Goal: Task Accomplishment & Management: Manage account settings

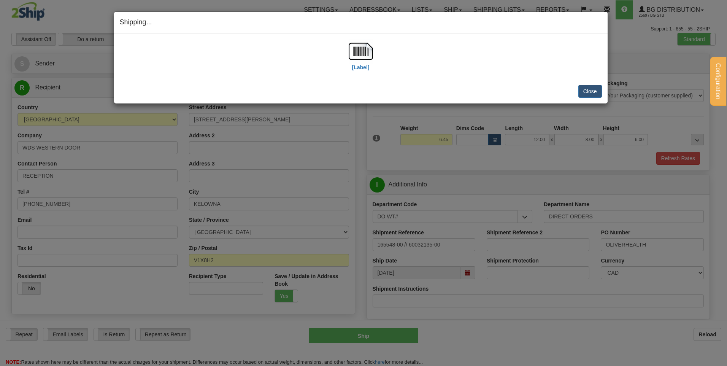
select select "BC"
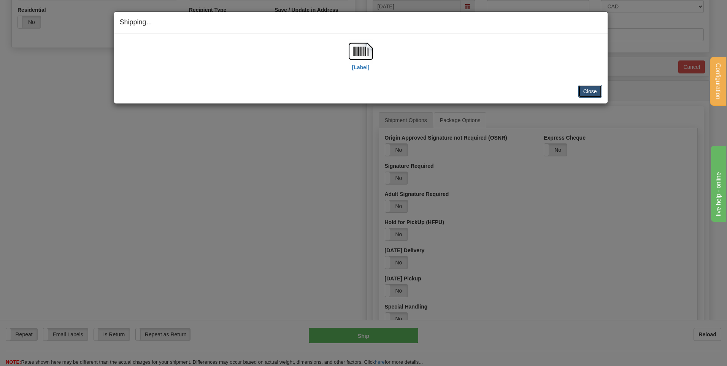
scroll to position [266, 0]
click at [590, 91] on button "Close" at bounding box center [590, 91] width 24 height 13
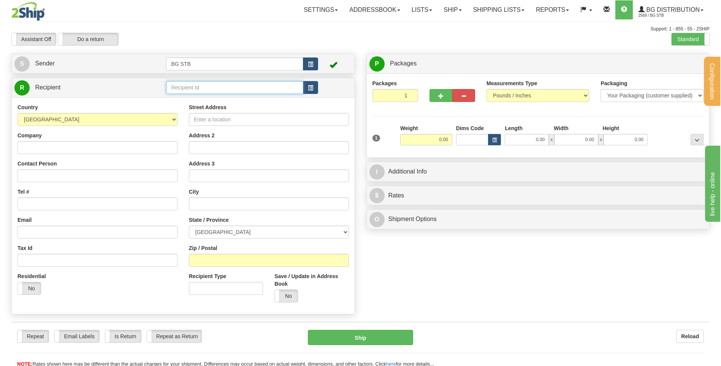
click at [207, 87] on input "text" at bounding box center [234, 87] width 137 height 13
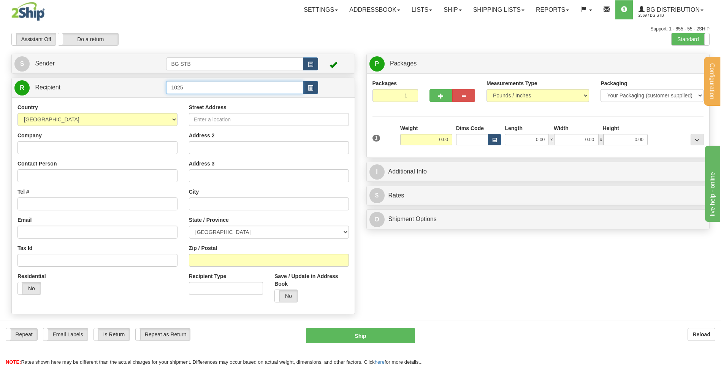
type input "1025"
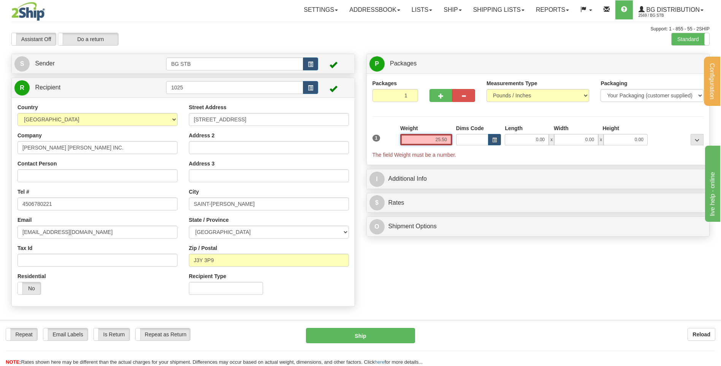
type input "25.50"
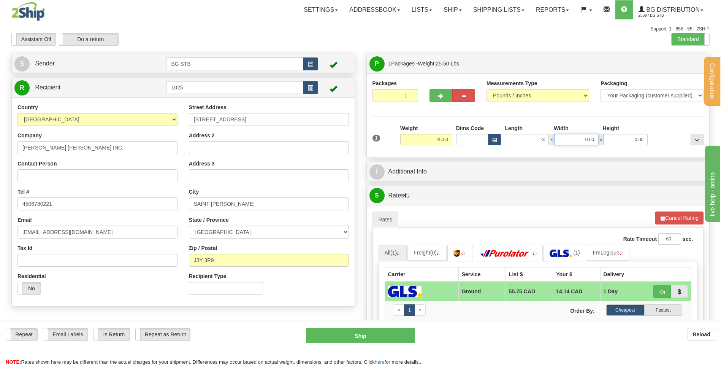
type input "13.00"
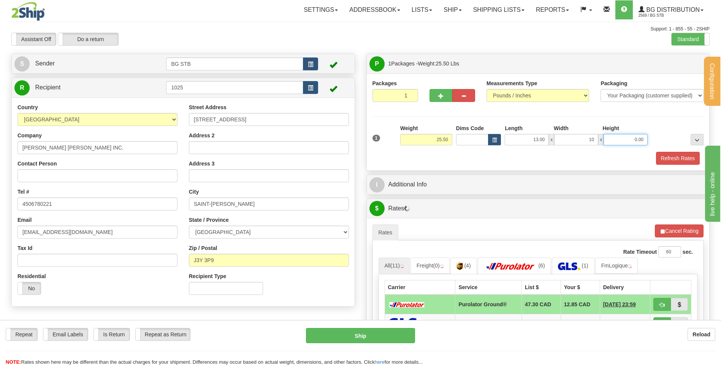
type input "10.00"
type input "13"
type input "13.00"
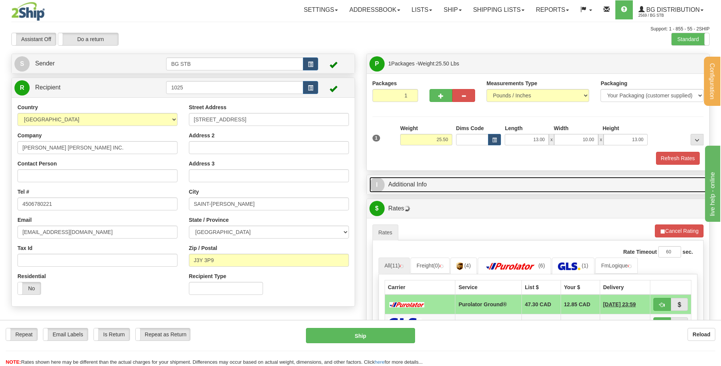
click at [454, 178] on link "I Additional Info" at bounding box center [537, 185] width 337 height 16
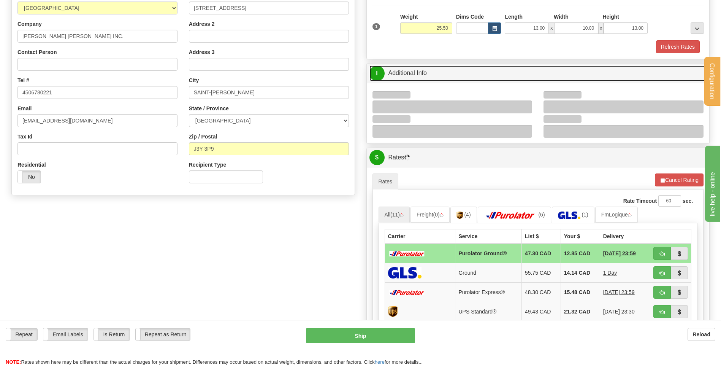
scroll to position [114, 0]
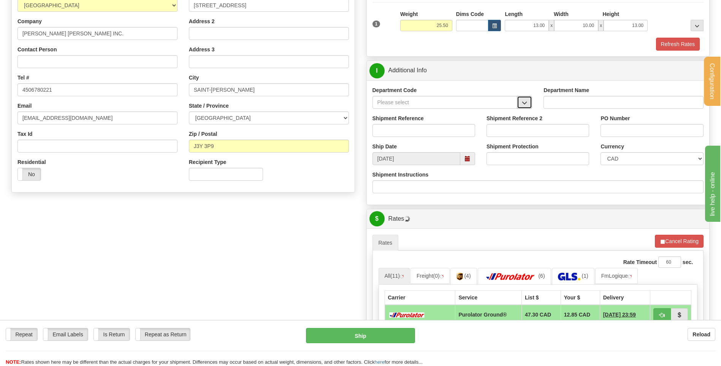
click at [525, 101] on span "button" at bounding box center [524, 102] width 5 height 5
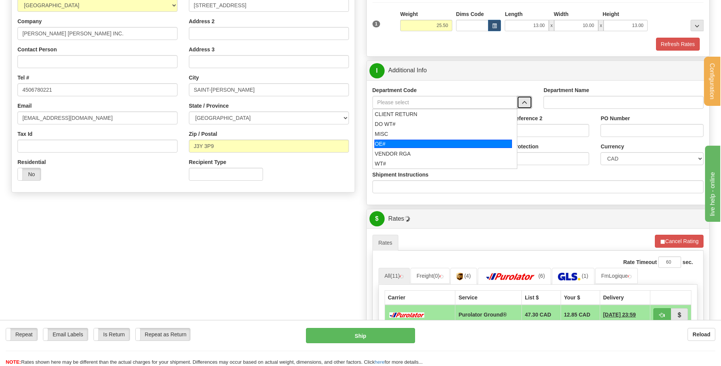
click at [416, 142] on div "OE#" at bounding box center [443, 143] width 138 height 8
type input "OE#"
type input "ORDERS"
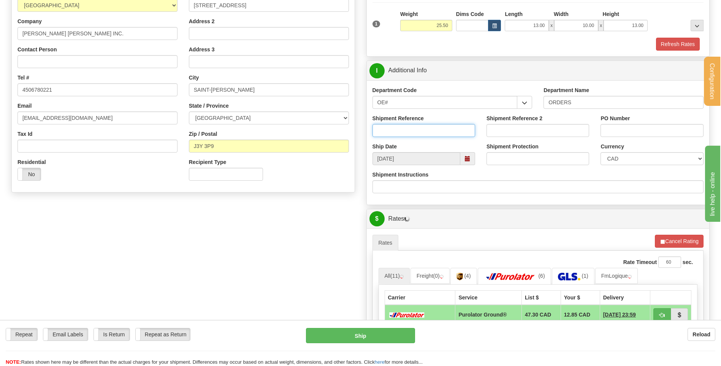
click at [413, 131] on input "Shipment Reference" at bounding box center [423, 130] width 103 height 13
type input "80005301-00"
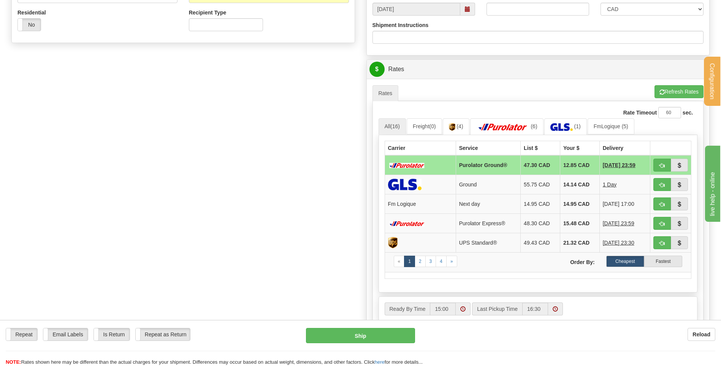
scroll to position [266, 0]
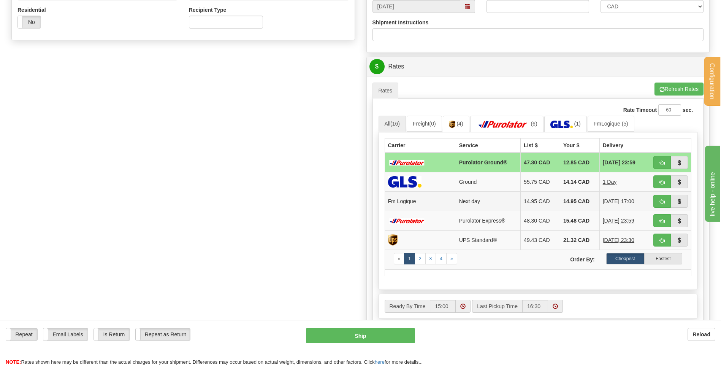
type input "SR29082025"
click at [656, 201] on button "button" at bounding box center [661, 201] width 17 height 13
type input "jour"
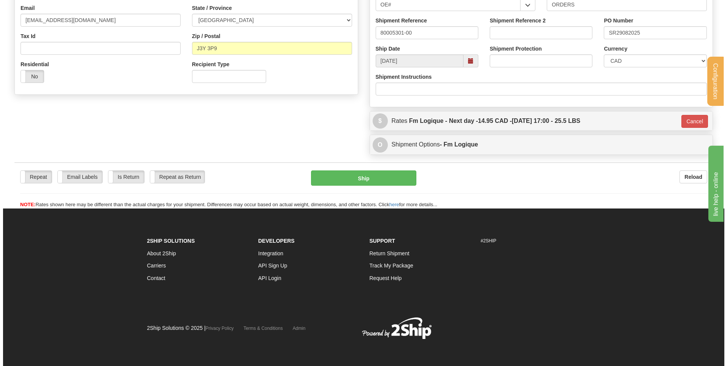
scroll to position [212, 0]
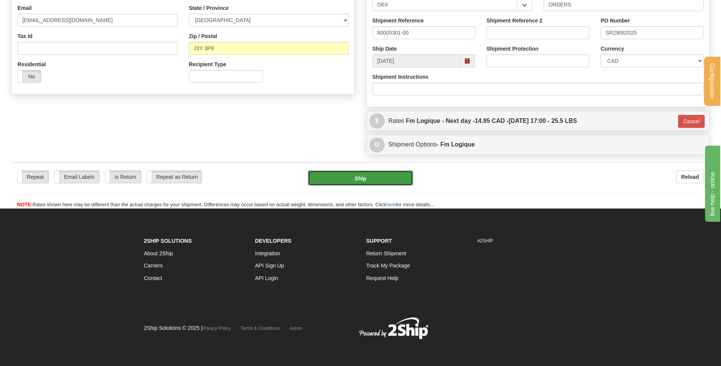
click at [388, 179] on button "Ship" at bounding box center [360, 177] width 105 height 15
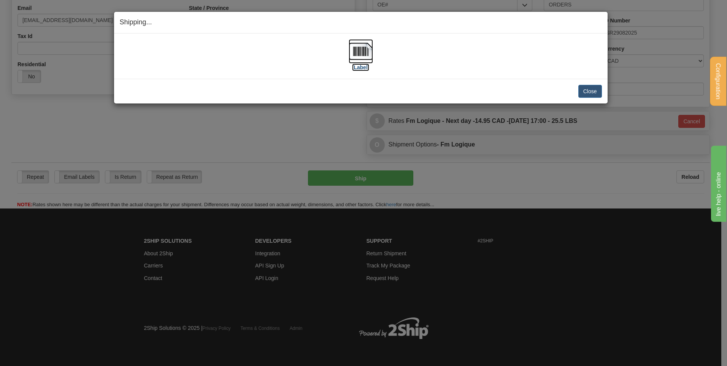
click at [361, 49] on img at bounding box center [361, 51] width 24 height 24
click at [603, 90] on div "Close Cancel Cancel Shipment and Quit Pickup Quit Pickup ONLY" at bounding box center [360, 91] width 493 height 25
click at [587, 95] on button "Close" at bounding box center [590, 91] width 24 height 13
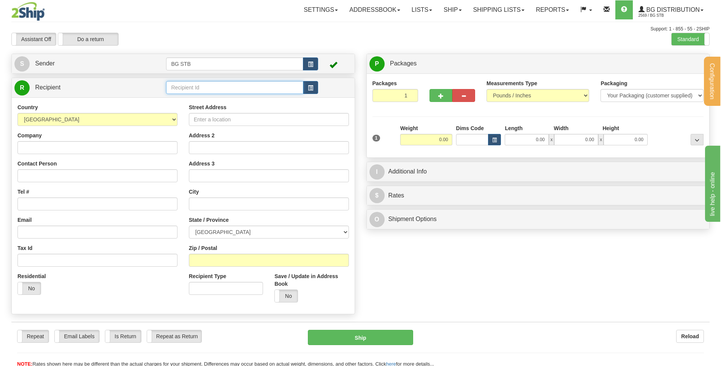
click at [196, 92] on input "text" at bounding box center [234, 87] width 137 height 13
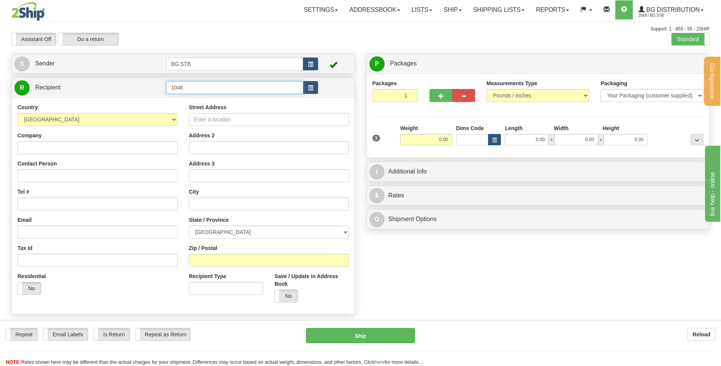
type input "1046"
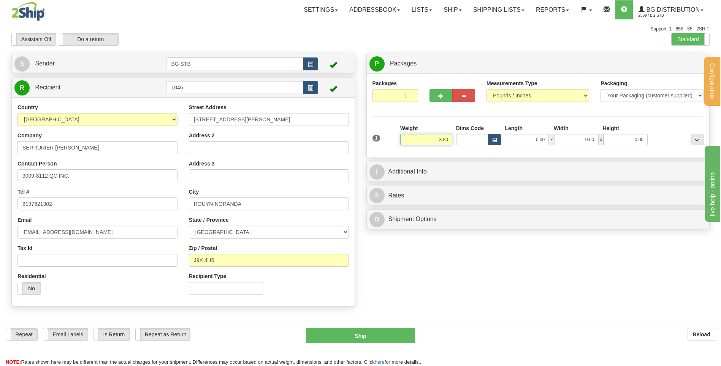
type input "3.80"
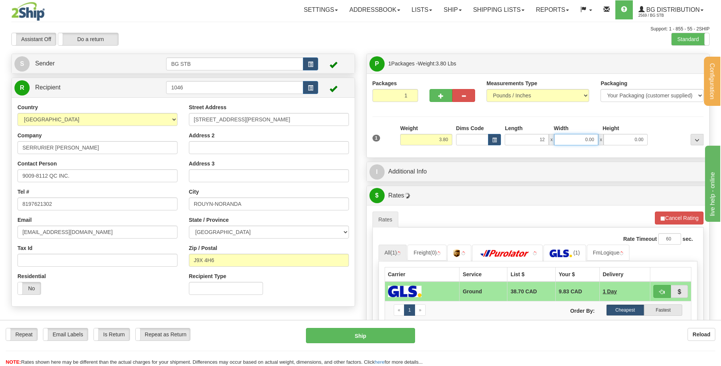
type input "12.00"
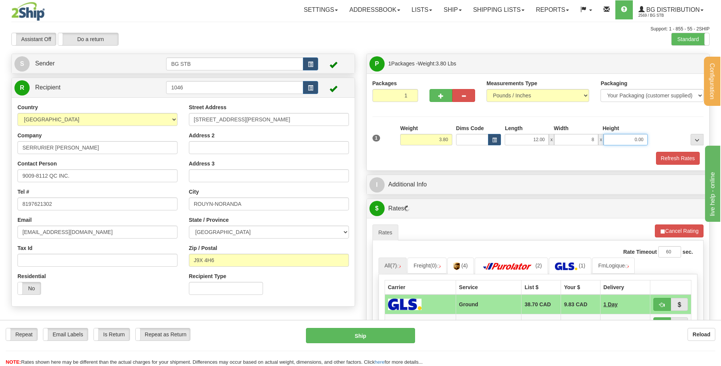
type input "8.00"
type input "6.00"
click at [433, 175] on div "I Additional Info" at bounding box center [538, 184] width 343 height 19
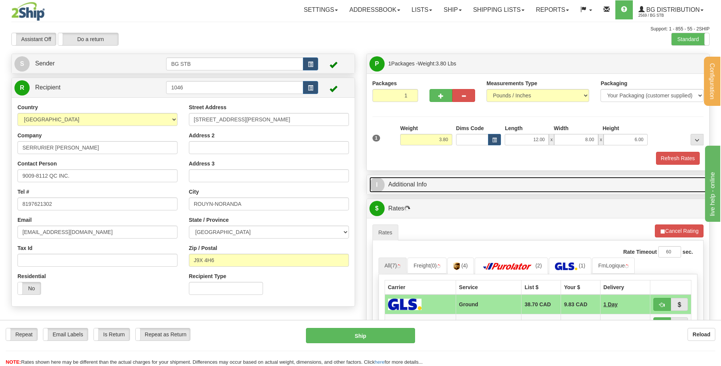
click at [433, 182] on link "I Additional Info" at bounding box center [537, 185] width 337 height 16
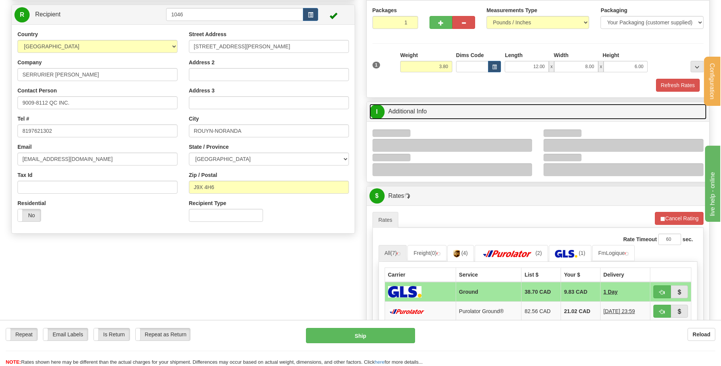
scroll to position [114, 0]
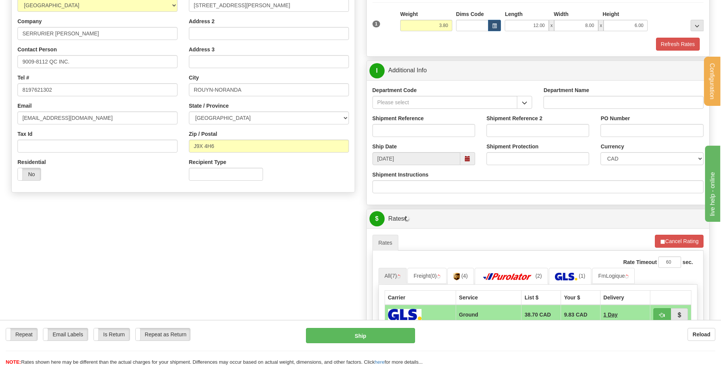
click at [525, 103] on span "button" at bounding box center [524, 102] width 5 height 5
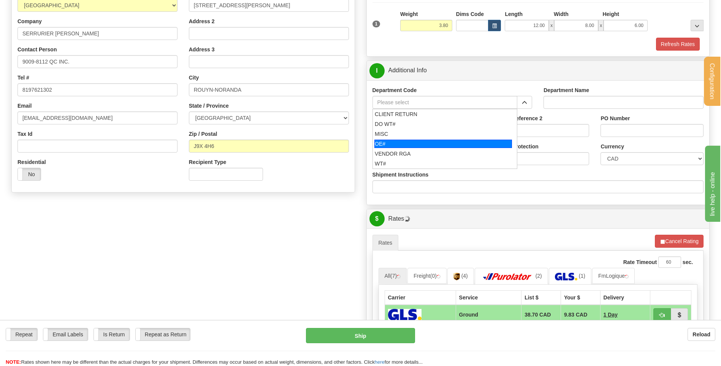
click at [422, 143] on div "OE#" at bounding box center [443, 143] width 138 height 8
type input "OE#"
type input "ORDERS"
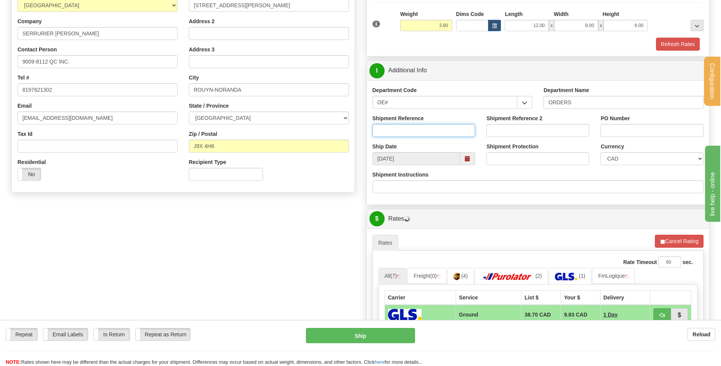
click at [421, 133] on input "Shipment Reference" at bounding box center [423, 130] width 103 height 13
type input "80005254-02"
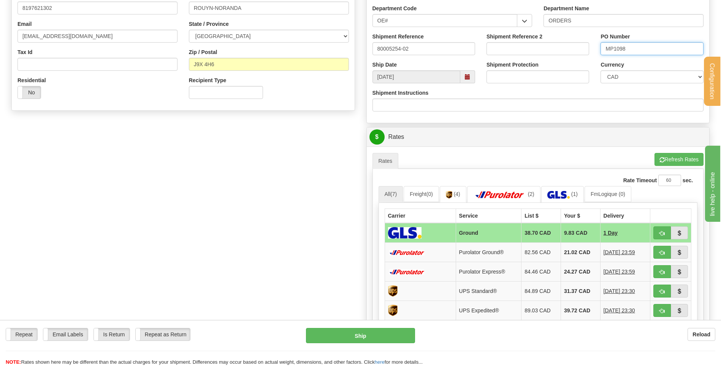
scroll to position [266, 0]
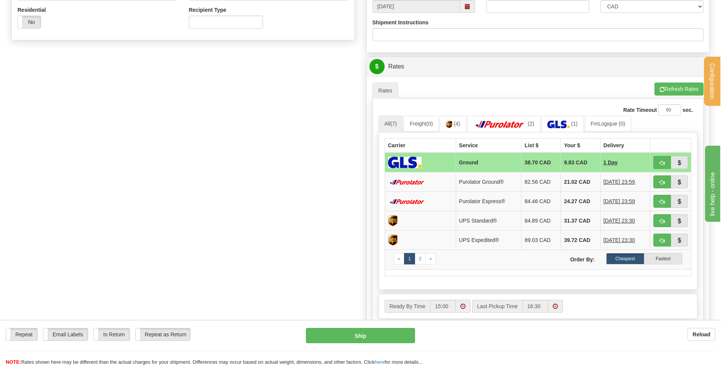
type input "MP1098"
click at [659, 164] on span "button" at bounding box center [661, 162] width 5 height 5
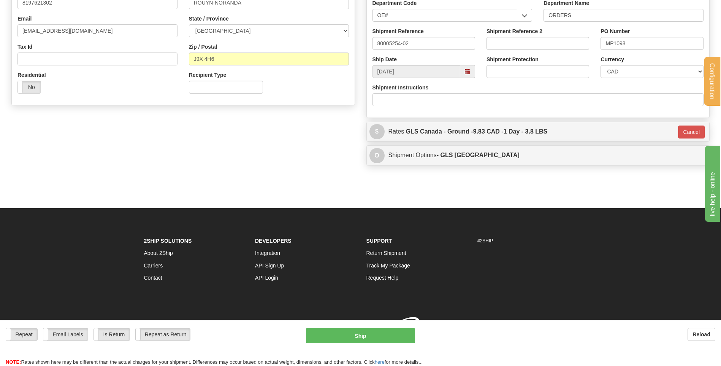
type input "1"
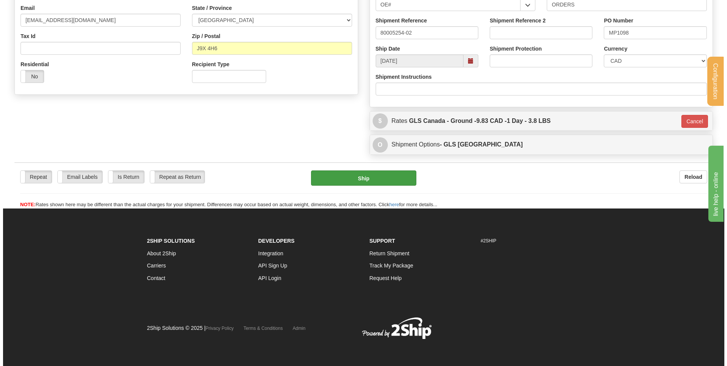
scroll to position [212, 0]
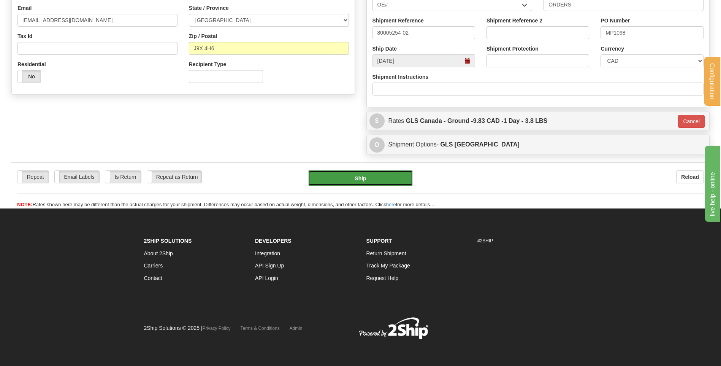
click at [356, 173] on button "Ship" at bounding box center [360, 177] width 105 height 15
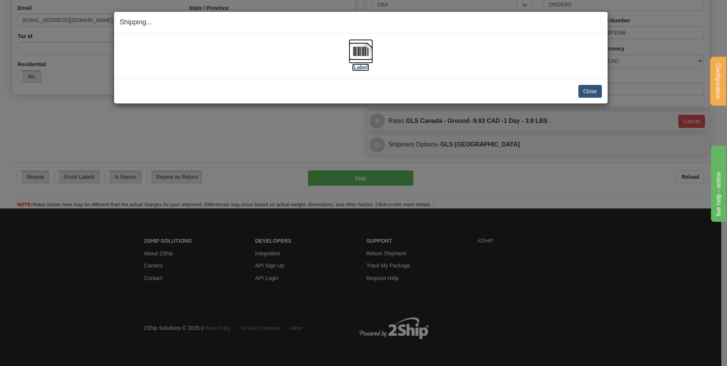
click at [366, 52] on img at bounding box center [361, 51] width 24 height 24
click at [596, 92] on button "Close" at bounding box center [590, 91] width 24 height 13
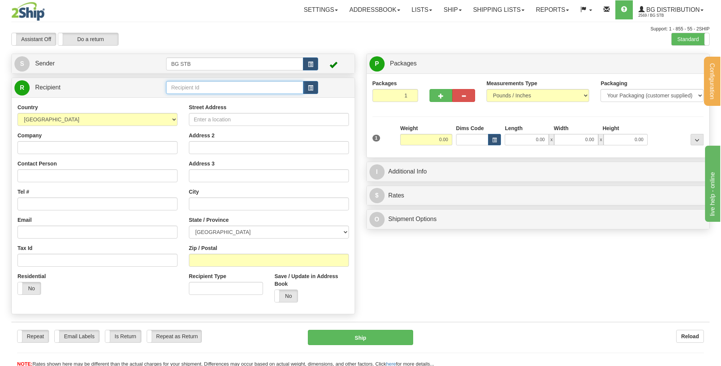
click at [177, 86] on input "text" at bounding box center [234, 87] width 137 height 13
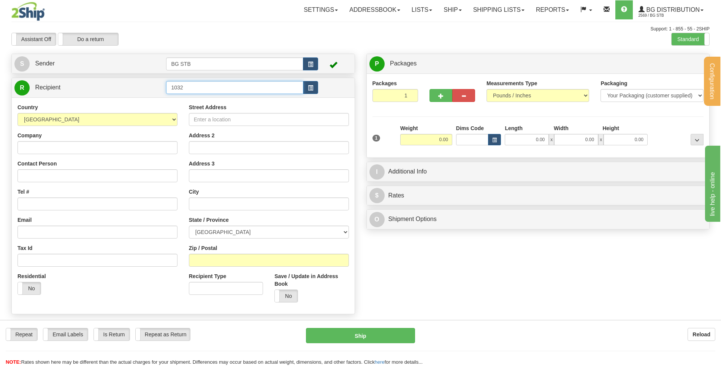
type input "1032"
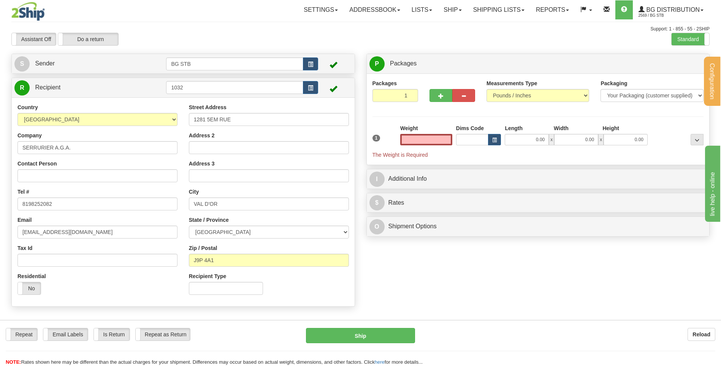
type input "0.00"
click at [437, 128] on div "Weight 0.00" at bounding box center [426, 134] width 52 height 21
click at [442, 140] on input "0.00" at bounding box center [426, 139] width 52 height 11
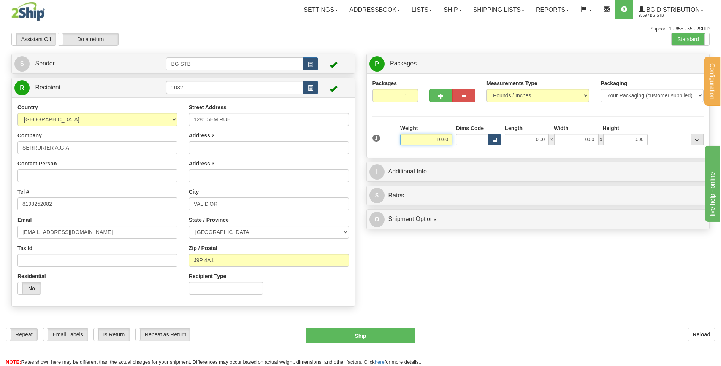
type input "10.60"
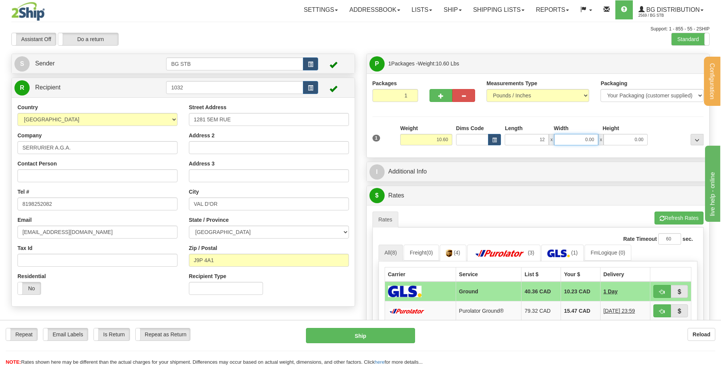
type input "12.00"
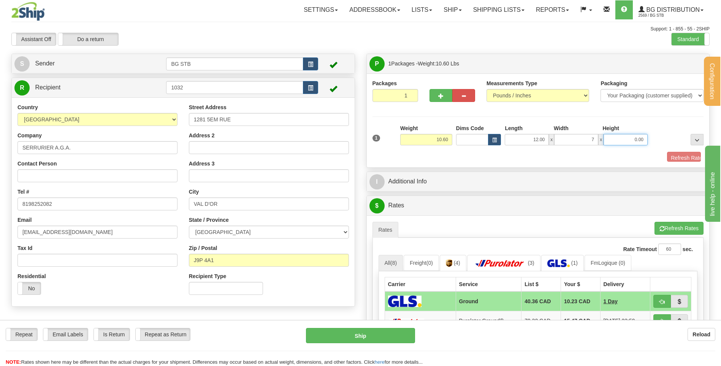
type input "7.00"
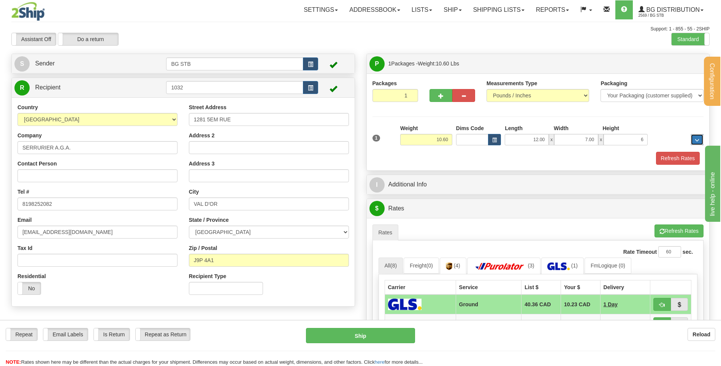
type input "6.00"
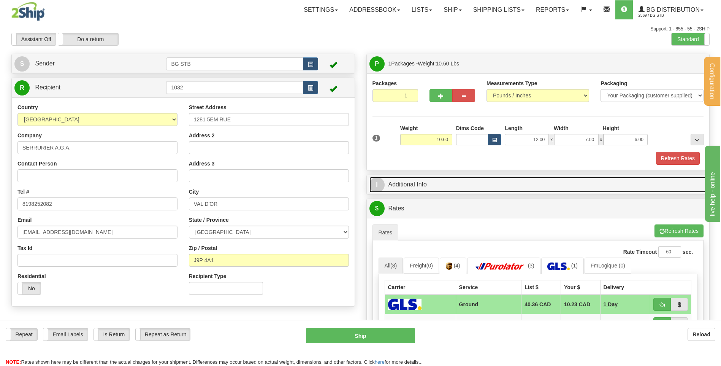
click at [450, 185] on link "I Additional Info" at bounding box center [537, 185] width 337 height 16
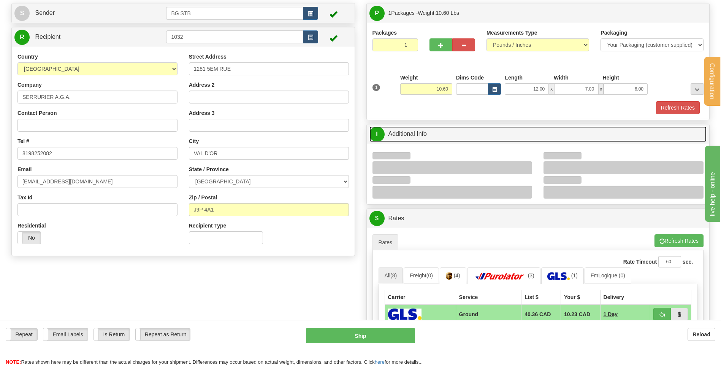
scroll to position [76, 0]
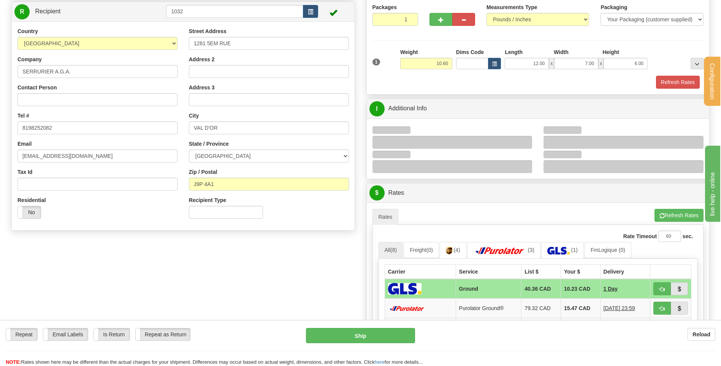
click at [529, 143] on div at bounding box center [452, 142] width 160 height 13
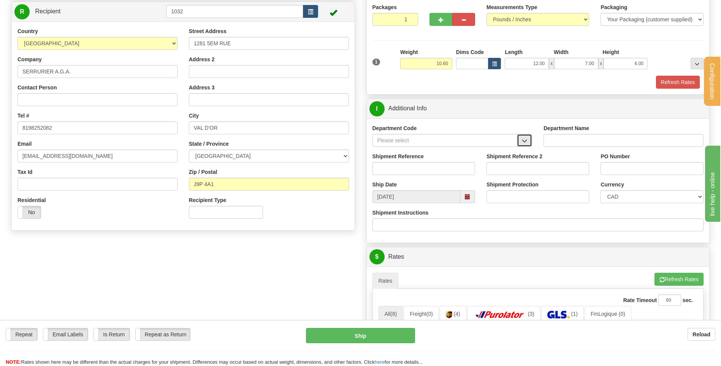
click at [521, 142] on button "button" at bounding box center [524, 140] width 15 height 13
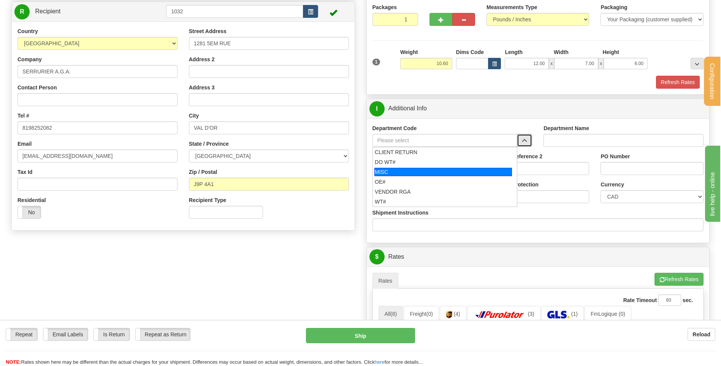
click at [423, 179] on div "OE#" at bounding box center [443, 182] width 137 height 8
type input "OE#"
type input "ORDERS"
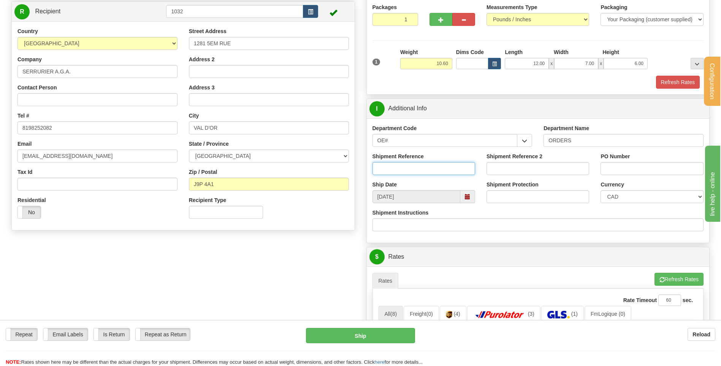
click at [421, 170] on input "Shipment Reference" at bounding box center [423, 168] width 103 height 13
type input "80005000-00"
click at [598, 171] on div "PO Number" at bounding box center [652, 166] width 114 height 28
click at [606, 173] on input "PO Number" at bounding box center [651, 168] width 103 height 13
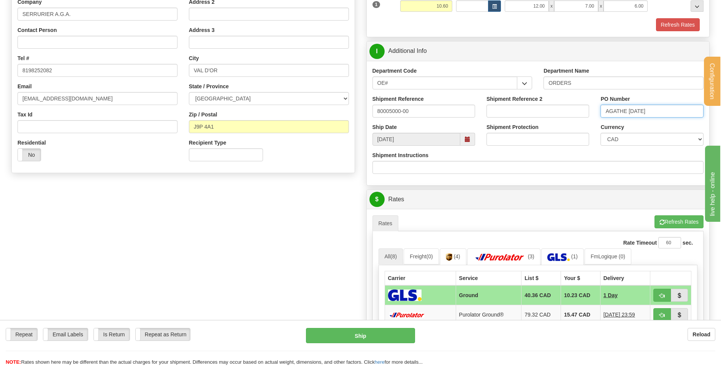
scroll to position [266, 0]
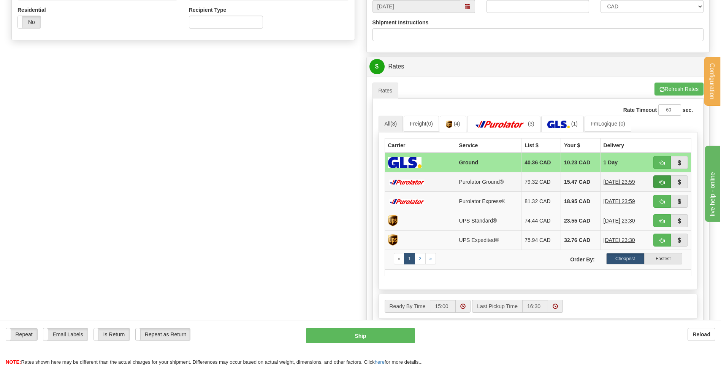
type input "AGATHE 25/08/25"
click at [661, 181] on span "button" at bounding box center [661, 182] width 5 height 5
type input "260"
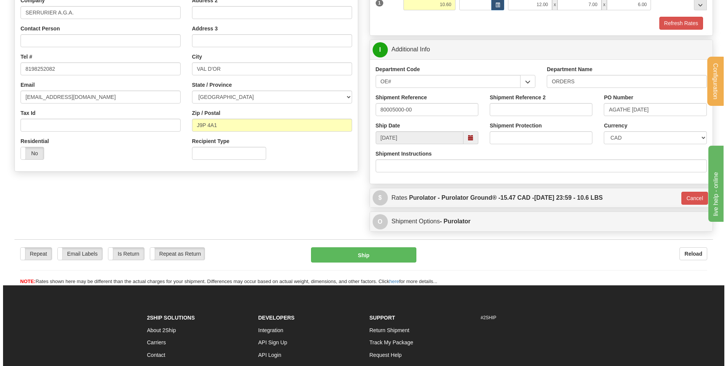
scroll to position [98, 0]
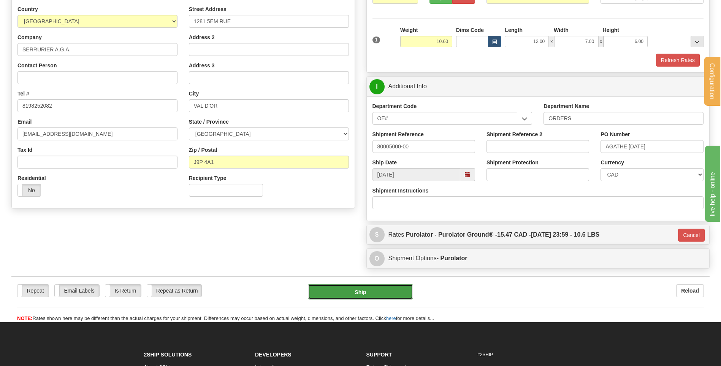
click at [372, 292] on button "Ship" at bounding box center [360, 291] width 105 height 15
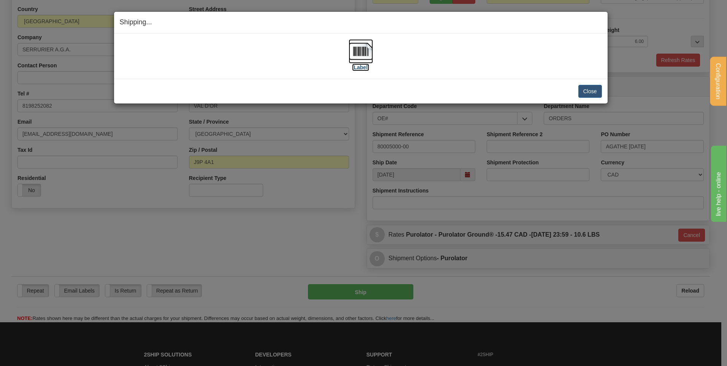
click at [355, 46] on img at bounding box center [361, 51] width 24 height 24
click at [596, 88] on button "Close" at bounding box center [590, 91] width 24 height 13
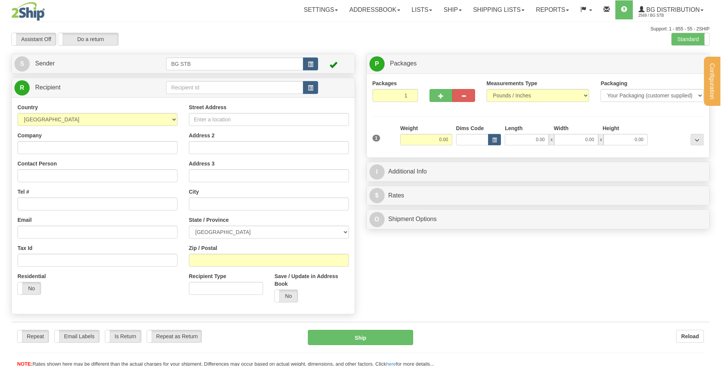
click at [199, 82] on div at bounding box center [360, 183] width 721 height 366
click at [199, 84] on input "text" at bounding box center [234, 87] width 137 height 13
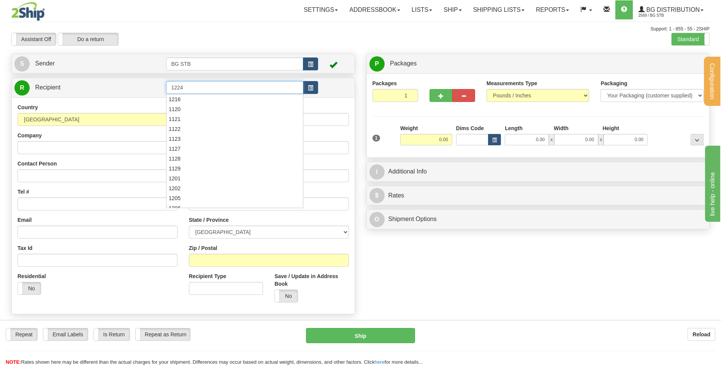
type input "1224"
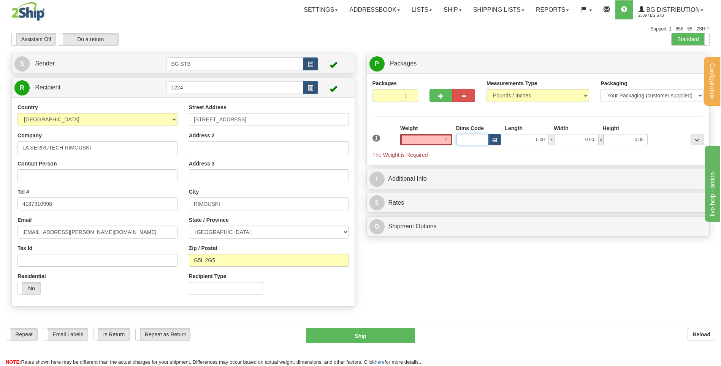
type input "2.00"
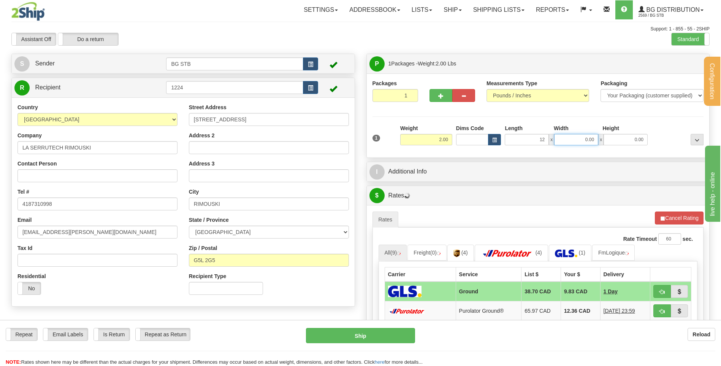
type input "12.00"
type input "8.00"
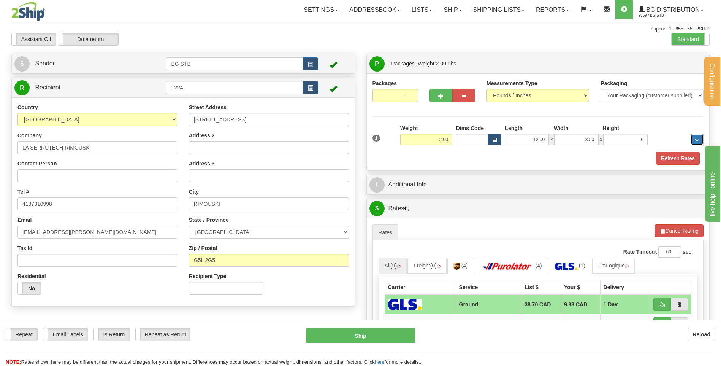
type input "6.00"
click at [450, 197] on div "P Packages 1 Packages - Weight: 2.00 Lbs Shipment Level Shipm. Package Level Pa…" at bounding box center [538, 281] width 355 height 454
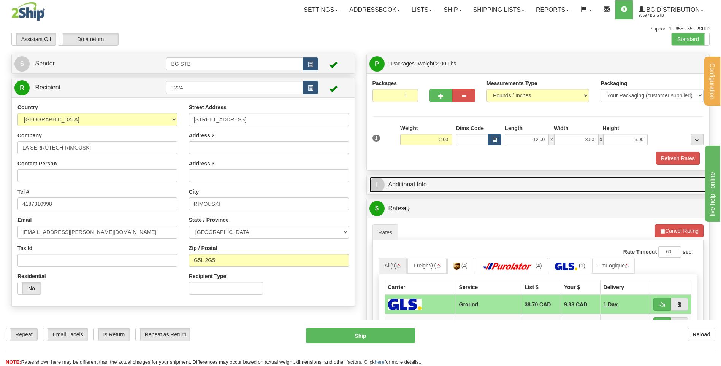
click at [453, 185] on link "I Additional Info" at bounding box center [537, 185] width 337 height 16
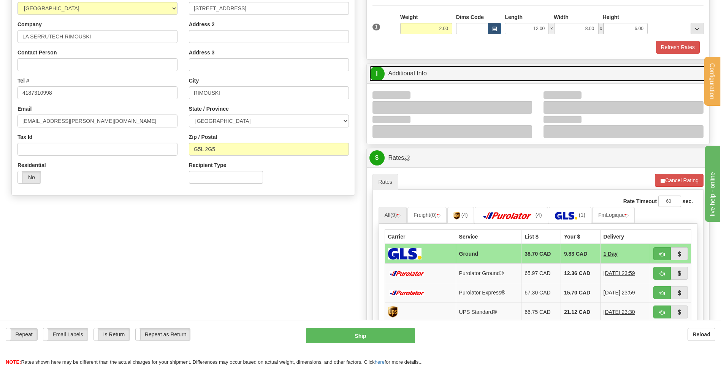
scroll to position [114, 0]
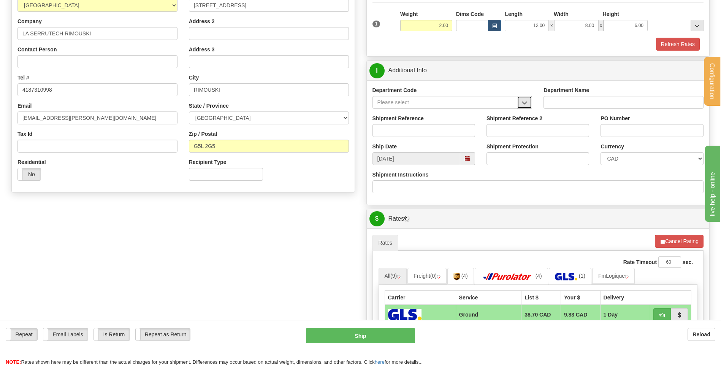
click at [521, 102] on button "button" at bounding box center [524, 102] width 15 height 13
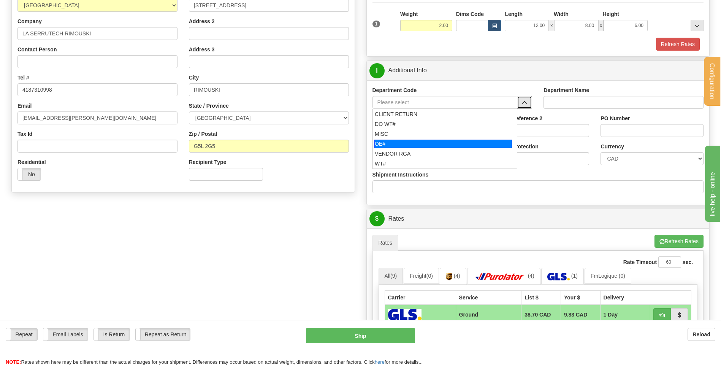
click at [406, 142] on div "OE#" at bounding box center [443, 143] width 138 height 8
type input "OE#"
type input "ORDERS"
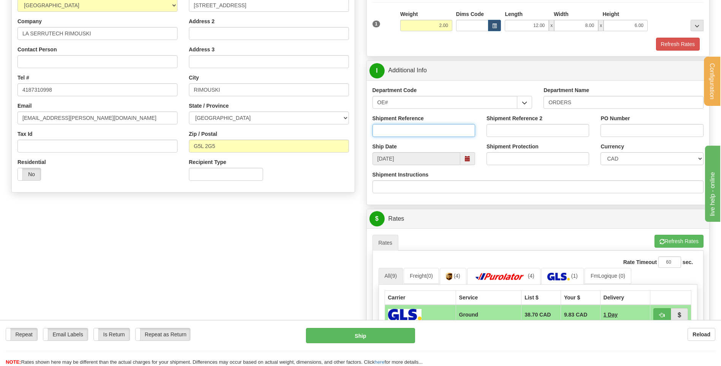
click at [407, 132] on input "Shipment Reference" at bounding box center [423, 130] width 103 height 13
type input "80005223-01 / 80005180-01 / 80005142-00 / 80005187-00"
click at [649, 128] on input "PO Number" at bounding box center [651, 130] width 103 height 13
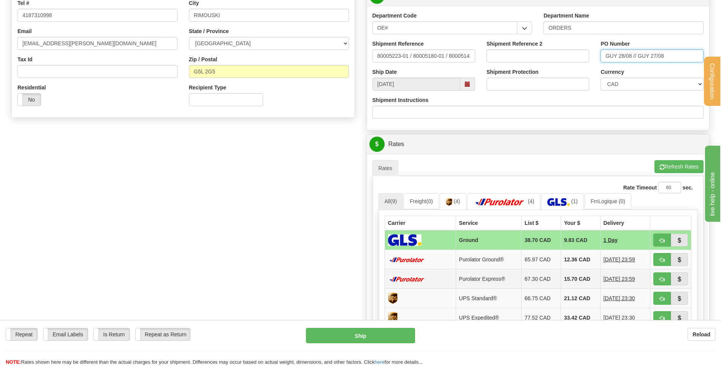
scroll to position [266, 0]
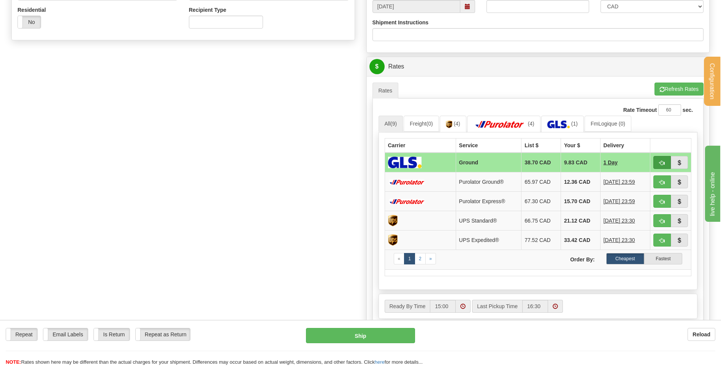
type input "GUY 28/08 // GUY 27/08"
click at [660, 162] on span "button" at bounding box center [661, 162] width 5 height 5
type input "1"
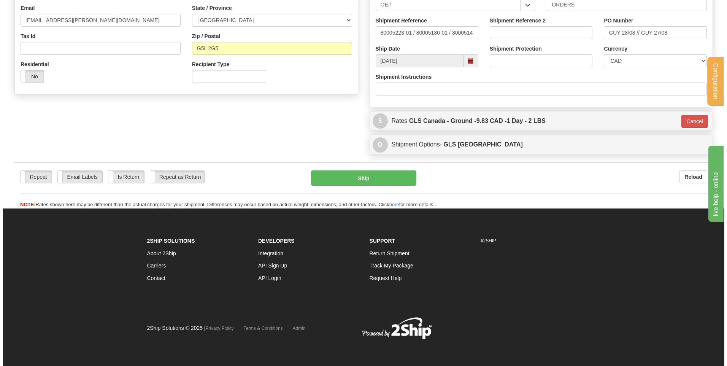
scroll to position [183, 0]
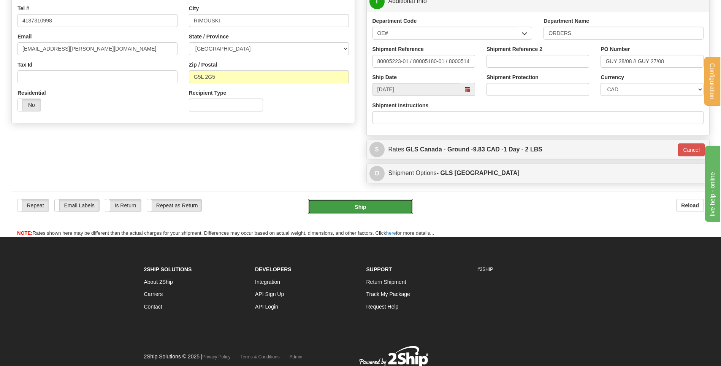
click at [355, 208] on button "Ship" at bounding box center [360, 206] width 105 height 15
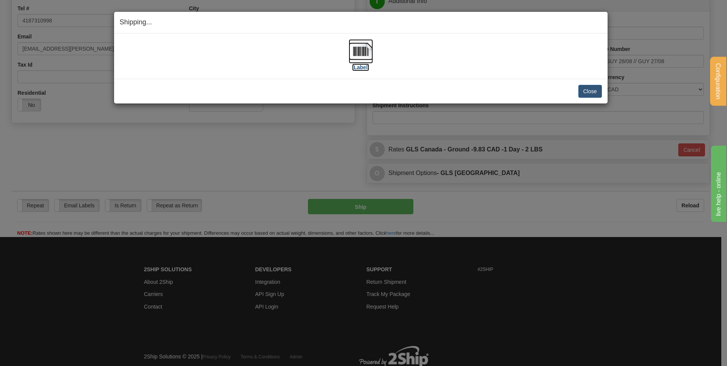
click at [369, 52] on img at bounding box center [361, 51] width 24 height 24
click at [594, 87] on button "Close" at bounding box center [590, 91] width 24 height 13
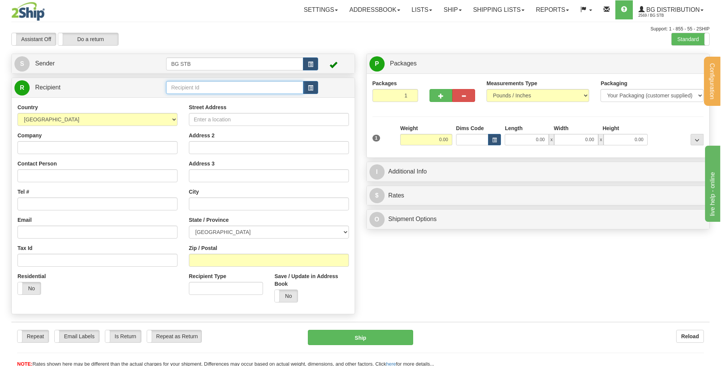
click at [269, 84] on input "text" at bounding box center [234, 87] width 137 height 13
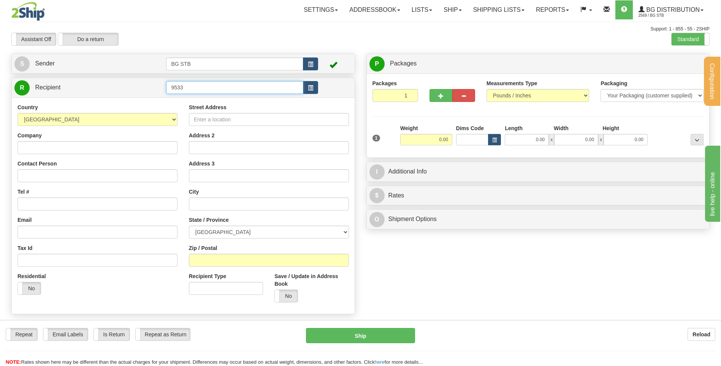
type input "9533"
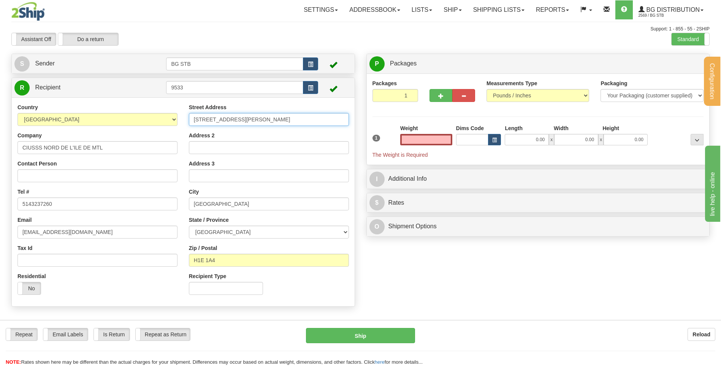
type input "0.00"
drag, startPoint x: 271, startPoint y: 122, endPoint x: 141, endPoint y: 112, distance: 130.7
click at [155, 119] on div "Country AFGHANISTAN ALAND ISLANDS ALBANIA ALGERIA AMERICAN SAMOA ANDORRA ANGOLA…" at bounding box center [183, 201] width 343 height 197
type input "1385 rue jean talon est"
drag, startPoint x: 230, startPoint y: 265, endPoint x: 198, endPoint y: 259, distance: 32.0
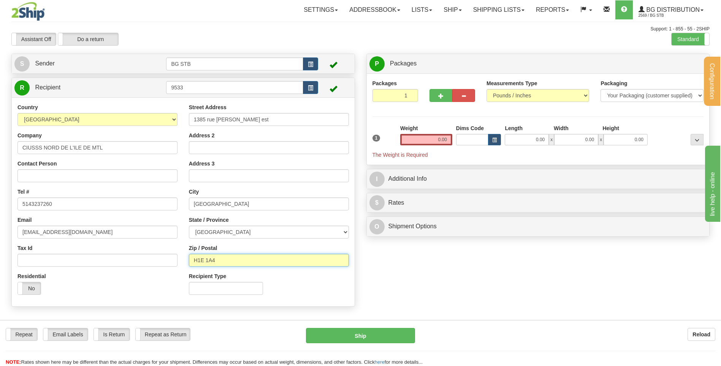
click at [198, 259] on input "H1E 1A4" at bounding box center [269, 260] width 160 height 13
click at [251, 121] on input "1385 rue jean talon est" at bounding box center [269, 119] width 160 height 13
click at [236, 271] on div "Street Address 1385 rue jean talon est Address 2 Address 3 City MONTREAL State …" at bounding box center [268, 201] width 171 height 197
click at [234, 263] on input "H2E" at bounding box center [269, 260] width 160 height 13
type input "H2E 1S6"
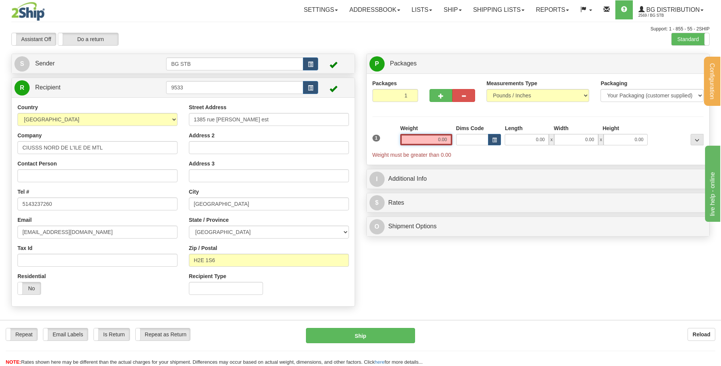
click at [422, 138] on input "0.00" at bounding box center [426, 139] width 52 height 11
type input "0.65"
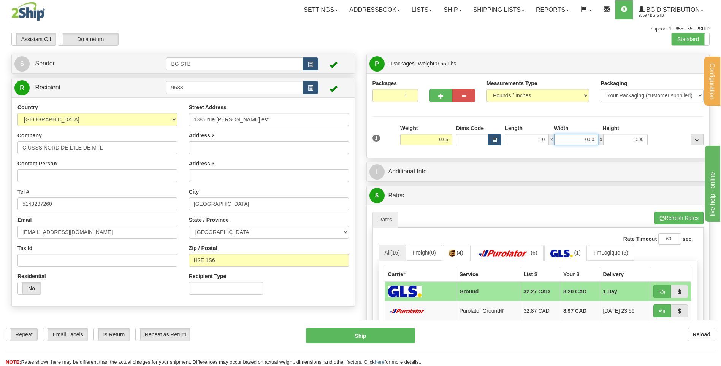
type input "10.00"
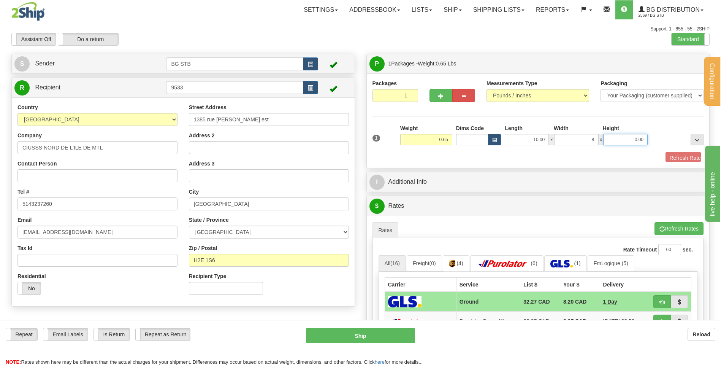
type input "8.00"
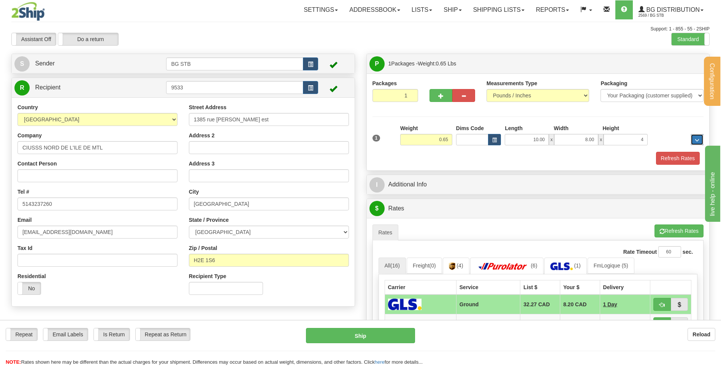
type input "4.00"
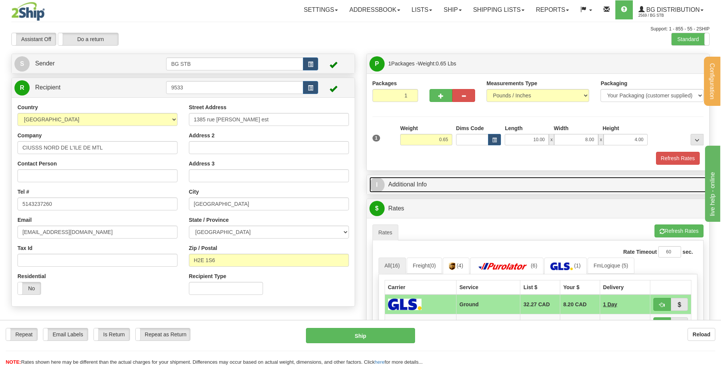
click at [438, 189] on link "I Additional Info" at bounding box center [537, 185] width 337 height 16
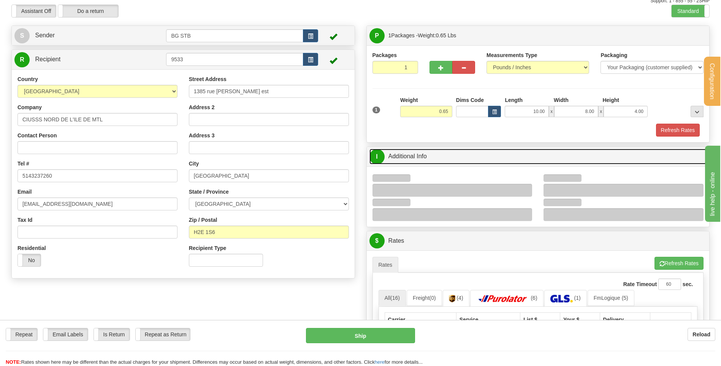
scroll to position [76, 0]
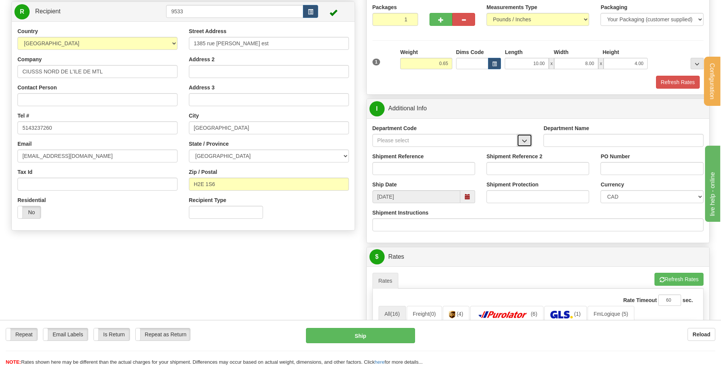
click at [519, 139] on button "button" at bounding box center [524, 140] width 15 height 13
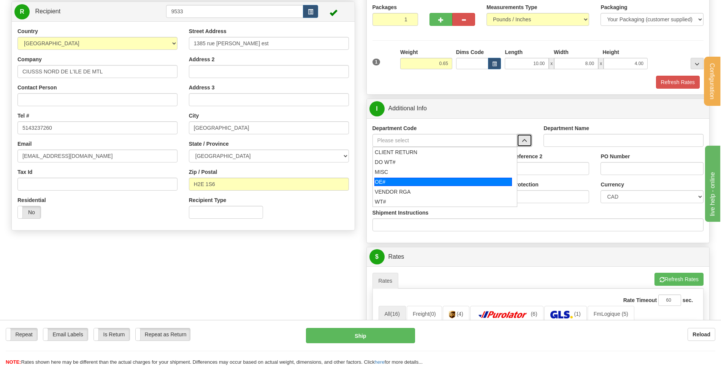
drag, startPoint x: 423, startPoint y: 178, endPoint x: 421, endPoint y: 173, distance: 4.8
click at [422, 177] on div "OE#" at bounding box center [443, 181] width 138 height 8
type input "OE#"
type input "ORDERS"
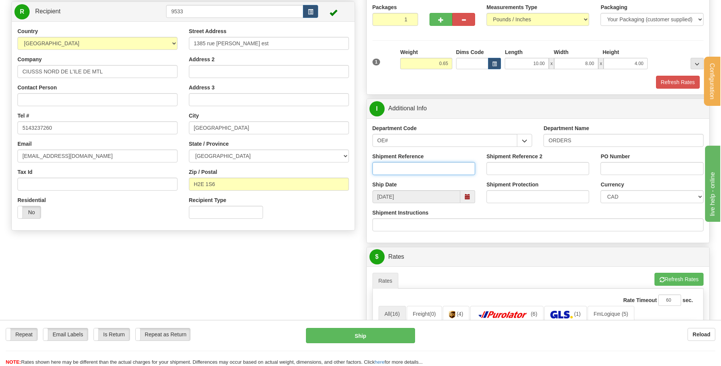
click at [420, 168] on input "Shipment Reference" at bounding box center [423, 168] width 103 height 13
type input "80004673-00"
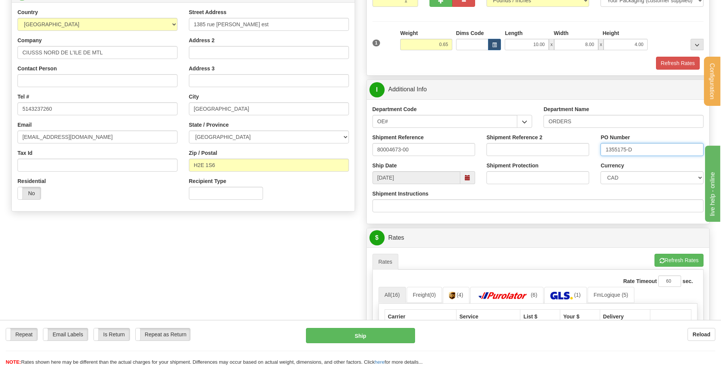
scroll to position [190, 0]
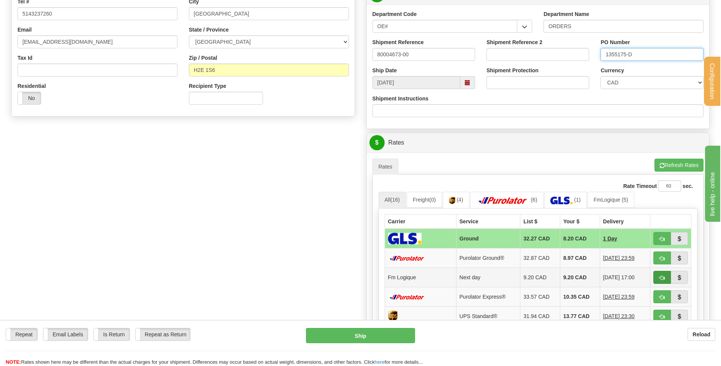
type input "1355175-D"
click at [665, 276] on button "button" at bounding box center [661, 277] width 17 height 13
type input "jour"
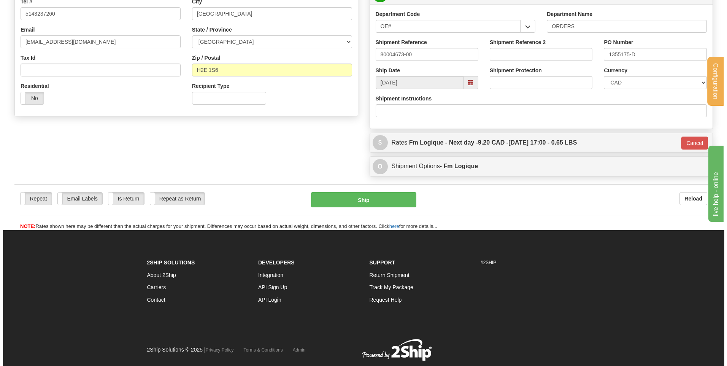
scroll to position [152, 0]
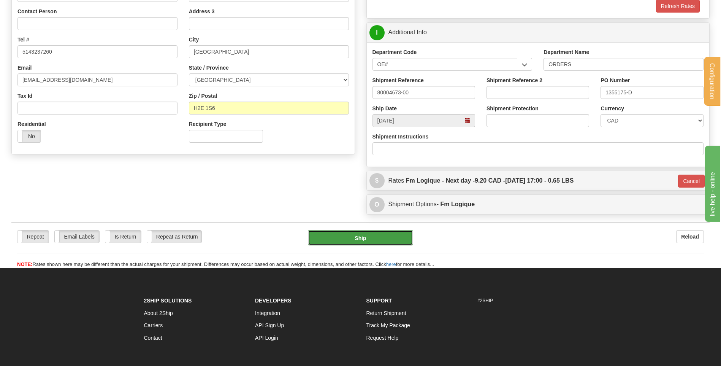
click at [358, 241] on button "Ship" at bounding box center [360, 237] width 105 height 15
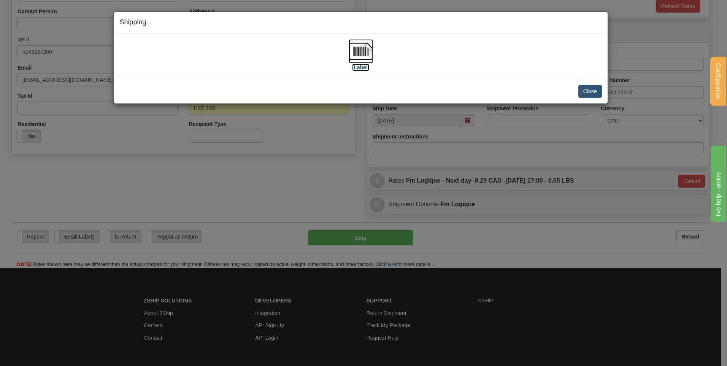
click at [369, 47] on img at bounding box center [361, 51] width 24 height 24
click at [578, 92] on button "Close" at bounding box center [590, 91] width 24 height 13
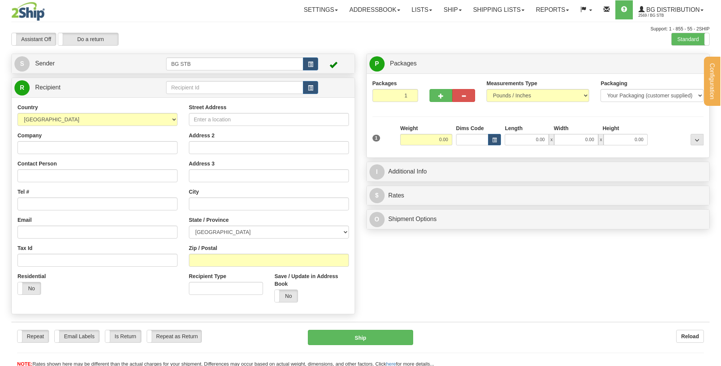
click at [208, 89] on div at bounding box center [360, 183] width 721 height 366
click at [208, 89] on input "text" at bounding box center [234, 87] width 137 height 13
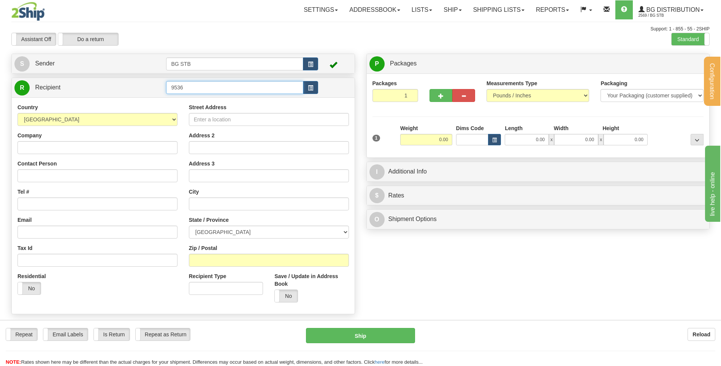
type input "9536"
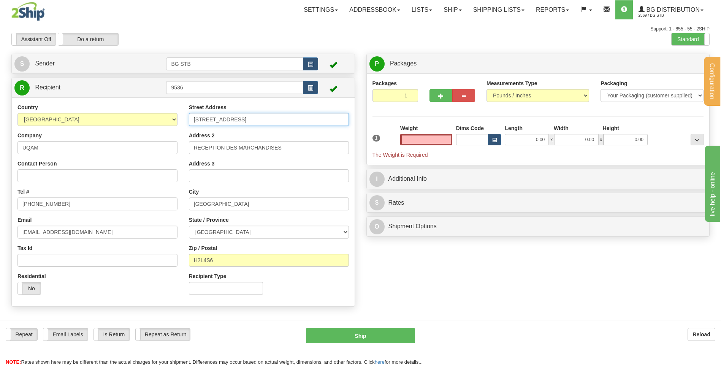
type input "0.00"
click at [194, 119] on input "1200 RUE BERRI" at bounding box center [269, 119] width 160 height 13
click at [192, 118] on input "1200 RUE BERRI" at bounding box center [269, 119] width 160 height 13
click at [182, 109] on div "Country AFGHANISTAN ALAND ISLANDS ALBANIA ALGERIA AMERICAN SAMOA ANDORRA ANGOLA…" at bounding box center [97, 201] width 171 height 197
click at [192, 119] on input "1200 RUE BERRI" at bounding box center [269, 119] width 160 height 13
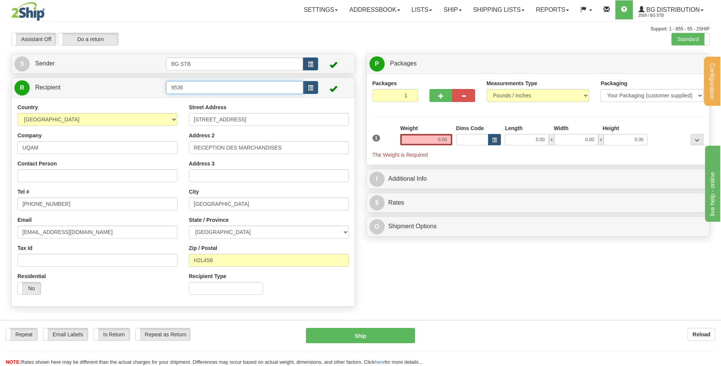
drag, startPoint x: 195, startPoint y: 84, endPoint x: 154, endPoint y: 82, distance: 41.5
click at [158, 84] on tr "R Recipient 9536" at bounding box center [182, 88] width 337 height 16
type input "5557"
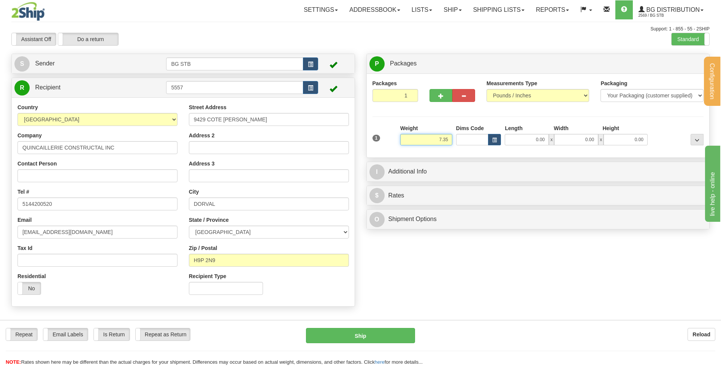
type input "7.35"
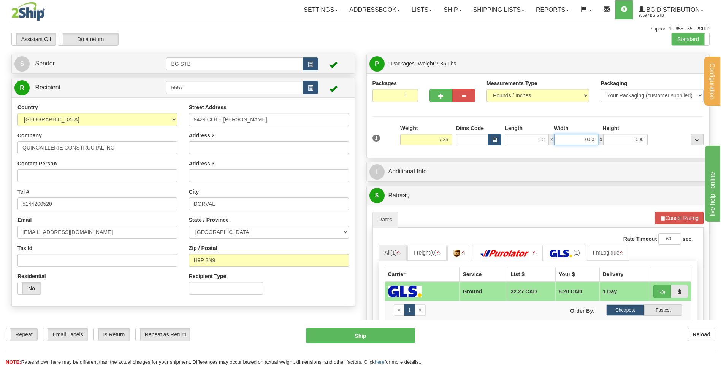
type input "12.00"
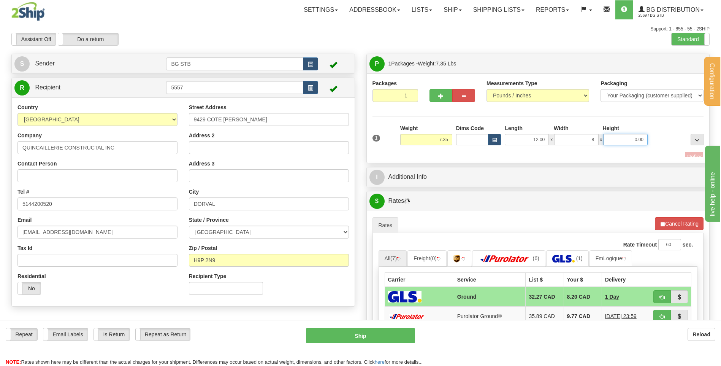
type input "8.00"
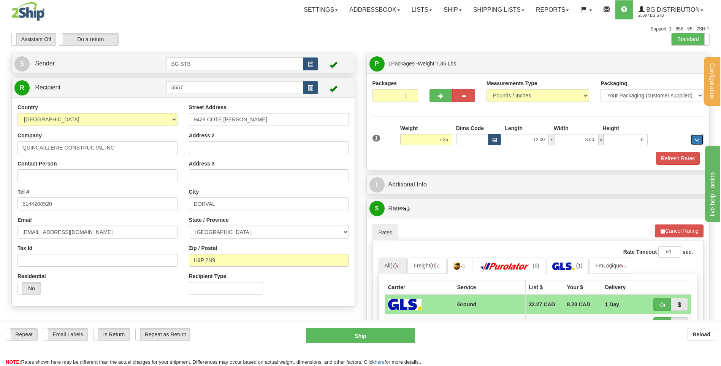
type input "6.00"
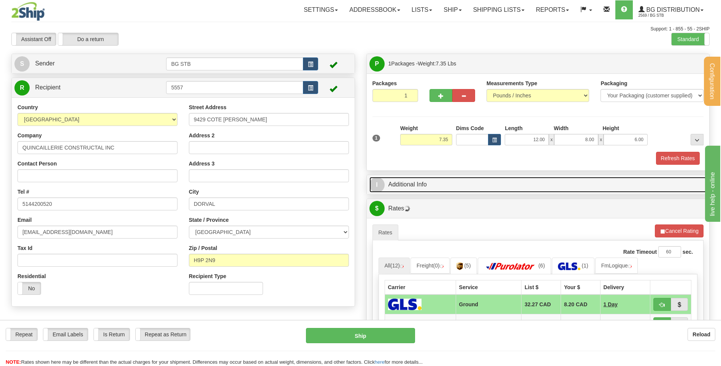
click at [417, 177] on link "I Additional Info" at bounding box center [537, 185] width 337 height 16
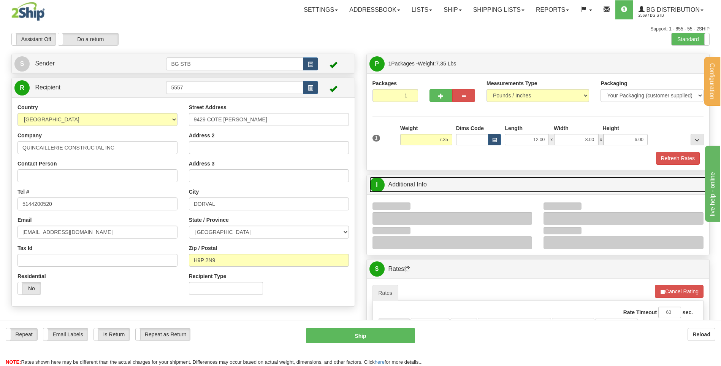
scroll to position [76, 0]
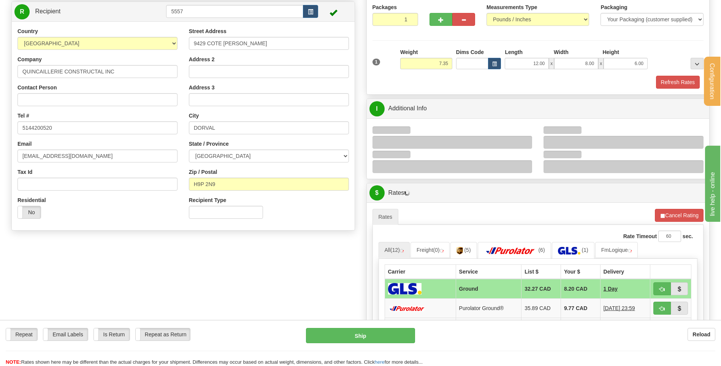
click at [523, 138] on div at bounding box center [452, 142] width 160 height 13
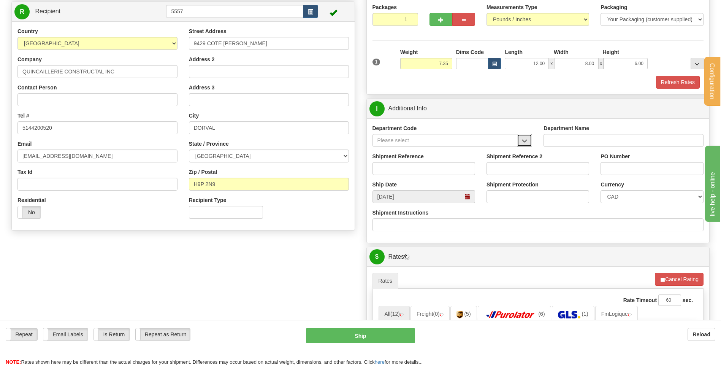
click at [524, 140] on span "button" at bounding box center [524, 140] width 5 height 5
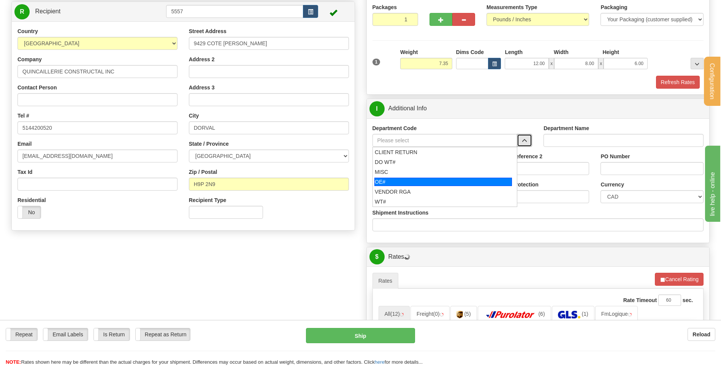
click at [437, 182] on div "OE#" at bounding box center [443, 181] width 138 height 8
type input "OE#"
type input "ORDERS"
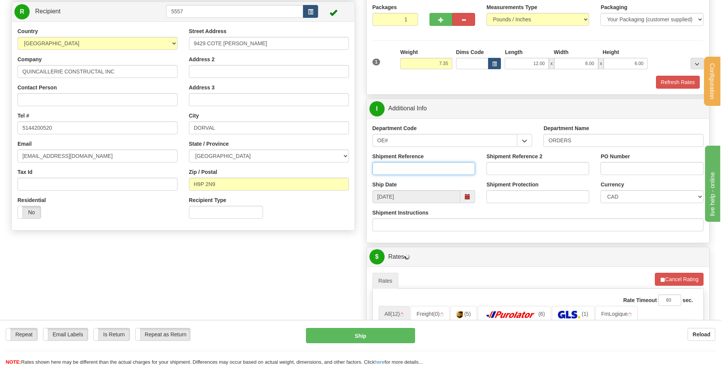
click at [435, 173] on input "Shipment Reference" at bounding box center [423, 168] width 103 height 13
type input "80005162-00"
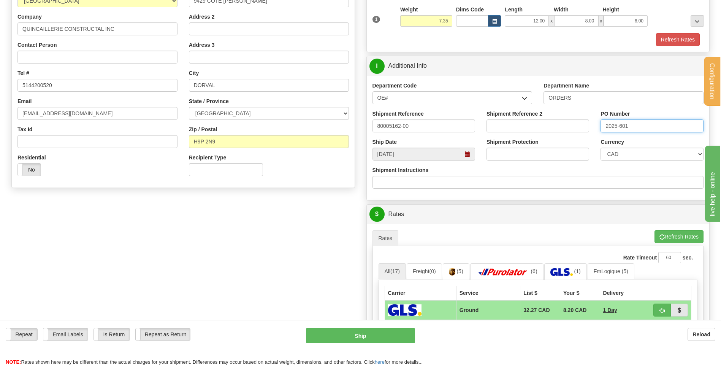
scroll to position [228, 0]
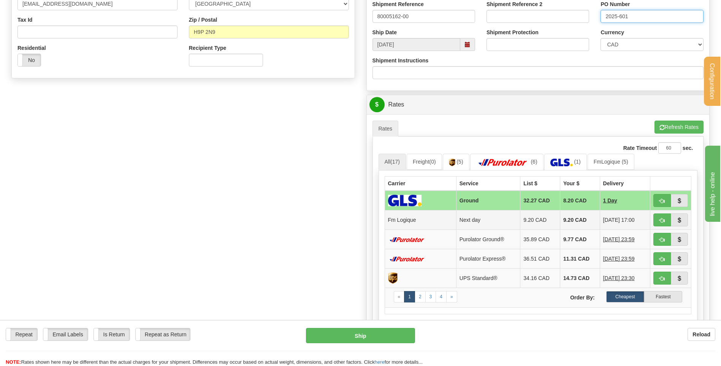
type input "2025-601"
click at [660, 218] on span "button" at bounding box center [661, 220] width 5 height 5
type input "jour"
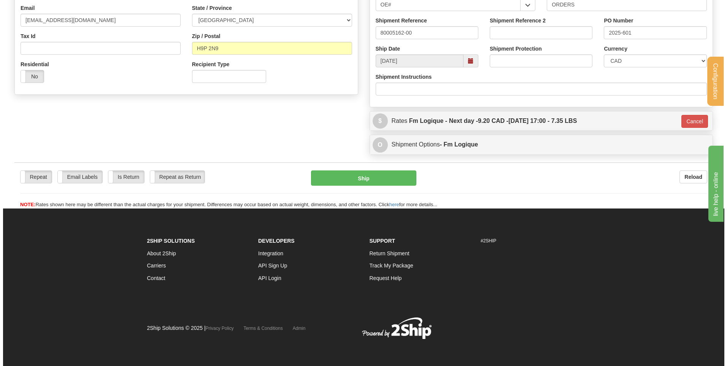
scroll to position [212, 0]
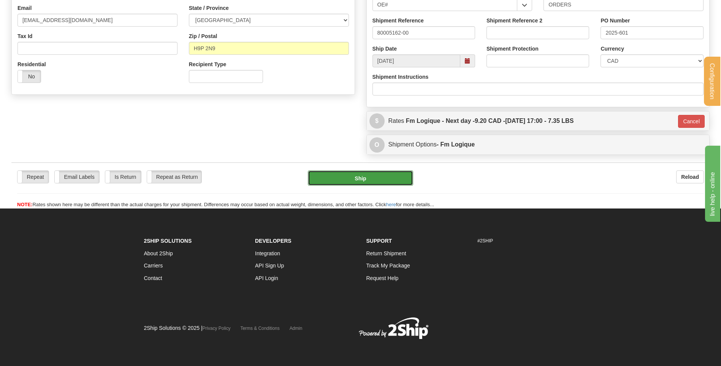
click at [380, 173] on button "Ship" at bounding box center [360, 177] width 105 height 15
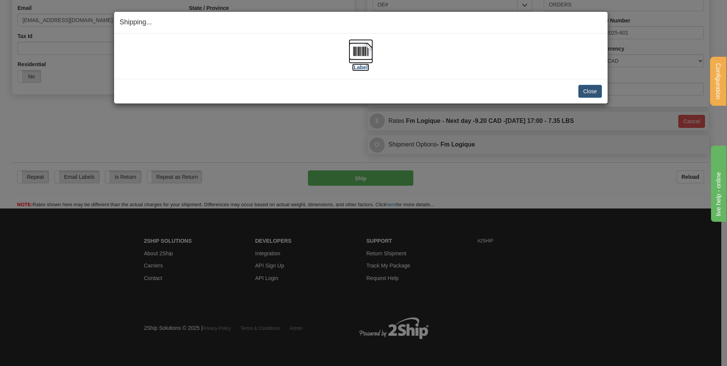
click at [355, 57] on img at bounding box center [361, 51] width 24 height 24
click at [586, 90] on button "Close" at bounding box center [590, 91] width 24 height 13
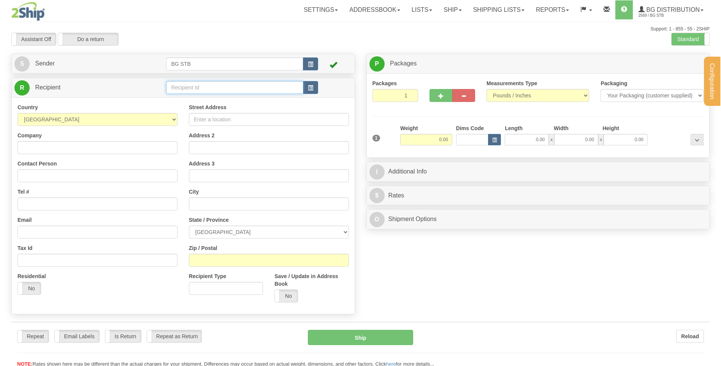
click at [237, 87] on input "text" at bounding box center [234, 87] width 137 height 13
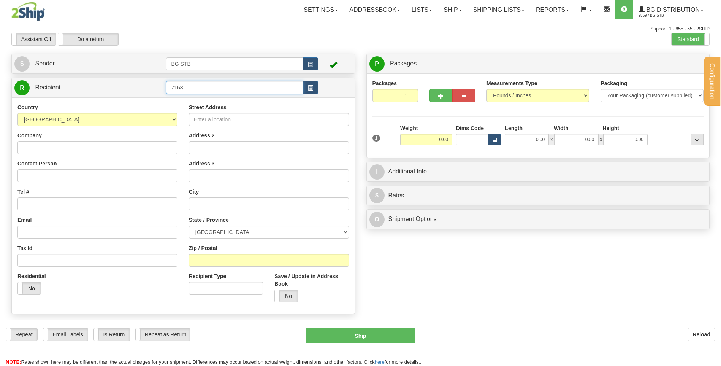
click button "Delete" at bounding box center [0, 0] width 0 height 0
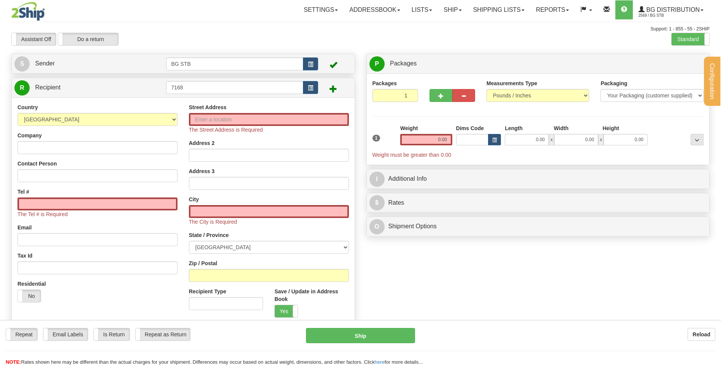
click at [222, 96] on div "R Recipient 7168" at bounding box center [183, 87] width 343 height 19
click at [220, 88] on input "7168" at bounding box center [234, 87] width 137 height 13
click button "Delete" at bounding box center [0, 0] width 0 height 0
drag, startPoint x: 238, startPoint y: 74, endPoint x: 236, endPoint y: 82, distance: 8.1
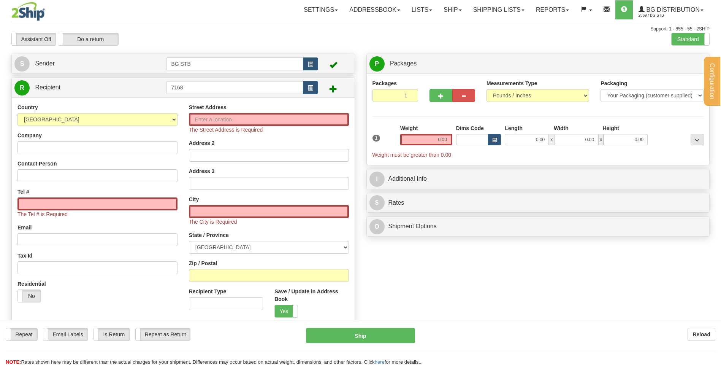
click at [239, 76] on div "Create a label for the return Create Pickup Without Label S Sender BG STB" at bounding box center [183, 193] width 355 height 279
drag, startPoint x: 236, startPoint y: 83, endPoint x: 81, endPoint y: 71, distance: 154.8
click at [82, 71] on div "Create a label for the return Create Pickup Without Label S Sender BG STB" at bounding box center [183, 193] width 355 height 279
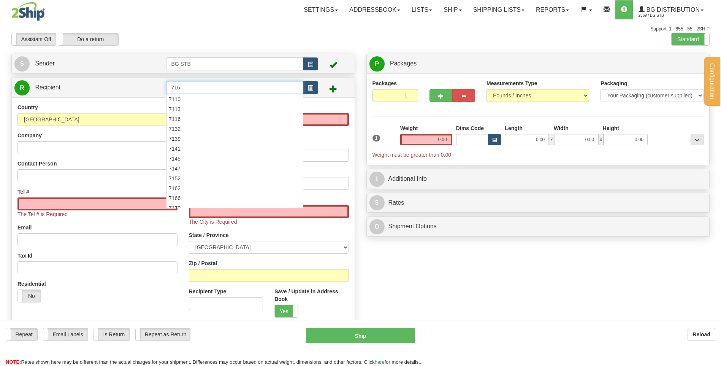
type input "7168"
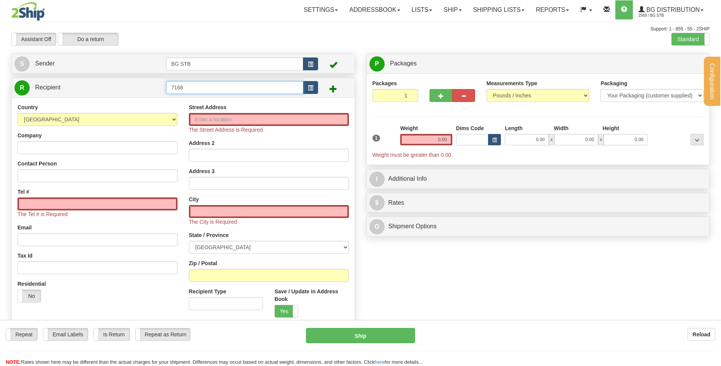
click at [212, 90] on input "7168" at bounding box center [234, 87] width 137 height 13
click button "Delete" at bounding box center [0, 0] width 0 height 0
click at [255, 114] on input "Street Address" at bounding box center [269, 119] width 160 height 13
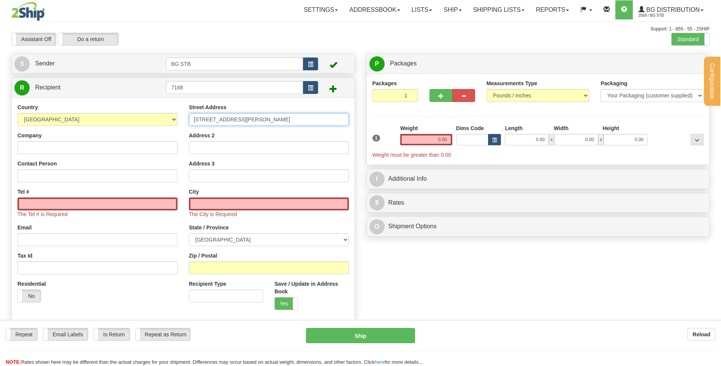
type input "[STREET_ADDRESS][PERSON_NAME]"
click at [79, 149] on input "Company" at bounding box center [97, 147] width 160 height 13
type input "MOSINO ONE CORP"
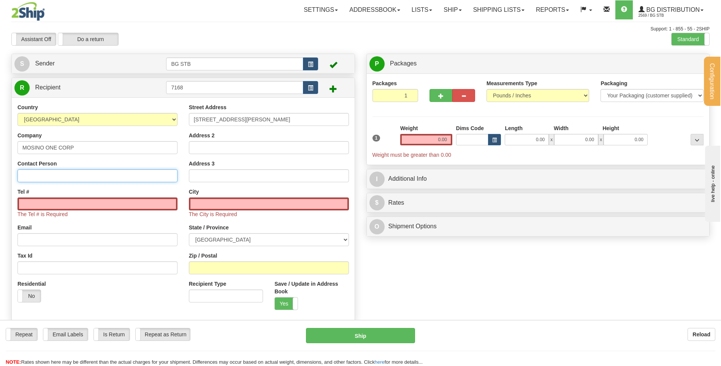
click at [124, 177] on input "Contact Person" at bounding box center [97, 175] width 160 height 13
type input "RECEPTION"
click at [174, 204] on input "Tel #" at bounding box center [97, 203] width 160 height 13
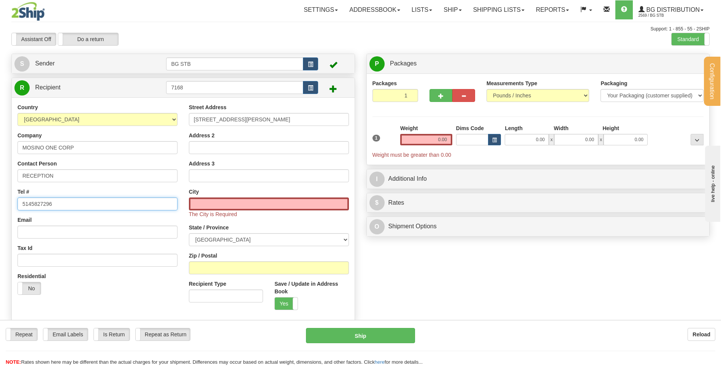
type input "5145827296"
click at [280, 205] on input "text" at bounding box center [269, 203] width 160 height 13
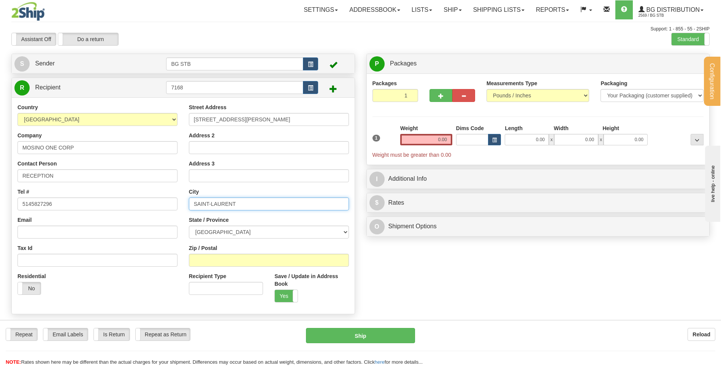
type input "SAINT-LAURENT"
click at [267, 237] on select "[GEOGRAPHIC_DATA] [GEOGRAPHIC_DATA] [GEOGRAPHIC_DATA] [GEOGRAPHIC_DATA] [GEOGRA…" at bounding box center [269, 231] width 160 height 13
select select "QC"
click at [189, 225] on select "[GEOGRAPHIC_DATA] [GEOGRAPHIC_DATA] [GEOGRAPHIC_DATA] [GEOGRAPHIC_DATA] [GEOGRA…" at bounding box center [269, 231] width 160 height 13
click at [204, 261] on input "Zip / Postal" at bounding box center [269, 260] width 160 height 13
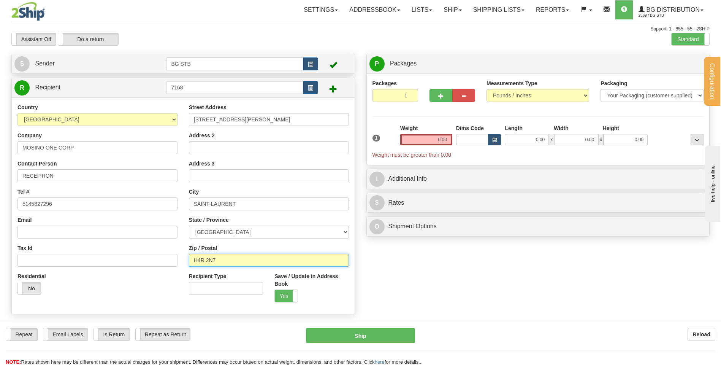
type input "H4R 2N7"
click at [291, 244] on div "Zip / Postal H4R 2N7" at bounding box center [269, 255] width 160 height 22
click at [441, 135] on input "0.00" at bounding box center [426, 139] width 52 height 11
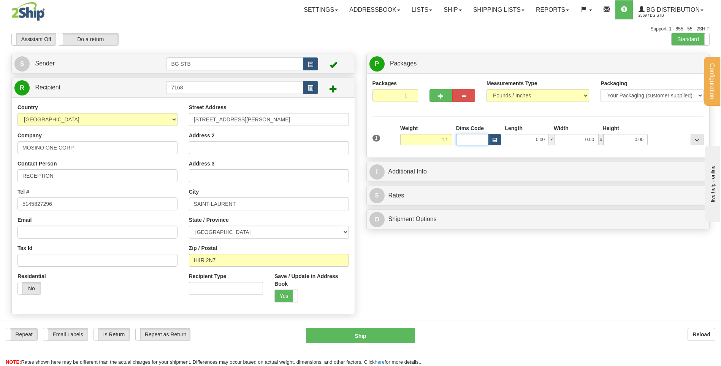
type input "1.10"
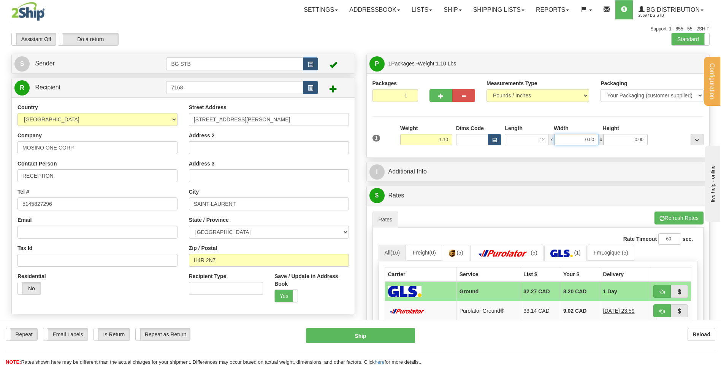
type input "12.00"
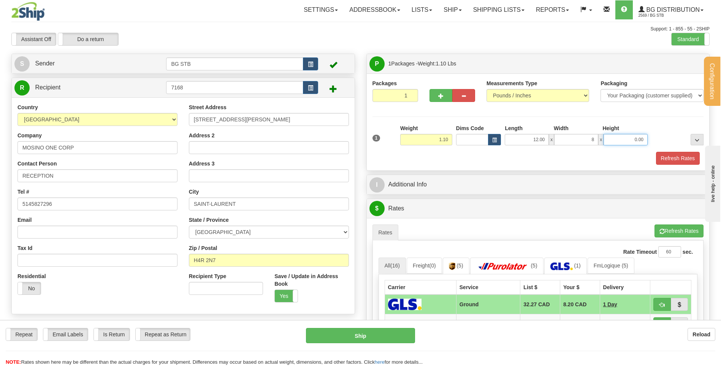
type input "8.00"
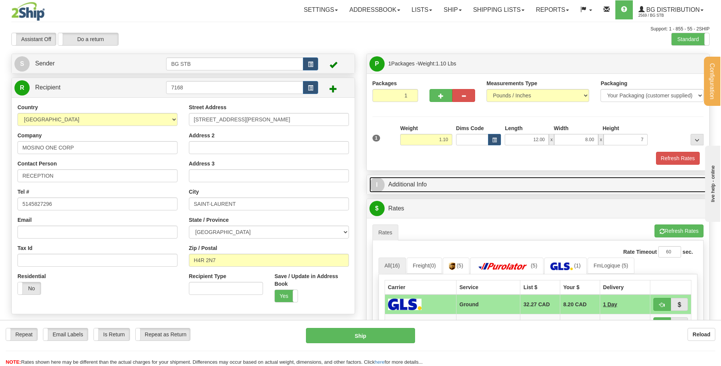
type input "7.00"
click at [473, 189] on link "I Additional Info" at bounding box center [537, 185] width 337 height 16
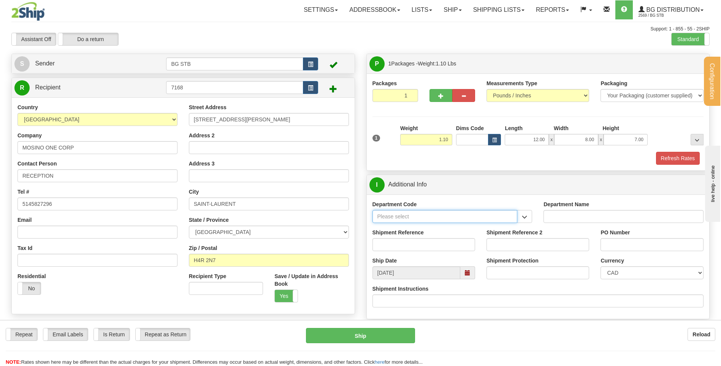
click at [489, 218] on input "Department Code" at bounding box center [444, 216] width 145 height 13
drag, startPoint x: 518, startPoint y: 217, endPoint x: 525, endPoint y: 217, distance: 7.3
click at [518, 217] on button "button" at bounding box center [524, 216] width 15 height 13
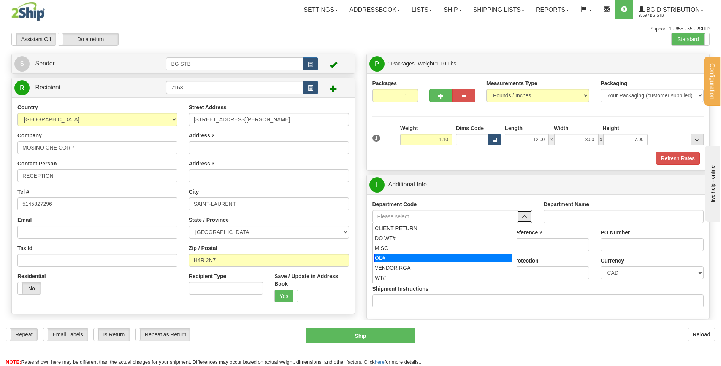
click at [414, 257] on div "OE#" at bounding box center [443, 258] width 138 height 8
type input "OE#"
type input "ORDERS"
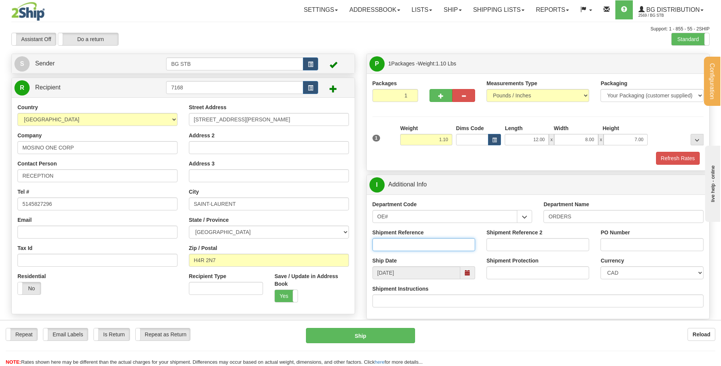
click at [409, 239] on input "Shipment Reference" at bounding box center [423, 244] width 103 height 13
click at [404, 244] on input "80005146*-01" at bounding box center [423, 244] width 103 height 13
type input "80005146-01"
click at [620, 240] on input "PO Number" at bounding box center [651, 244] width 103 height 13
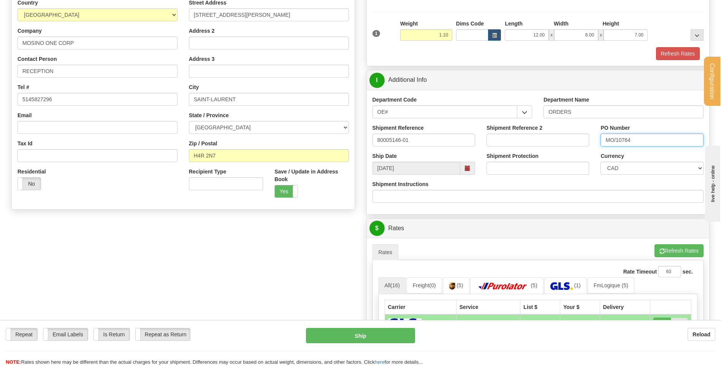
scroll to position [152, 0]
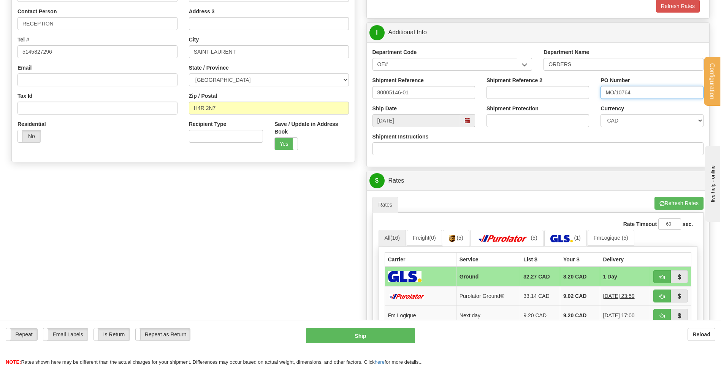
type input "MO/10764"
click at [446, 275] on td at bounding box center [420, 276] width 71 height 20
click at [662, 277] on span "button" at bounding box center [661, 276] width 5 height 5
type input "1"
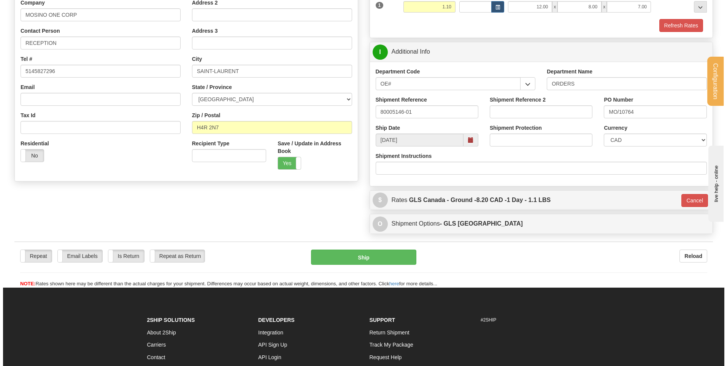
scroll to position [190, 0]
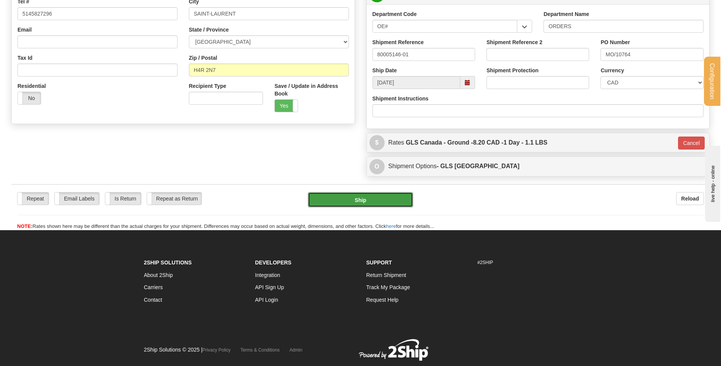
click at [360, 201] on button "Ship" at bounding box center [360, 199] width 105 height 15
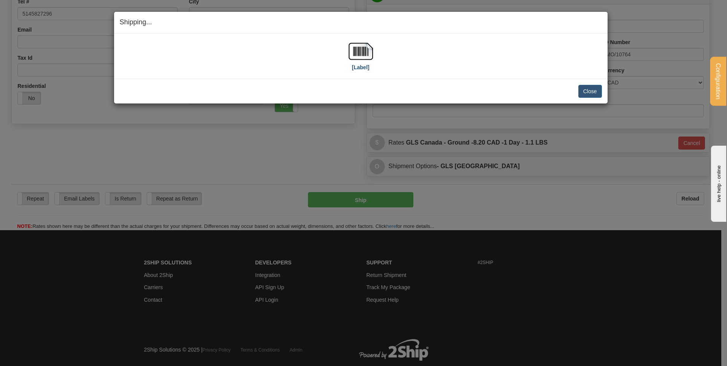
drag, startPoint x: 377, startPoint y: 46, endPoint x: 371, endPoint y: 47, distance: 6.2
click at [377, 46] on div "[Label]" at bounding box center [361, 56] width 482 height 34
click at [345, 54] on div "[Label]" at bounding box center [361, 56] width 482 height 34
click at [359, 55] on img at bounding box center [361, 51] width 24 height 24
click at [594, 88] on button "Close" at bounding box center [590, 91] width 24 height 13
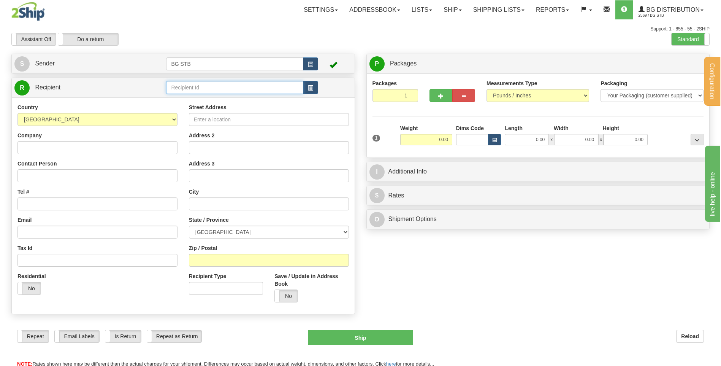
click at [237, 91] on input "text" at bounding box center [234, 87] width 137 height 13
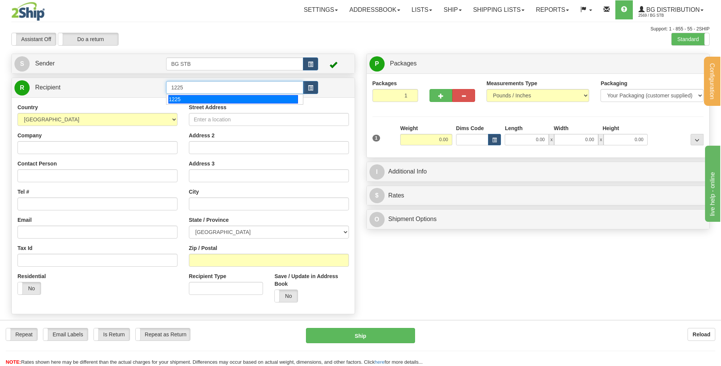
click at [257, 98] on div "1225" at bounding box center [233, 99] width 130 height 8
type input "1225"
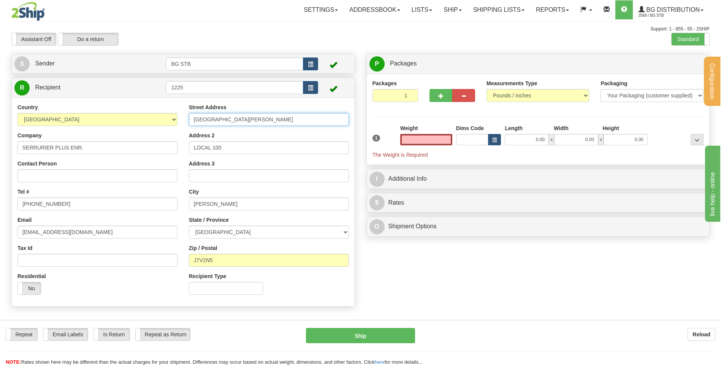
type input "0.00"
click at [285, 119] on input "456 AVENUE SAINT-CHARLES" at bounding box center [269, 119] width 160 height 13
click at [300, 209] on input "VAUDREUIL-DORION" at bounding box center [269, 203] width 160 height 13
click at [442, 146] on div "Weight 0.00" at bounding box center [426, 137] width 56 height 27
click at [442, 139] on input "0.00" at bounding box center [426, 139] width 52 height 11
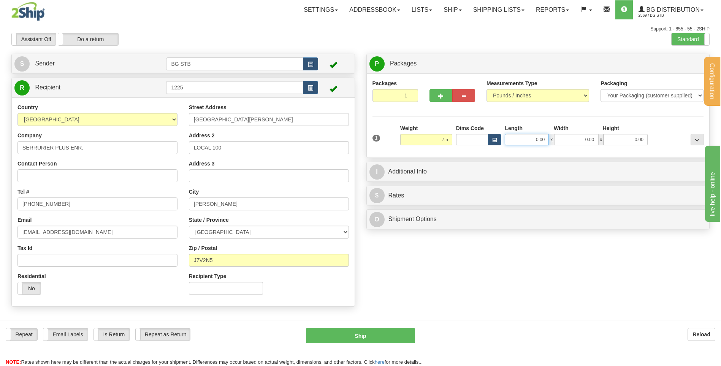
click at [526, 136] on input "0.00" at bounding box center [527, 139] width 44 height 11
type input "7.50"
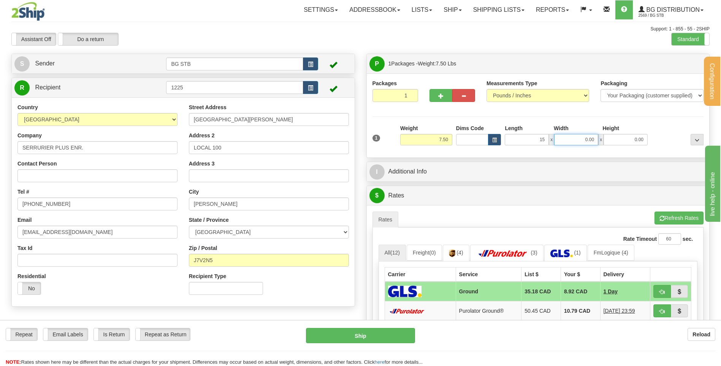
type input "15.00"
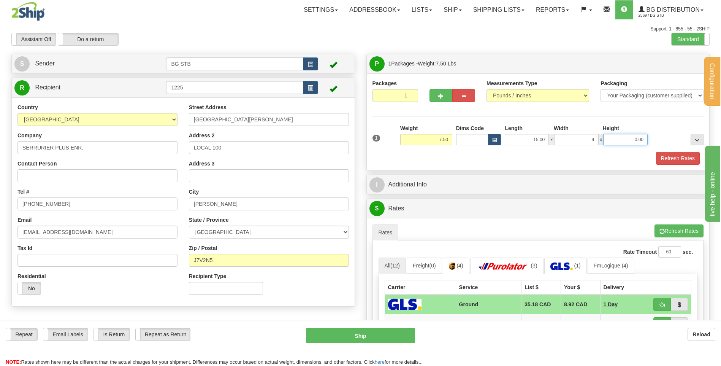
type input "9.00"
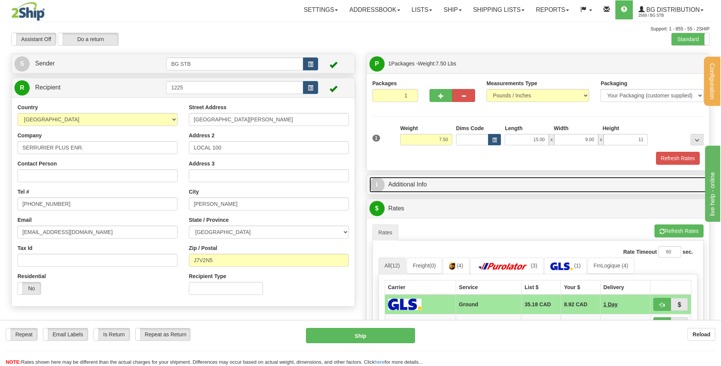
type input "11.00"
click at [467, 189] on link "I Additional Info" at bounding box center [537, 185] width 337 height 16
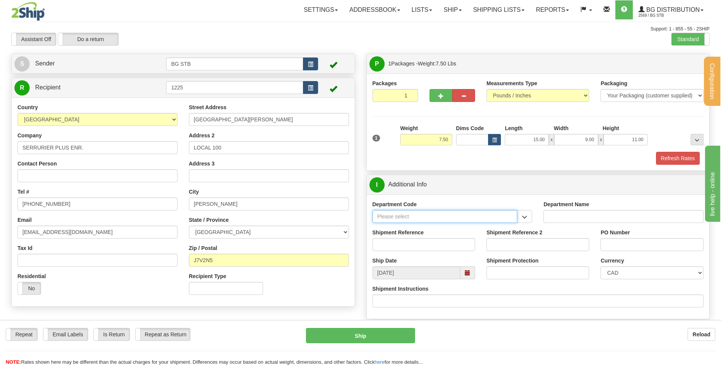
click at [402, 211] on input "Department Code" at bounding box center [444, 216] width 145 height 13
click at [528, 217] on button "button" at bounding box center [524, 216] width 15 height 13
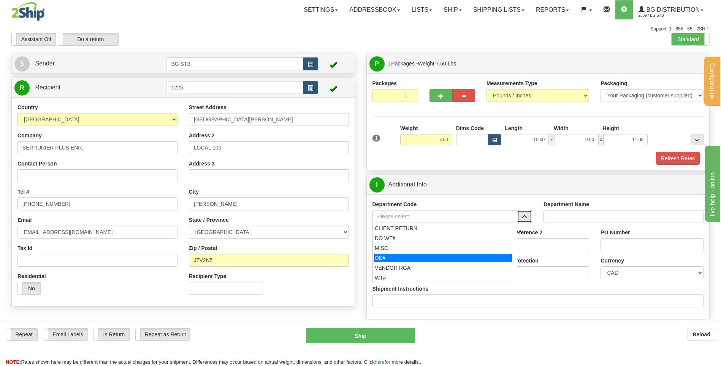
click at [401, 258] on div "OE#" at bounding box center [443, 258] width 138 height 8
type input "OE#"
type input "ORDERS"
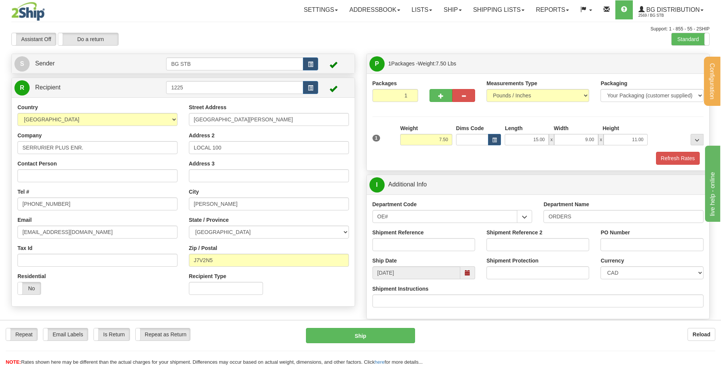
click at [432, 251] on div "Shipment Reference" at bounding box center [424, 242] width 114 height 28
click at [429, 248] on input "Shipment Reference" at bounding box center [423, 244] width 103 height 13
type input "80005305-00"
click at [670, 242] on input "PO Number" at bounding box center [651, 244] width 103 height 13
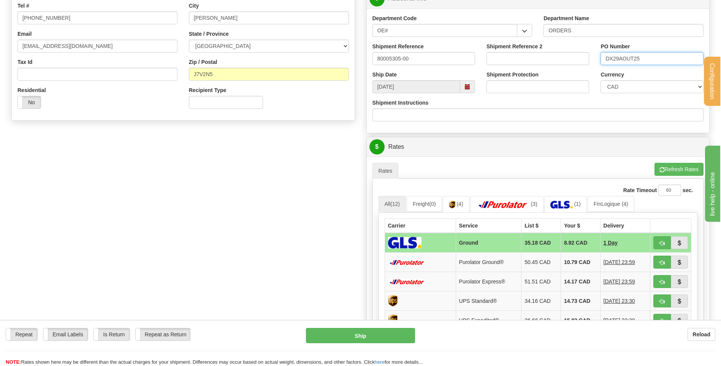
scroll to position [190, 0]
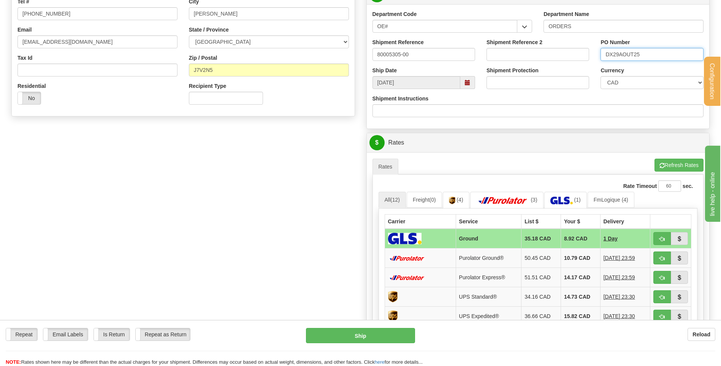
type input "DX29AOUT25"
click at [565, 154] on div "A change has been made which could impact your rate estimate. To ensure the est…" at bounding box center [538, 282] width 343 height 261
click at [662, 159] on button "Refresh Rates" at bounding box center [678, 164] width 49 height 13
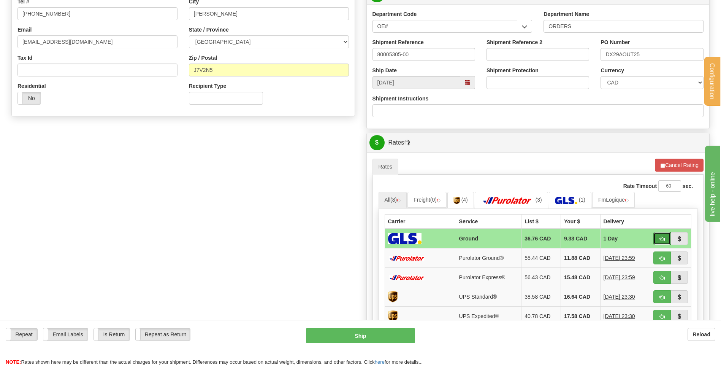
click at [661, 239] on span "button" at bounding box center [661, 238] width 5 height 5
type input "1"
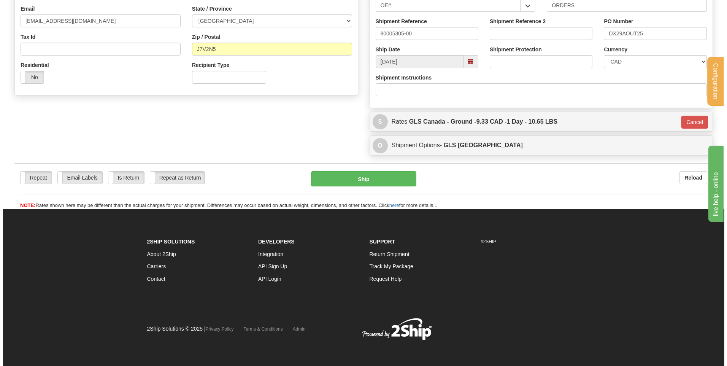
scroll to position [212, 0]
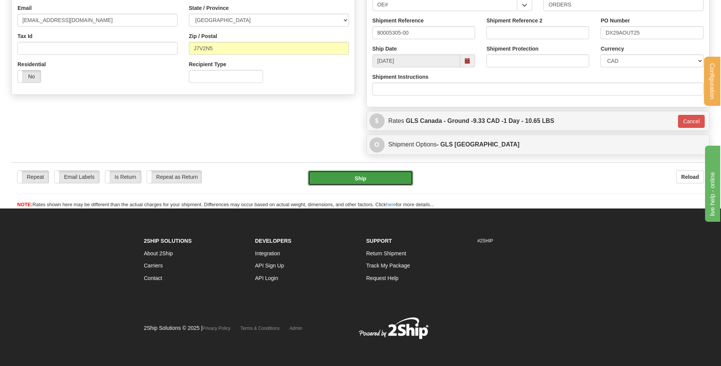
click at [383, 174] on button "Ship" at bounding box center [360, 177] width 105 height 15
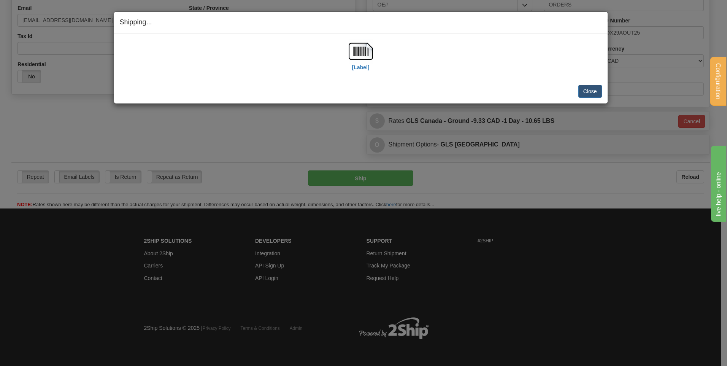
click at [374, 53] on div "[Label]" at bounding box center [361, 56] width 482 height 34
click at [369, 52] on img at bounding box center [361, 51] width 24 height 24
click at [593, 94] on button "Close" at bounding box center [590, 91] width 24 height 13
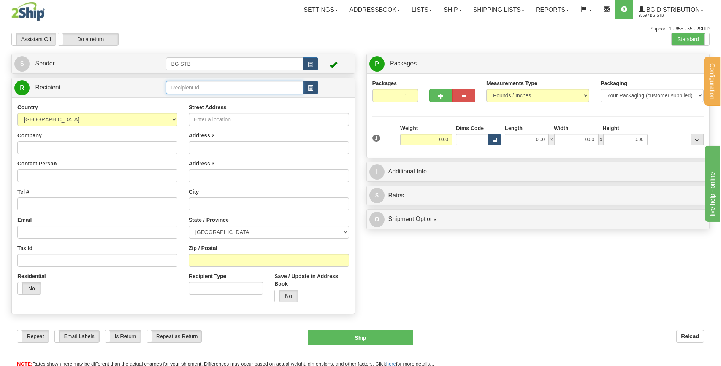
click at [209, 86] on input "text" at bounding box center [234, 87] width 137 height 13
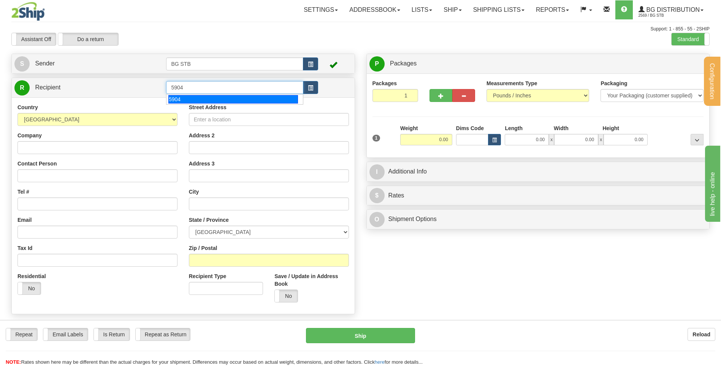
drag, startPoint x: 209, startPoint y: 99, endPoint x: 220, endPoint y: 106, distance: 13.2
click at [210, 99] on div "5904" at bounding box center [233, 99] width 130 height 8
type input "5904"
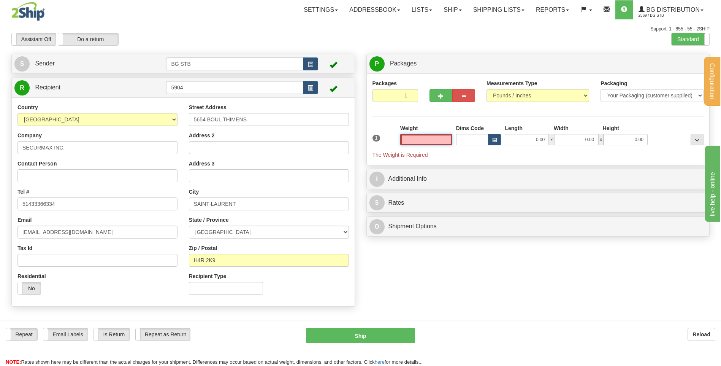
click at [428, 138] on input "text" at bounding box center [426, 139] width 52 height 11
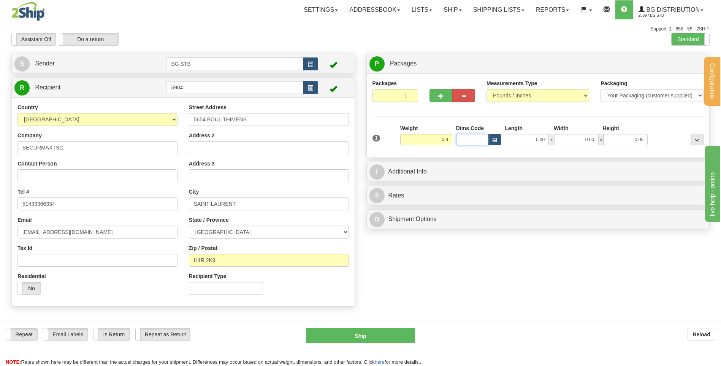
type input "0.90"
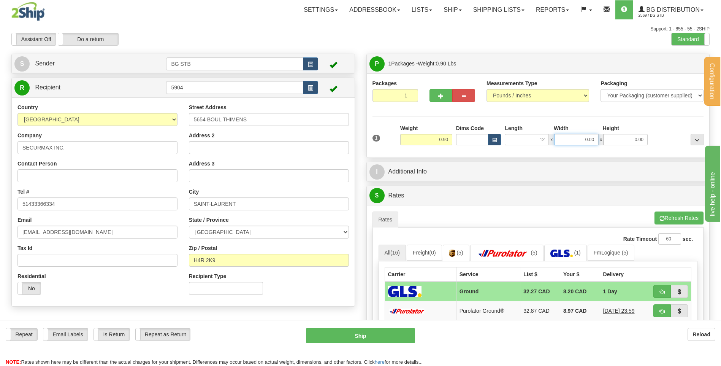
type input "12.00"
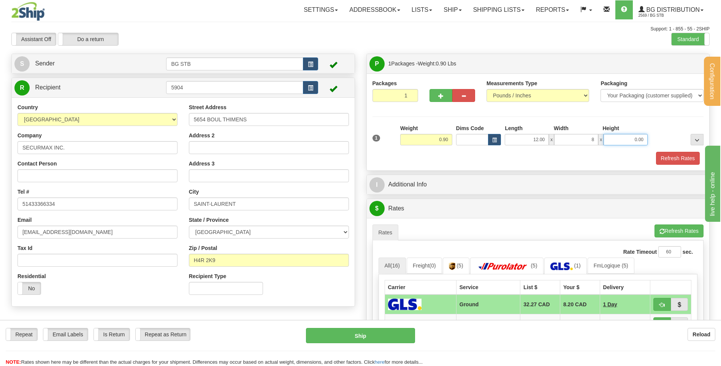
type input "8.00"
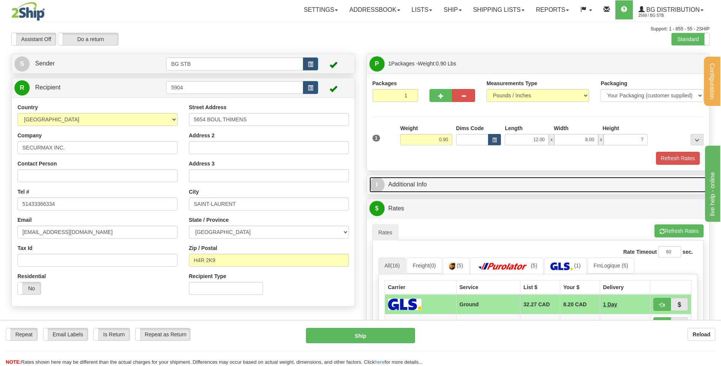
type input "7.00"
click at [485, 184] on link "I Additional Info" at bounding box center [537, 185] width 337 height 16
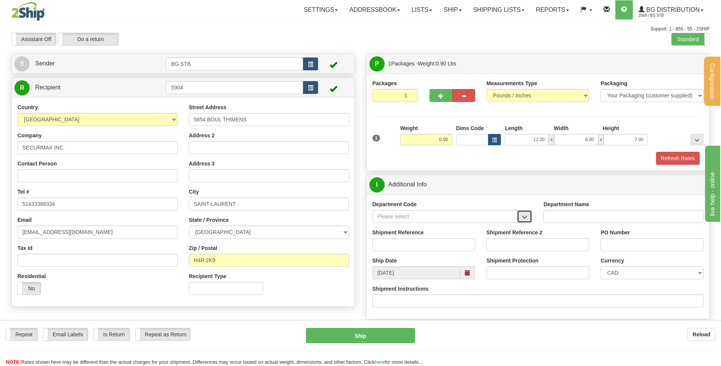
click at [526, 218] on span "button" at bounding box center [524, 216] width 5 height 5
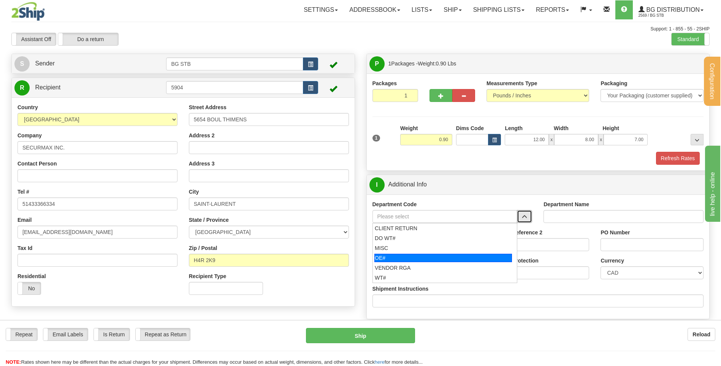
click at [427, 258] on div "OE#" at bounding box center [443, 258] width 138 height 8
type input "OE#"
type input "ORDERS"
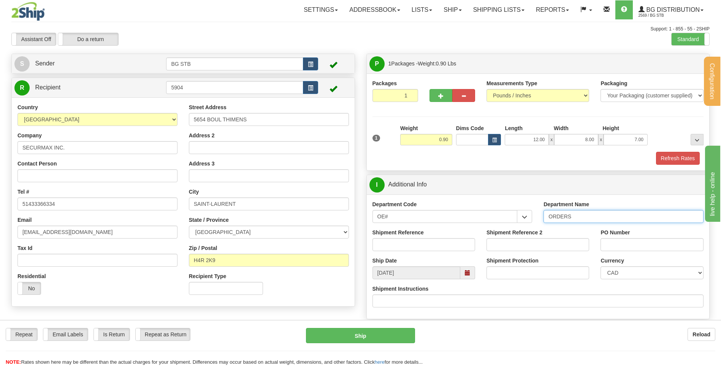
click at [567, 217] on input "ORDERS" at bounding box center [623, 216] width 160 height 13
click at [443, 230] on div "Shipment Reference" at bounding box center [423, 239] width 103 height 22
click at [443, 246] on input "Shipment Reference" at bounding box center [423, 244] width 103 height 13
type input "80004976-00"
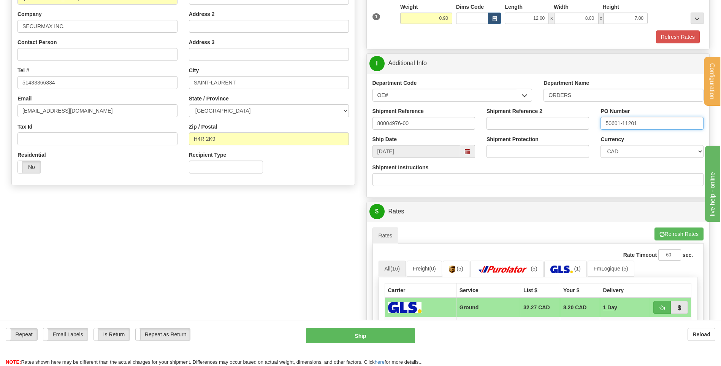
scroll to position [152, 0]
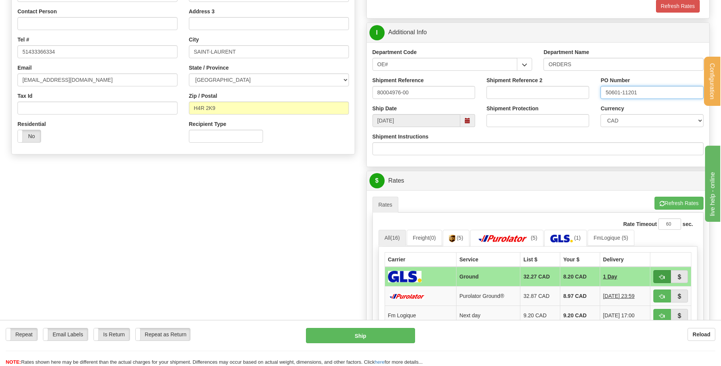
type input "50601-11201"
click at [661, 280] on button "button" at bounding box center [661, 276] width 17 height 13
type input "1"
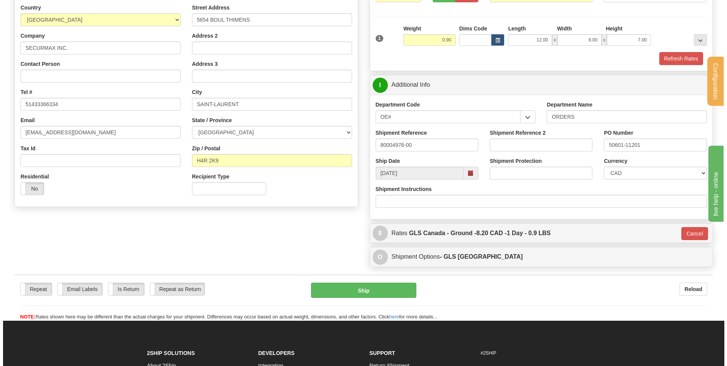
scroll to position [0, 0]
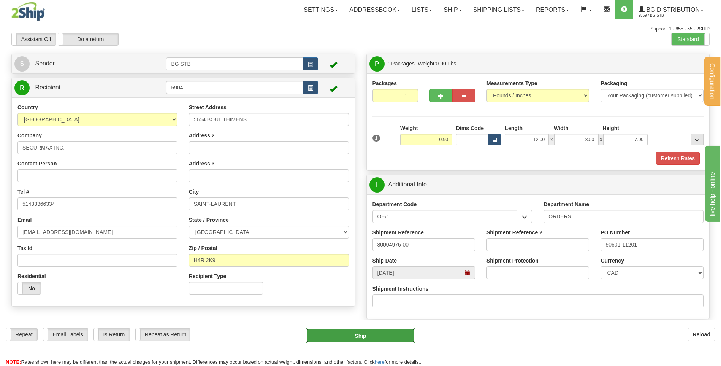
click at [334, 328] on button "Ship" at bounding box center [360, 335] width 109 height 15
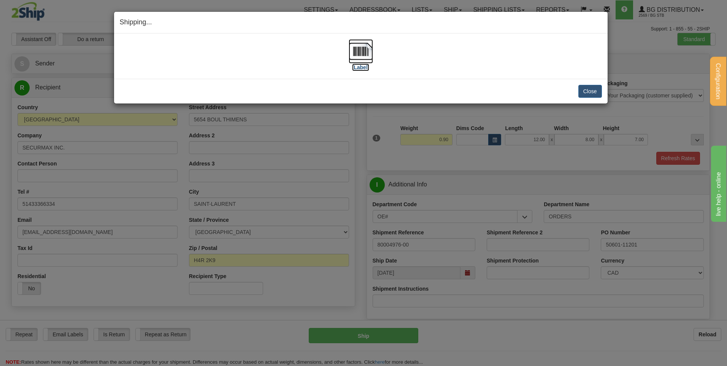
click at [366, 55] on img at bounding box center [361, 51] width 24 height 24
click at [585, 87] on button "Close" at bounding box center [590, 91] width 24 height 13
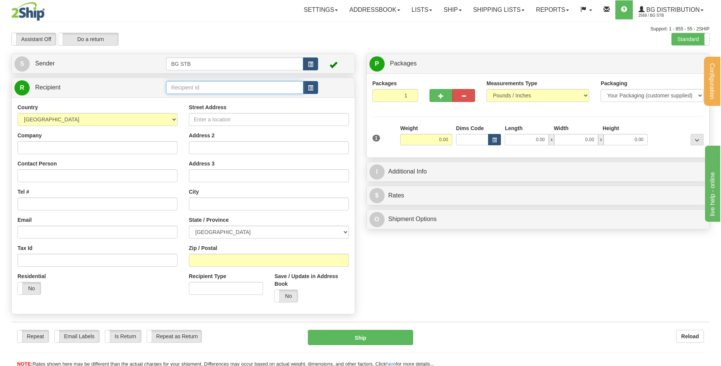
click at [211, 86] on input "text" at bounding box center [234, 87] width 137 height 13
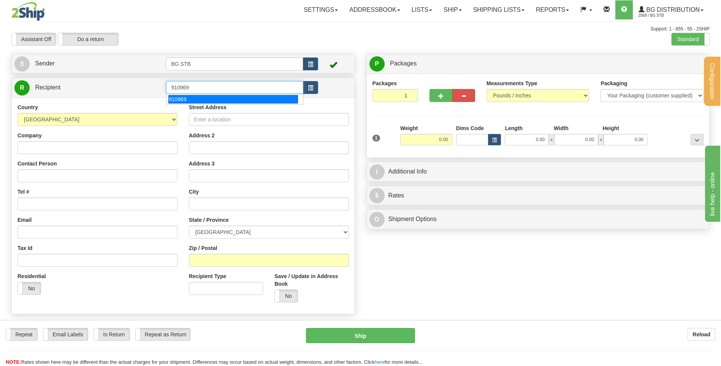
drag, startPoint x: 213, startPoint y: 97, endPoint x: 291, endPoint y: 124, distance: 82.3
click at [214, 97] on div "910969" at bounding box center [233, 99] width 130 height 8
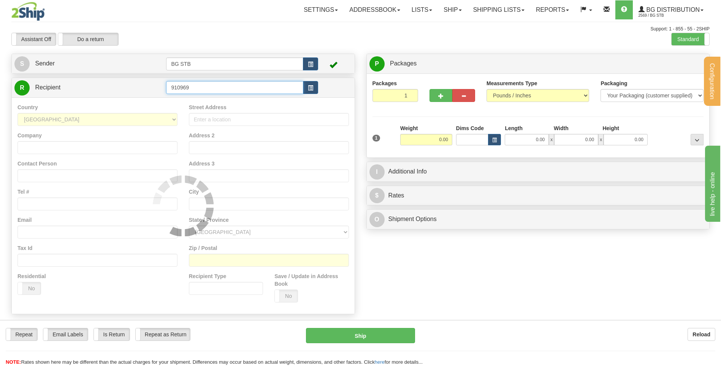
type input "910969"
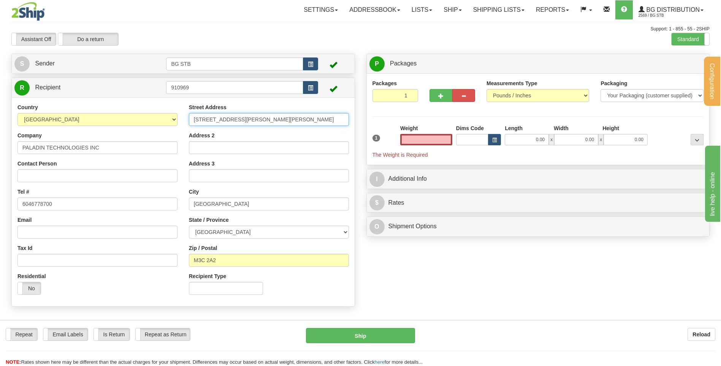
type input "0.00"
drag, startPoint x: 271, startPoint y: 117, endPoint x: 97, endPoint y: 116, distance: 174.8
click at [97, 116] on div "Country [GEOGRAPHIC_DATA] [GEOGRAPHIC_DATA] [GEOGRAPHIC_DATA] [GEOGRAPHIC_DATA]…" at bounding box center [183, 201] width 343 height 197
type input "[STREET_ADDRESS]"
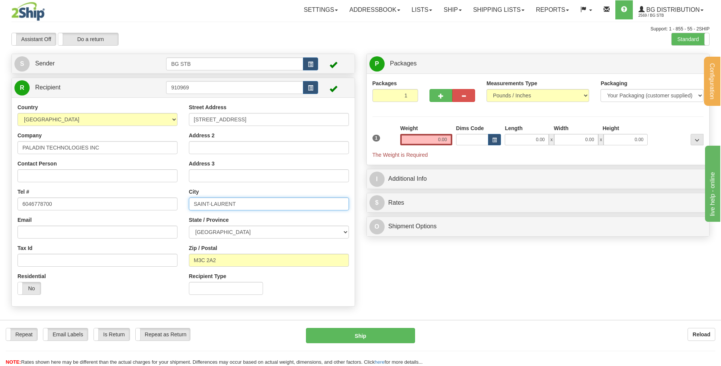
type input "SAINT-LAURENT"
click at [250, 239] on div "Street Address [STREET_ADDRESS] Address 2 Address 3 City [GEOGRAPHIC_DATA] Stat…" at bounding box center [268, 201] width 171 height 197
click at [251, 233] on select "[GEOGRAPHIC_DATA] [GEOGRAPHIC_DATA] [GEOGRAPHIC_DATA] [GEOGRAPHIC_DATA] [GEOGRA…" at bounding box center [269, 231] width 160 height 13
select select "QC"
click at [189, 225] on select "[GEOGRAPHIC_DATA] [GEOGRAPHIC_DATA] [GEOGRAPHIC_DATA] [GEOGRAPHIC_DATA] [GEOGRA…" at bounding box center [269, 231] width 160 height 13
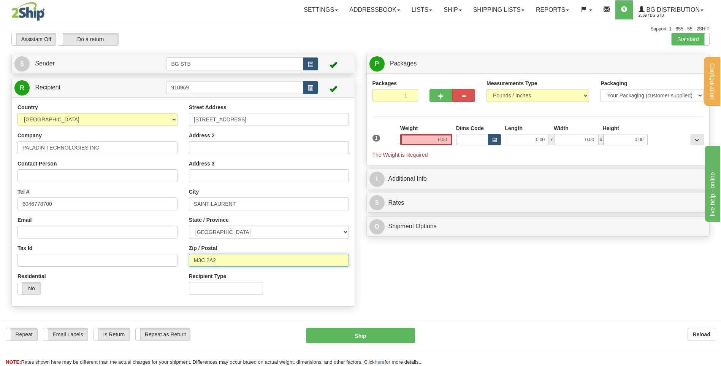
drag, startPoint x: 257, startPoint y: 260, endPoint x: 14, endPoint y: 227, distance: 245.1
click at [14, 227] on div "Country [GEOGRAPHIC_DATA] [GEOGRAPHIC_DATA] [GEOGRAPHIC_DATA] [GEOGRAPHIC_DATA]…" at bounding box center [183, 201] width 343 height 197
type input "H4R 2N9"
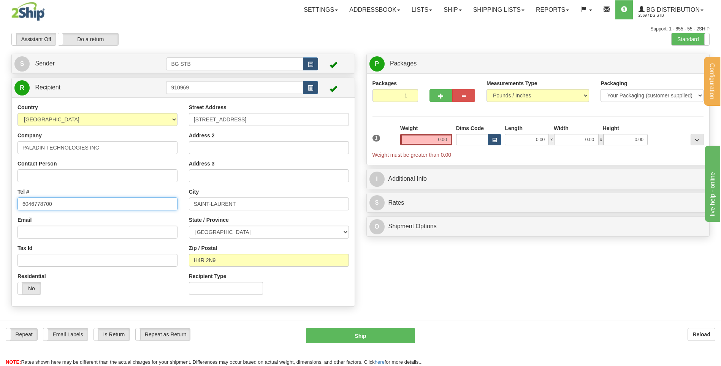
drag, startPoint x: 72, startPoint y: 198, endPoint x: -114, endPoint y: 178, distance: 187.7
click at [0, 178] on html "Training Course Close Configuration My Configuration Panel Close" at bounding box center [360, 183] width 721 height 366
type input "5142797317"
click at [108, 185] on div "Country [GEOGRAPHIC_DATA] [GEOGRAPHIC_DATA] [GEOGRAPHIC_DATA] [GEOGRAPHIC_DATA]…" at bounding box center [97, 201] width 171 height 197
click at [443, 135] on input "0.00" at bounding box center [426, 139] width 52 height 11
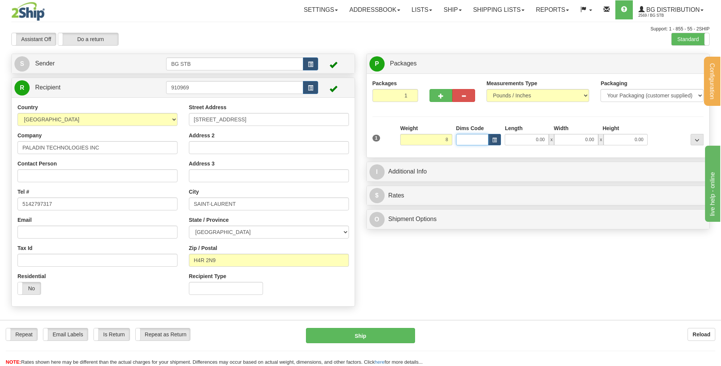
type input "8.00"
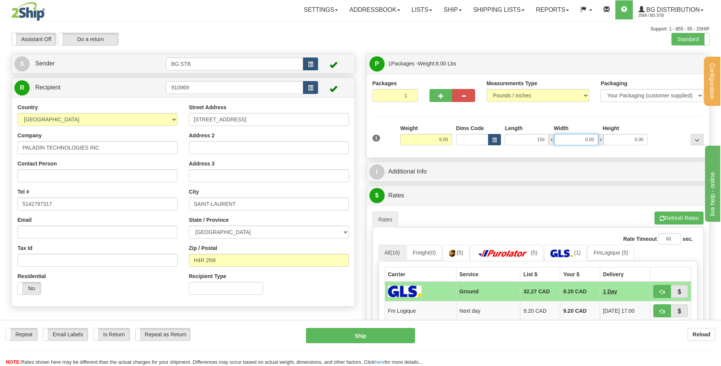
type input "0.00"
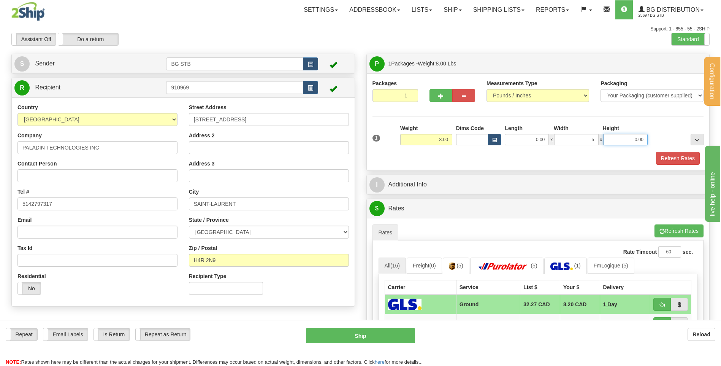
type input "5.00"
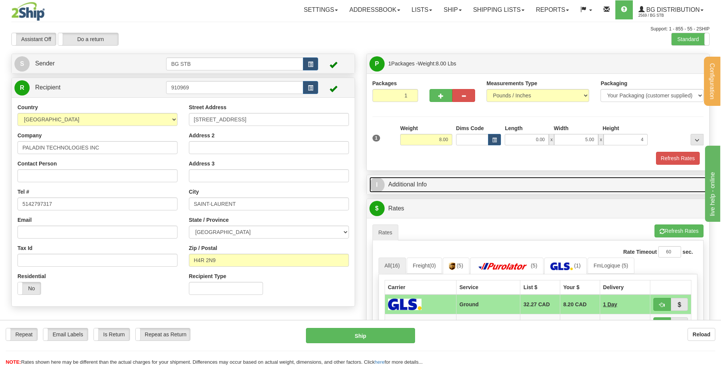
type input "4.00"
click at [471, 187] on link "I Additional Info" at bounding box center [537, 185] width 337 height 16
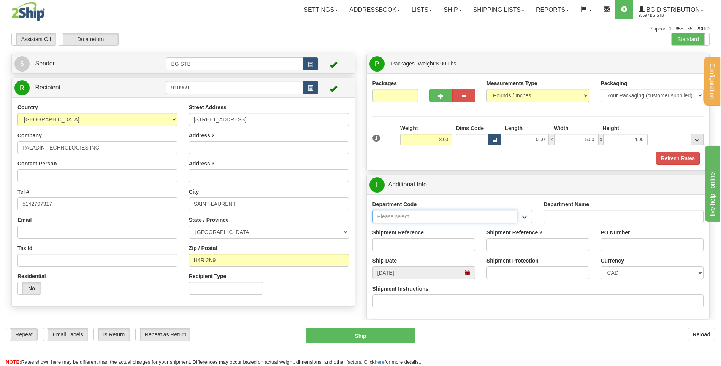
click at [427, 213] on input "Department Code" at bounding box center [444, 216] width 145 height 13
click at [440, 238] on div "OE#" at bounding box center [443, 238] width 138 height 8
type input "OE#"
type input "ORDERS"
type input "OE#"
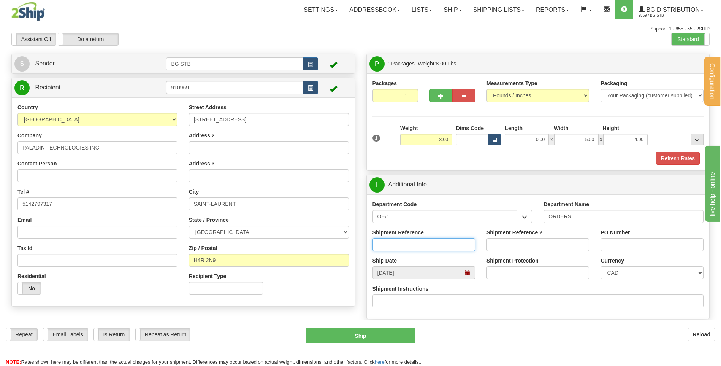
click at [422, 248] on input "Shipment Reference" at bounding box center [423, 244] width 103 height 13
type input "80005298-00"
click at [640, 246] on input "PO Number" at bounding box center [651, 244] width 103 height 13
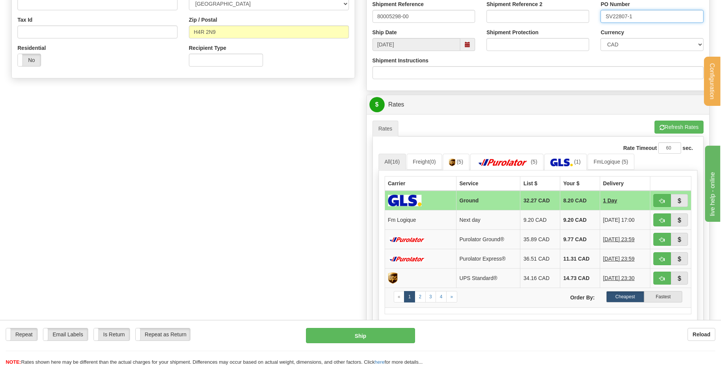
type input "SV22807-1"
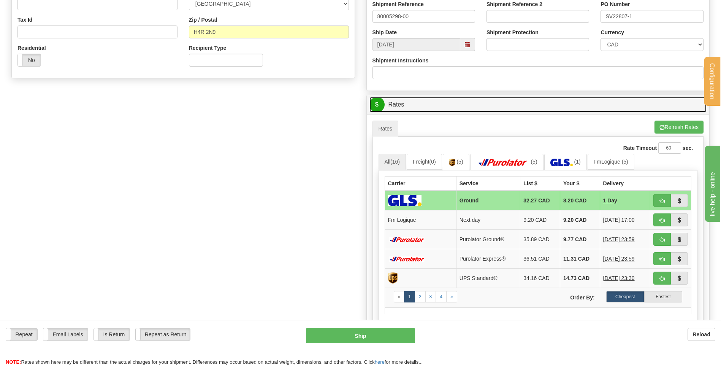
click at [540, 102] on link "$ Rates" at bounding box center [537, 105] width 337 height 16
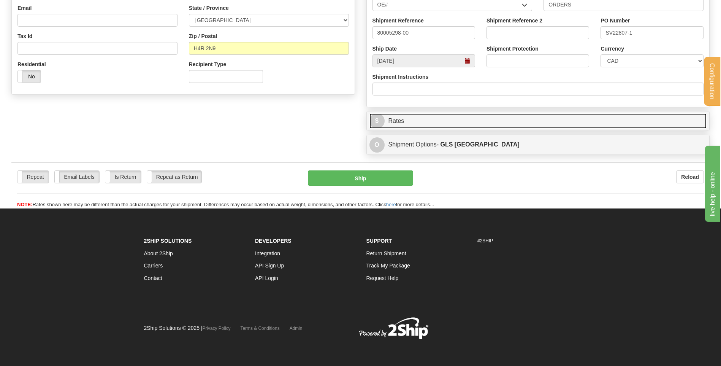
scroll to position [212, 0]
click at [523, 123] on link "$ Rates" at bounding box center [537, 121] width 337 height 16
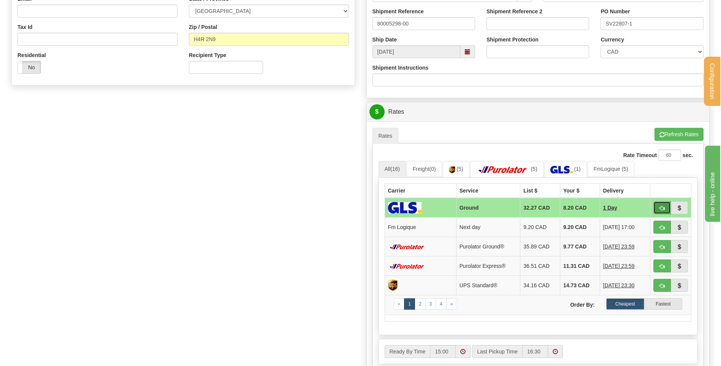
click at [663, 212] on button "button" at bounding box center [661, 207] width 17 height 13
type input "1"
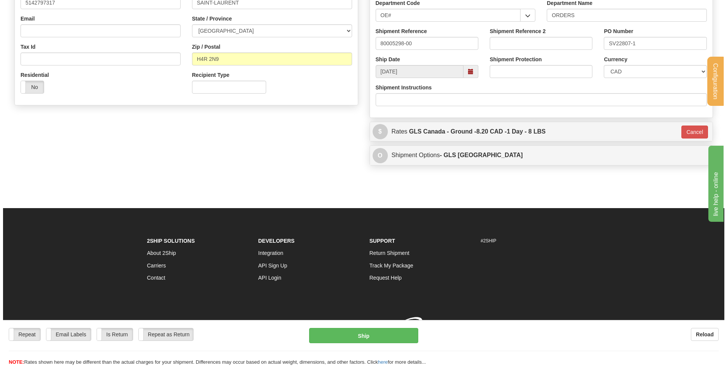
scroll to position [212, 0]
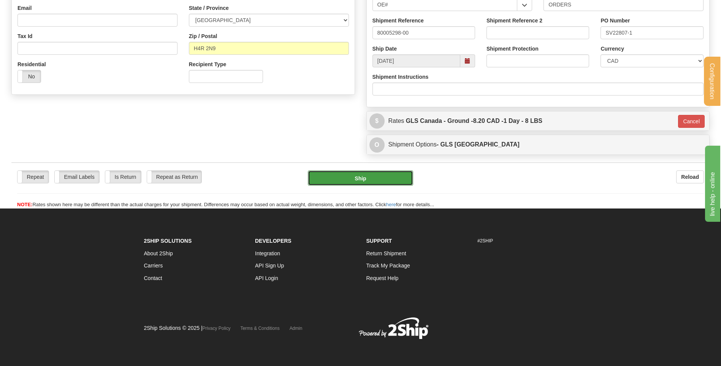
click at [400, 180] on button "Ship" at bounding box center [360, 177] width 105 height 15
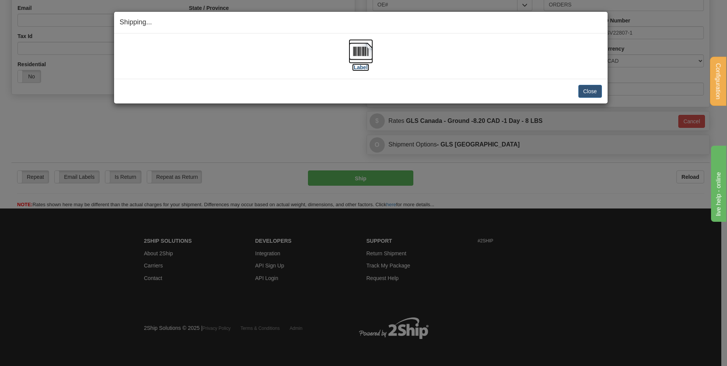
click at [365, 55] on img at bounding box center [361, 51] width 24 height 24
click at [581, 94] on button "Close" at bounding box center [590, 91] width 24 height 13
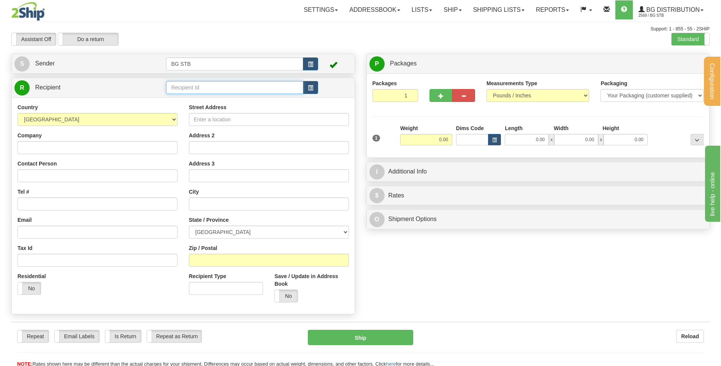
click at [267, 84] on input "text" at bounding box center [234, 87] width 137 height 13
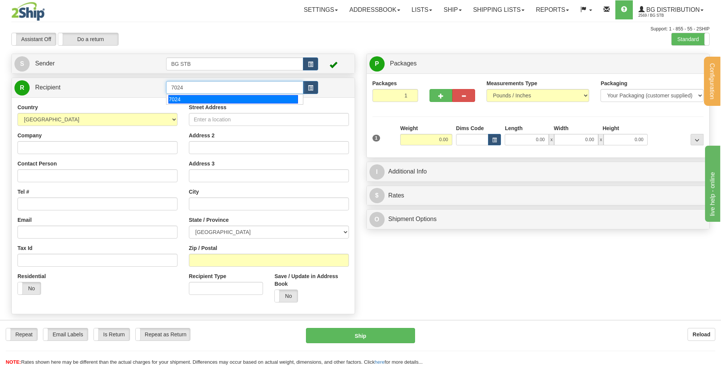
click at [265, 96] on div "7024" at bounding box center [233, 99] width 130 height 8
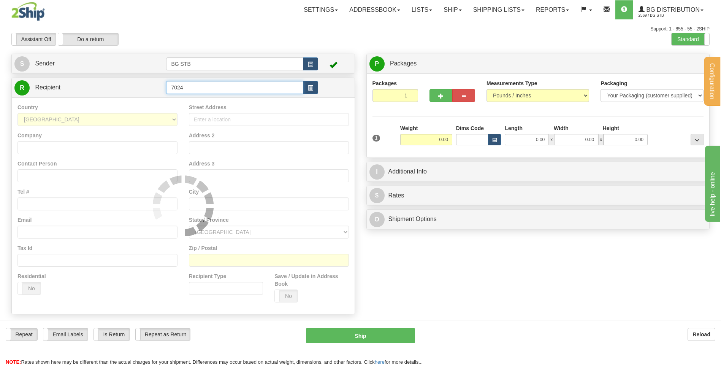
type input "7024"
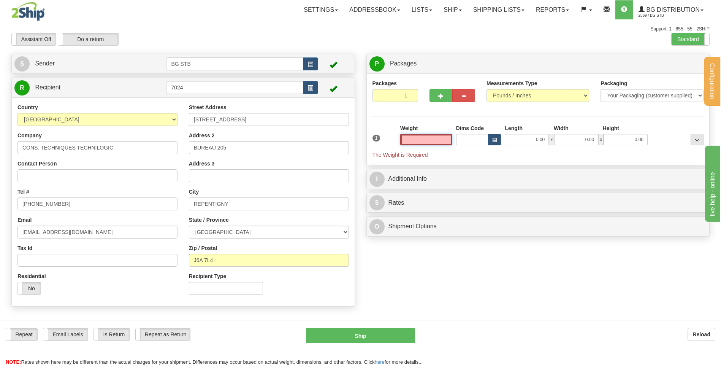
click at [447, 136] on input "text" at bounding box center [426, 139] width 52 height 11
type input "20.40"
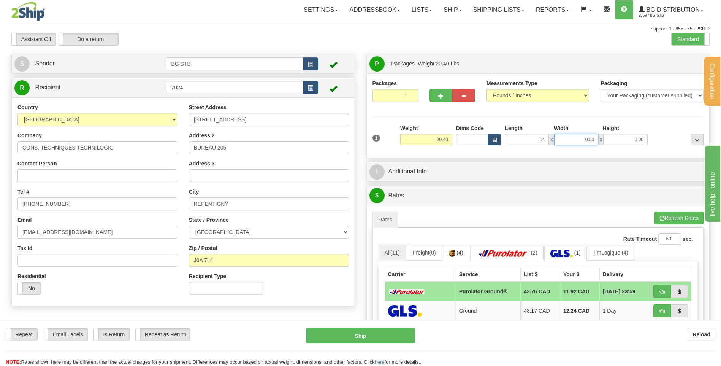
type input "14.00"
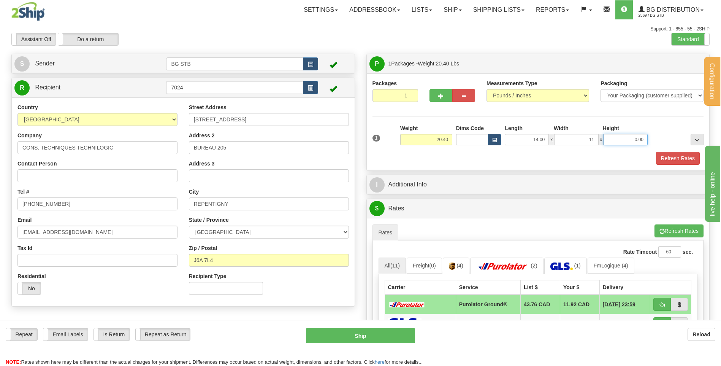
type input "11.00"
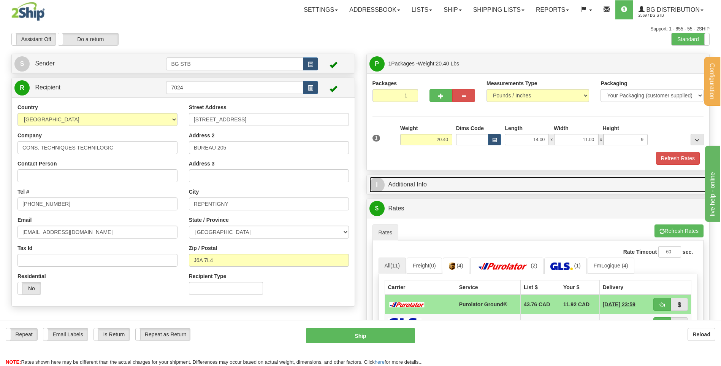
type input "9.00"
click at [445, 189] on link "I Additional Info" at bounding box center [537, 185] width 337 height 16
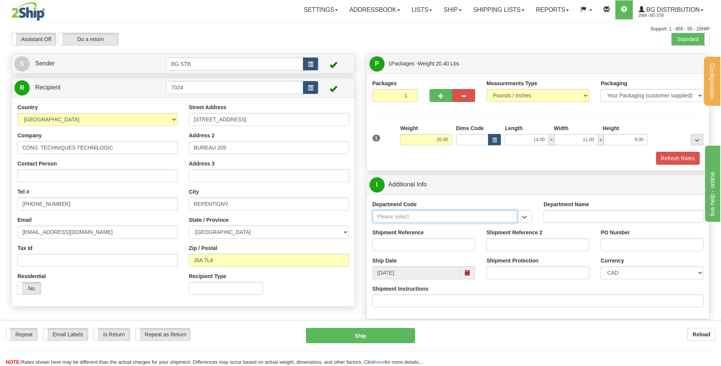
click at [429, 220] on input "Department Code" at bounding box center [444, 216] width 145 height 13
click at [526, 216] on span "button" at bounding box center [524, 216] width 5 height 5
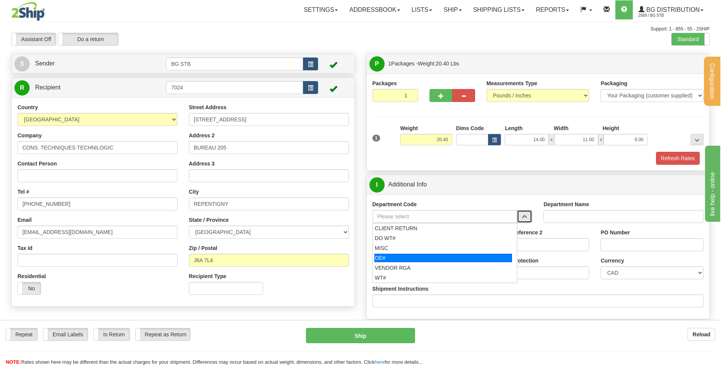
click at [393, 260] on div "OE#" at bounding box center [443, 258] width 138 height 8
type input "OE#"
type input "ORDERS"
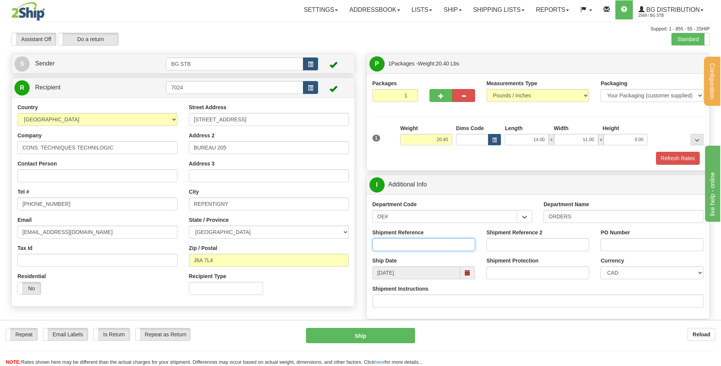
click at [456, 243] on input "Shipment Reference" at bounding box center [423, 244] width 103 height 13
type input "80005310-00"
type input "13082"
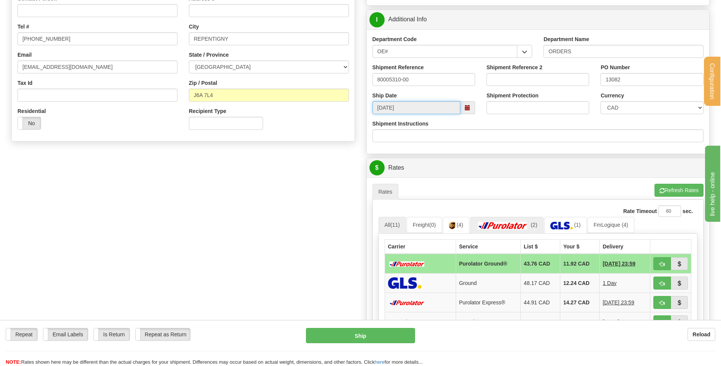
scroll to position [190, 0]
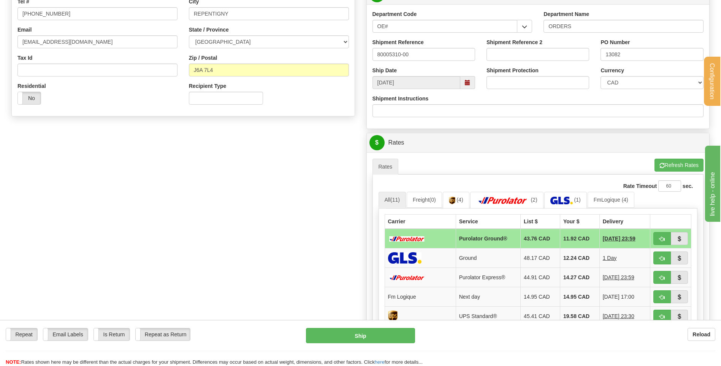
click at [512, 168] on ul "Rates Pickup Refresh Rates Cancel Rating" at bounding box center [537, 166] width 331 height 16
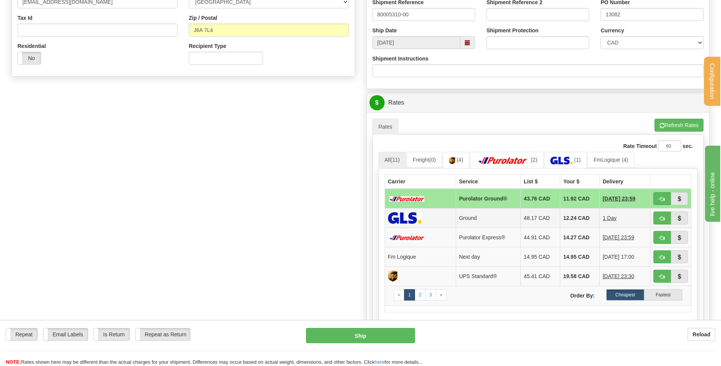
scroll to position [266, 0]
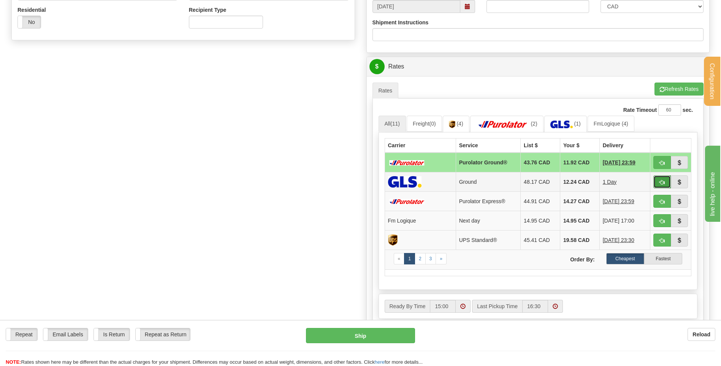
click at [665, 187] on button "button" at bounding box center [661, 181] width 17 height 13
type input "1"
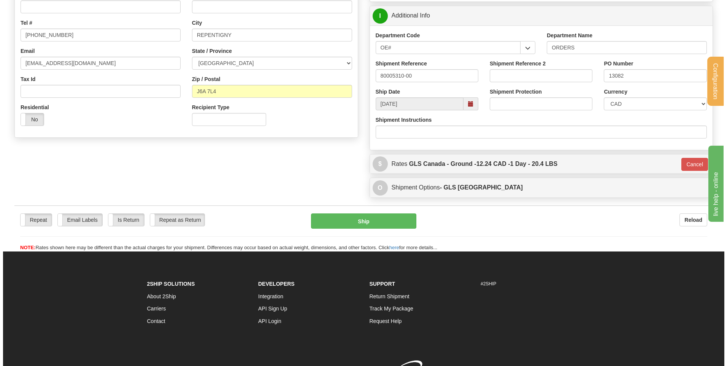
scroll to position [60, 0]
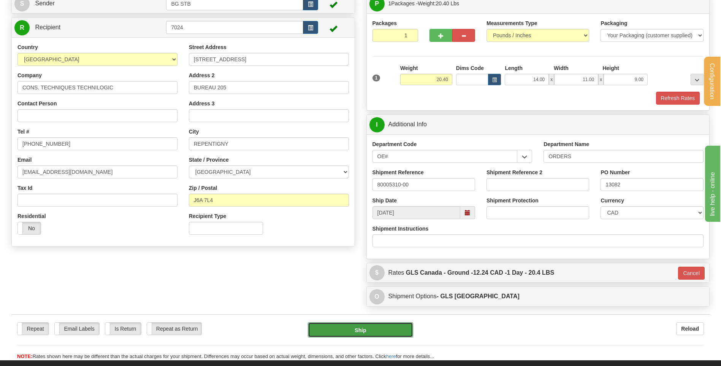
click at [380, 325] on button "Ship" at bounding box center [360, 329] width 105 height 15
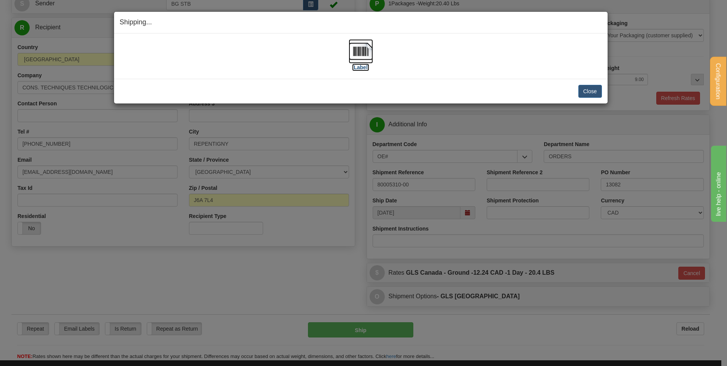
click at [358, 49] on img at bounding box center [361, 51] width 24 height 24
click at [594, 90] on button "Close" at bounding box center [590, 91] width 24 height 13
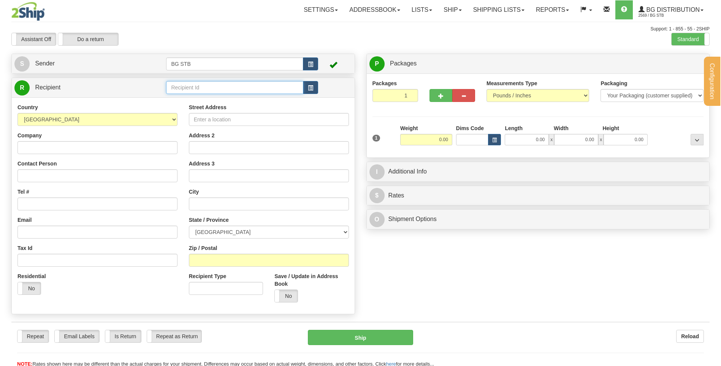
click at [209, 87] on input "text" at bounding box center [234, 87] width 137 height 13
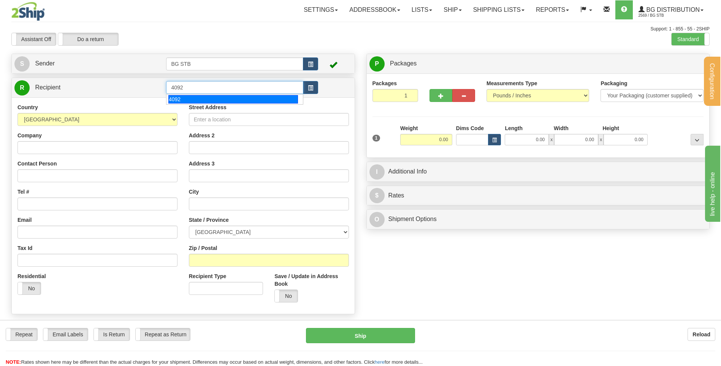
click at [211, 99] on div "4092" at bounding box center [233, 99] width 130 height 8
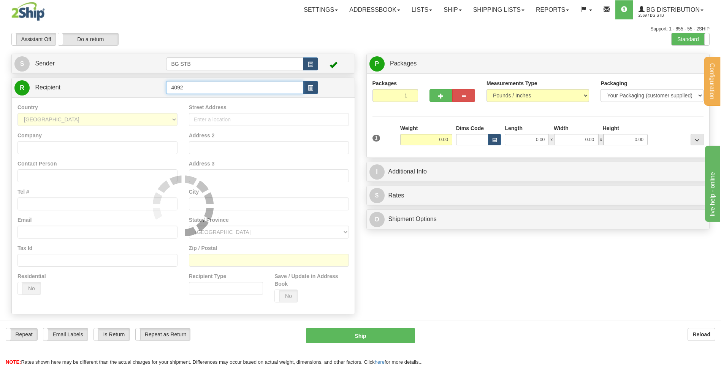
type input "4092"
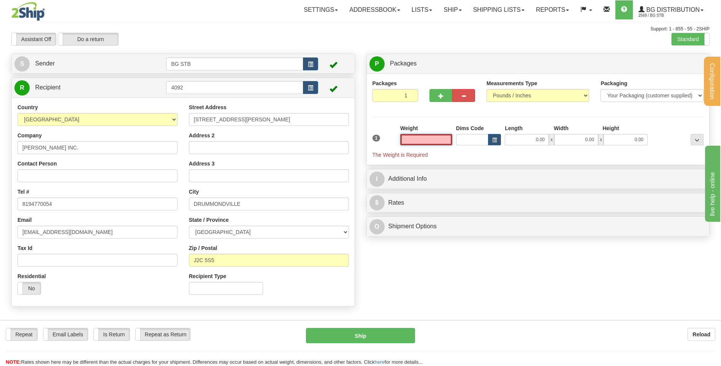
click at [445, 141] on input "text" at bounding box center [426, 139] width 52 height 11
type input "0.00"
click at [437, 97] on button "button" at bounding box center [440, 95] width 23 height 13
type input "2"
click at [690, 62] on span "Package Level" at bounding box center [687, 63] width 30 height 5
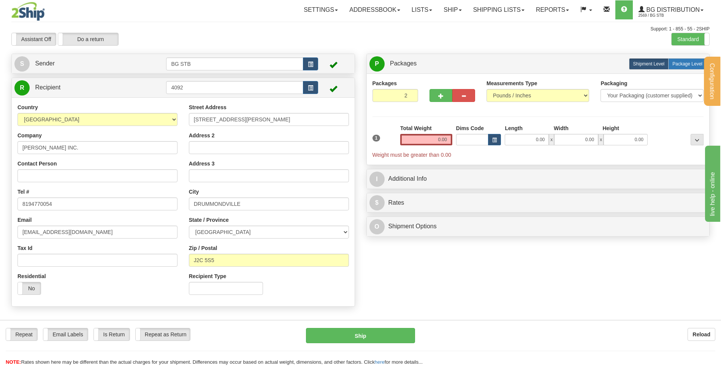
radio input "true"
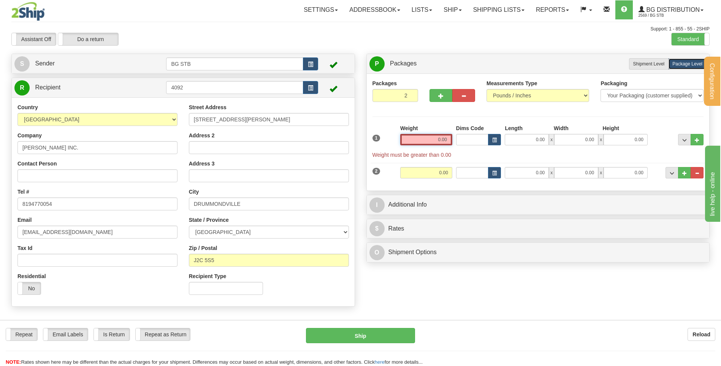
click at [442, 141] on input "0.00" at bounding box center [426, 139] width 52 height 11
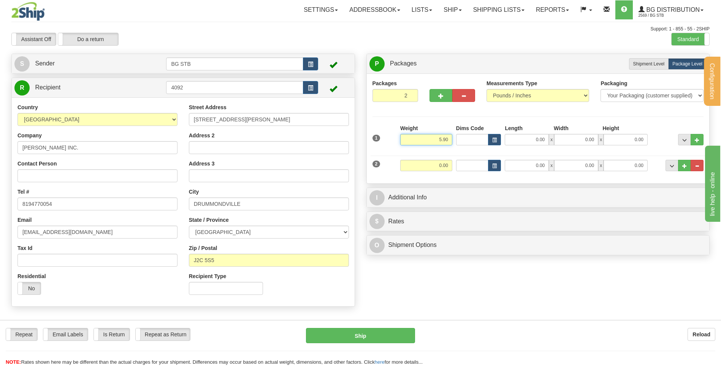
type input "5.90"
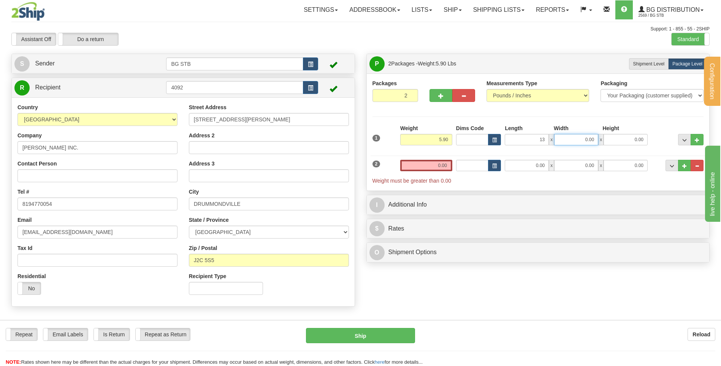
type input "13.00"
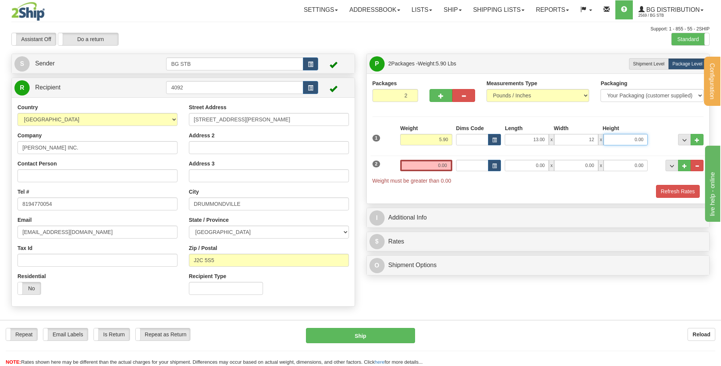
type input "12.00"
type input "13.00"
click at [444, 169] on input "0.00" at bounding box center [426, 165] width 52 height 11
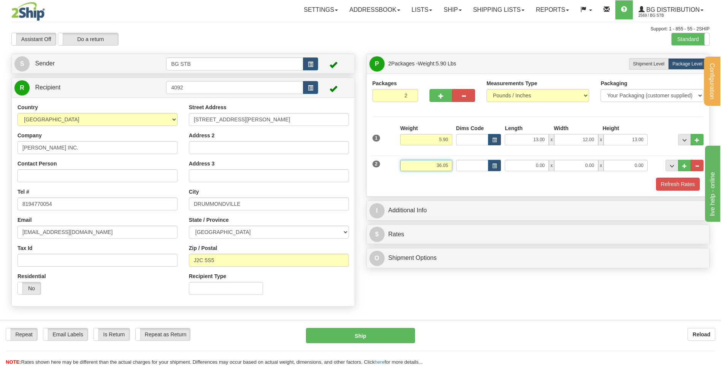
type input "36.05"
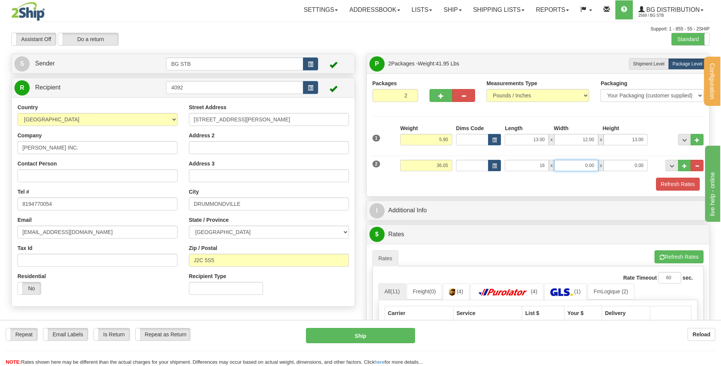
type input "16.00"
type input "10.00"
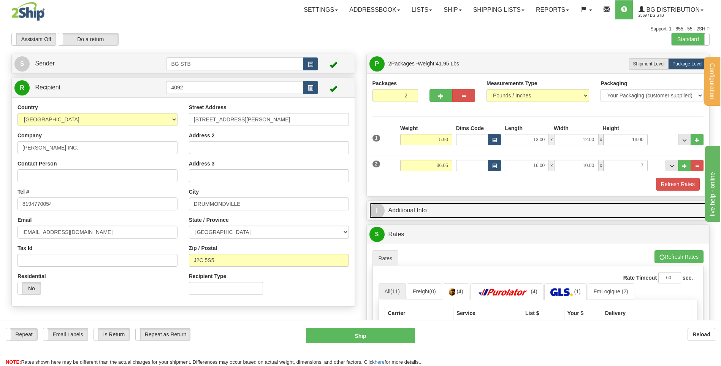
type input "7.00"
click at [400, 205] on link "I Additional Info" at bounding box center [537, 211] width 337 height 16
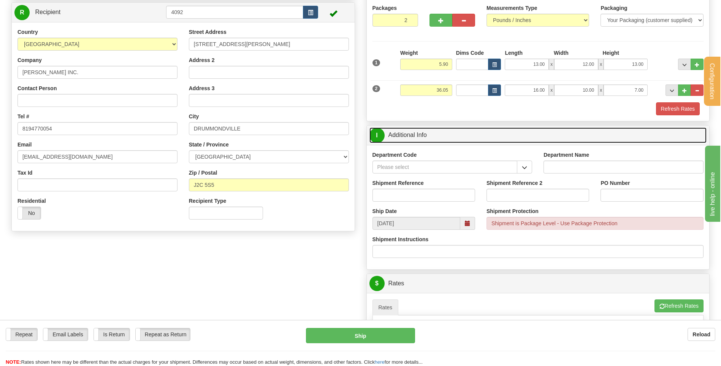
scroll to position [76, 0]
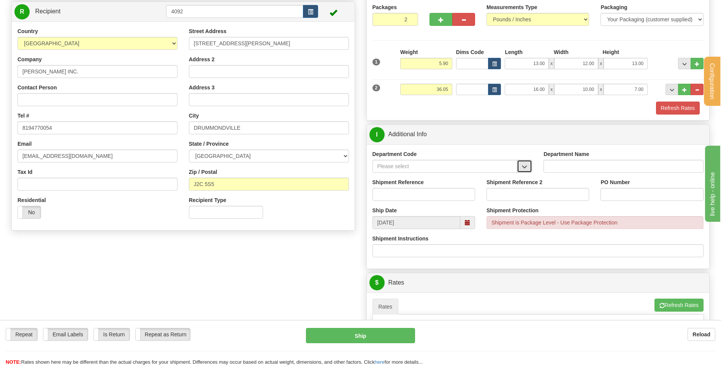
click at [523, 167] on span "button" at bounding box center [524, 166] width 5 height 5
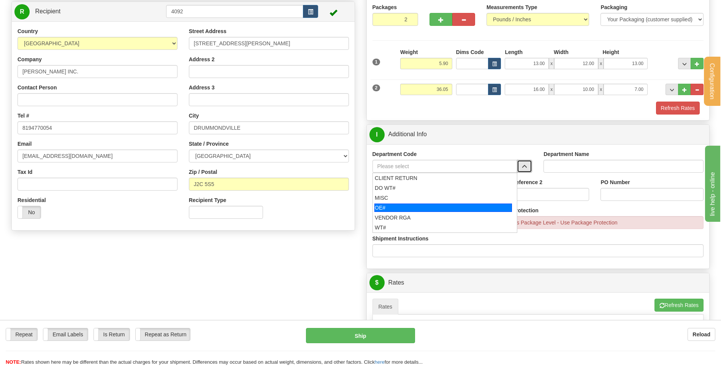
click at [457, 208] on div "OE#" at bounding box center [443, 207] width 138 height 8
type input "OE#"
type input "ORDERS"
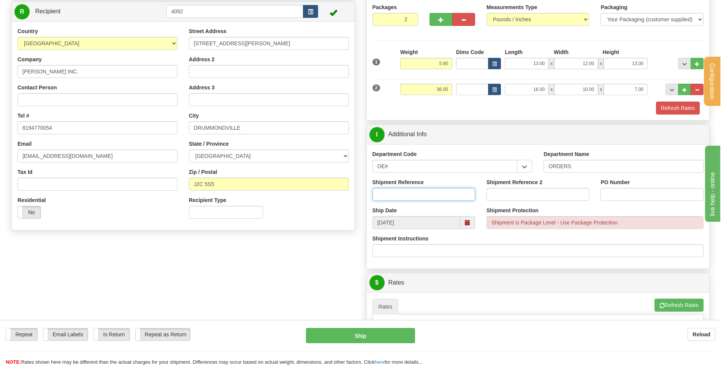
click at [452, 195] on input "Shipment Reference" at bounding box center [423, 194] width 103 height 13
type input "80005304-00 // 80005304-00"
click at [656, 194] on input "PO Number" at bounding box center [651, 194] width 103 height 13
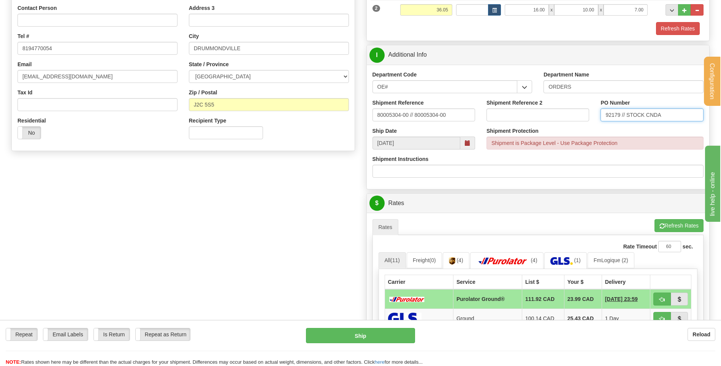
scroll to position [190, 0]
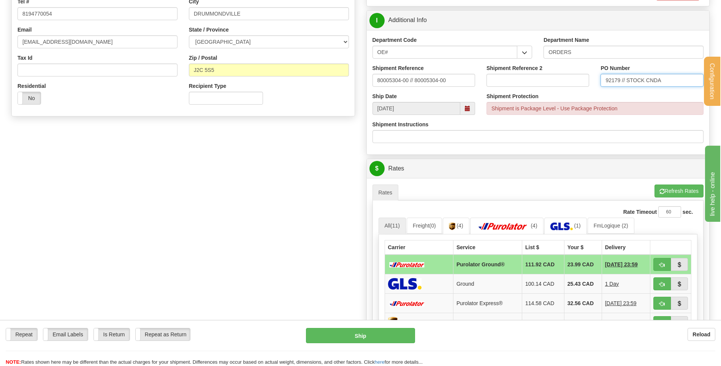
type input "92179 // STOCK CNDA"
click at [472, 187] on ul "Rates Pickup Refresh Rates Cancel Rating" at bounding box center [537, 192] width 331 height 16
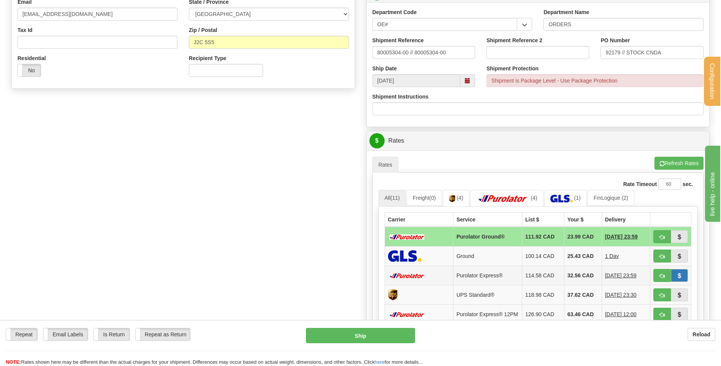
scroll to position [304, 0]
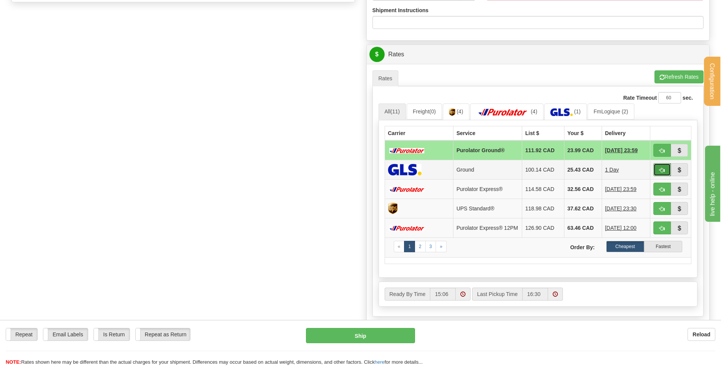
click at [659, 165] on button "button" at bounding box center [661, 169] width 17 height 13
type input "1"
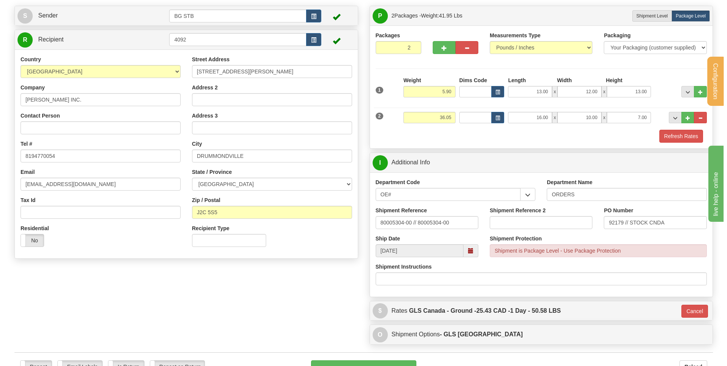
scroll to position [227, 0]
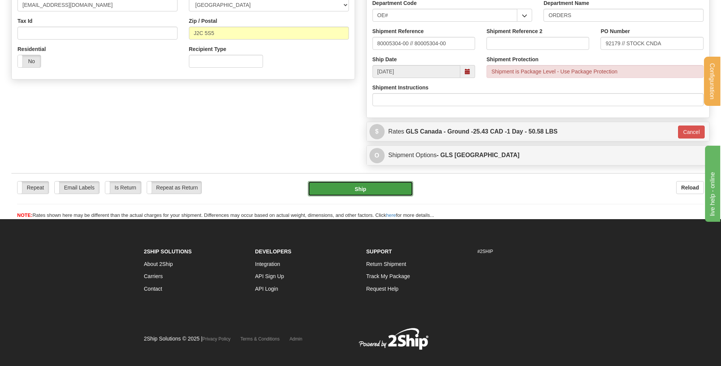
click at [393, 189] on button "Ship" at bounding box center [360, 188] width 105 height 15
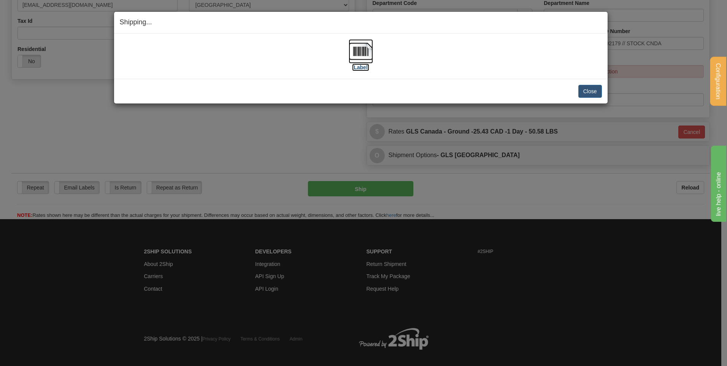
click at [371, 59] on img at bounding box center [361, 51] width 24 height 24
click at [364, 49] on img at bounding box center [361, 51] width 24 height 24
click at [591, 93] on button "Close" at bounding box center [590, 91] width 24 height 13
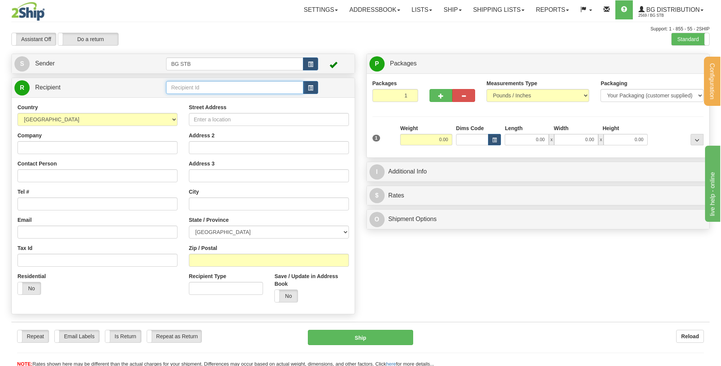
click at [237, 87] on input "text" at bounding box center [234, 87] width 137 height 13
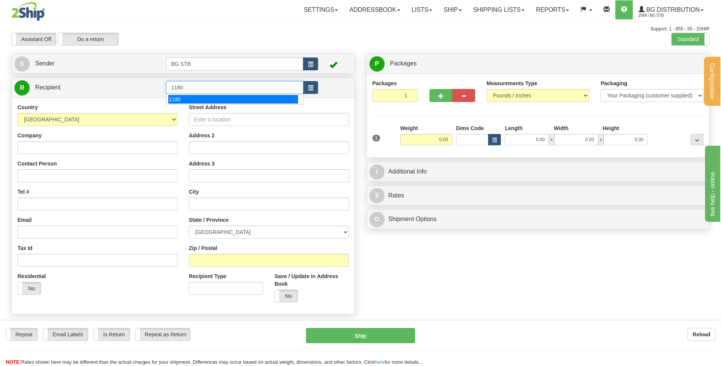
click at [229, 101] on div "1180" at bounding box center [233, 99] width 130 height 8
type input "1180"
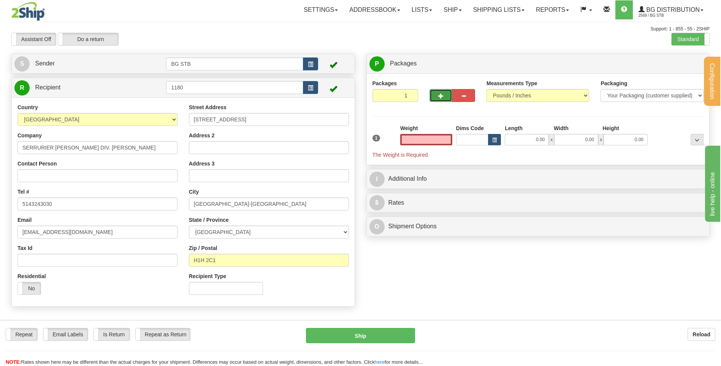
type input "0.00"
click at [447, 96] on button "button" at bounding box center [440, 95] width 23 height 13
type input "2"
click at [687, 64] on span "Package Level" at bounding box center [687, 63] width 30 height 5
radio input "true"
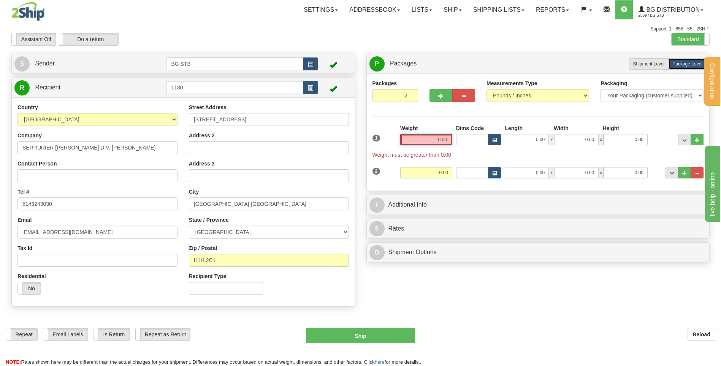
click at [447, 141] on input "0.00" at bounding box center [426, 139] width 52 height 11
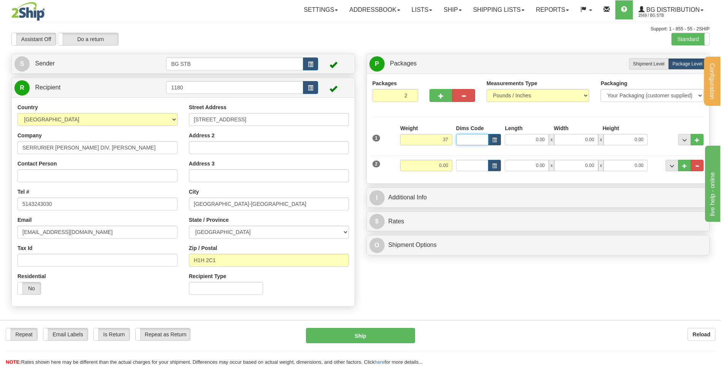
type input "37.00"
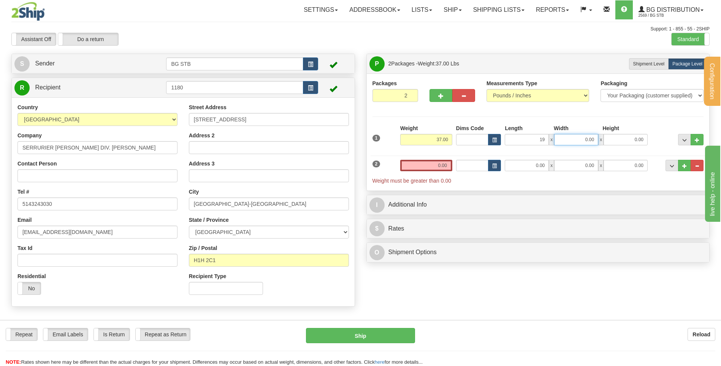
type input "19.00"
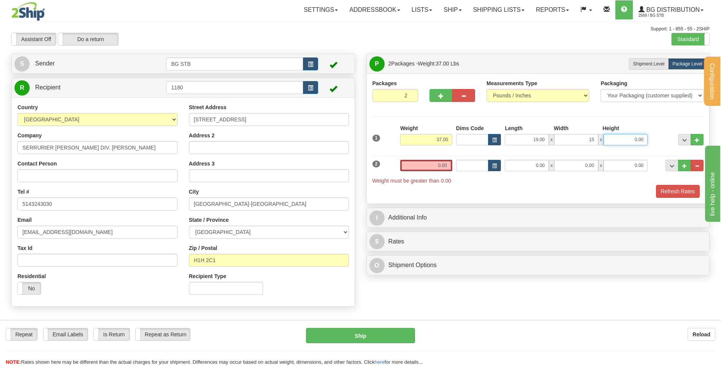
type input "15.00"
type input "9.00"
click at [448, 165] on input "0.00" at bounding box center [426, 165] width 52 height 11
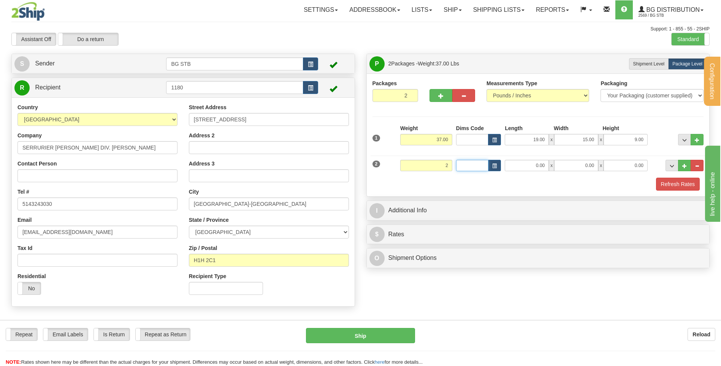
type input "2.00"
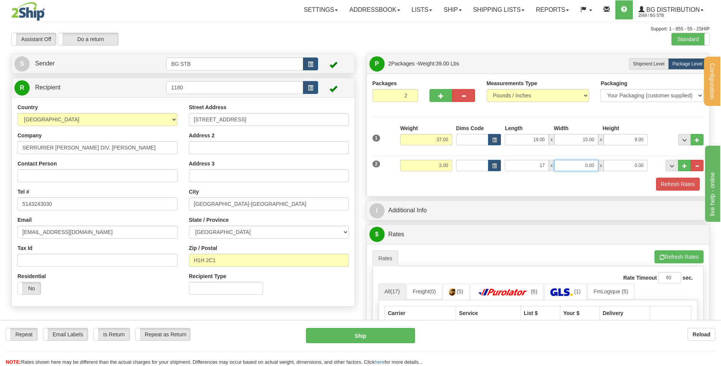
type input "17.00"
type input "11.00"
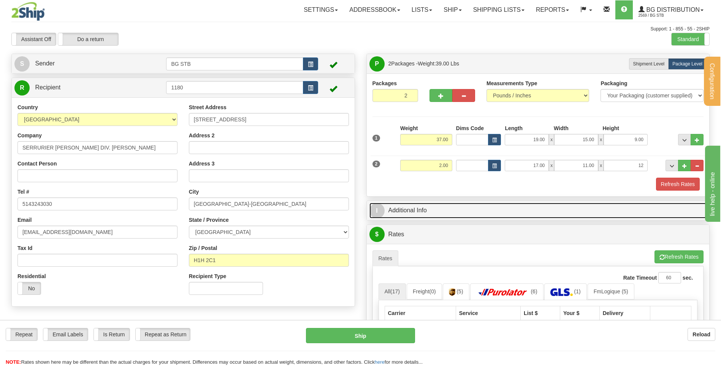
type input "12.00"
click at [462, 203] on link "I Additional Info" at bounding box center [537, 211] width 337 height 16
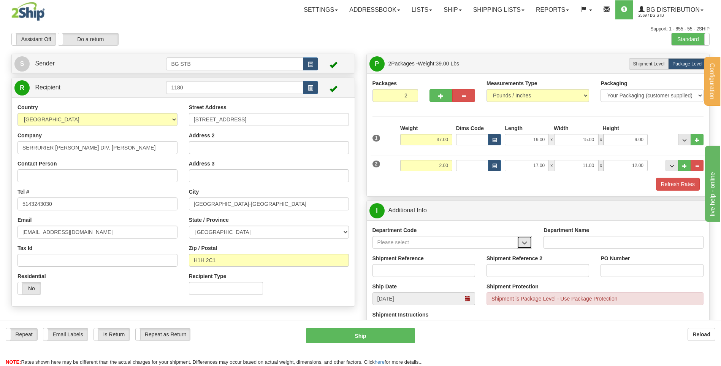
click at [526, 244] on span "button" at bounding box center [524, 242] width 5 height 5
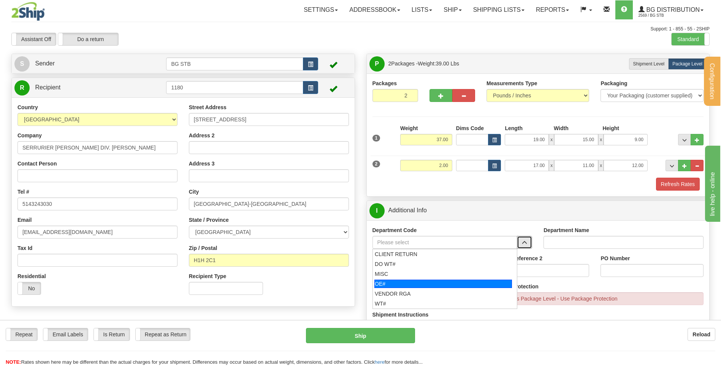
click at [426, 285] on div "OE#" at bounding box center [443, 283] width 138 height 8
type input "OE#"
type input "ORDERS"
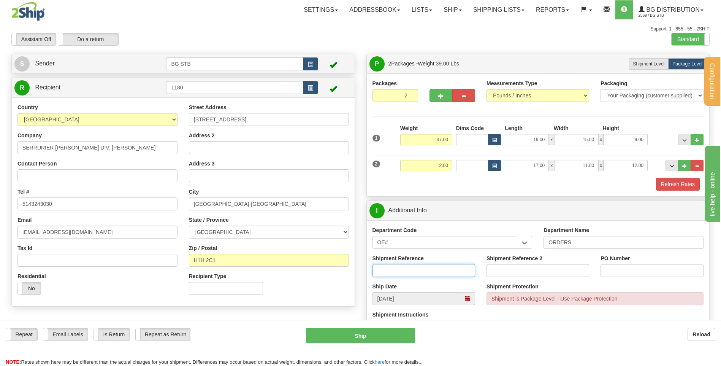
click at [440, 269] on input "Shipment Reference" at bounding box center [423, 270] width 103 height 13
type input "800052210-01"
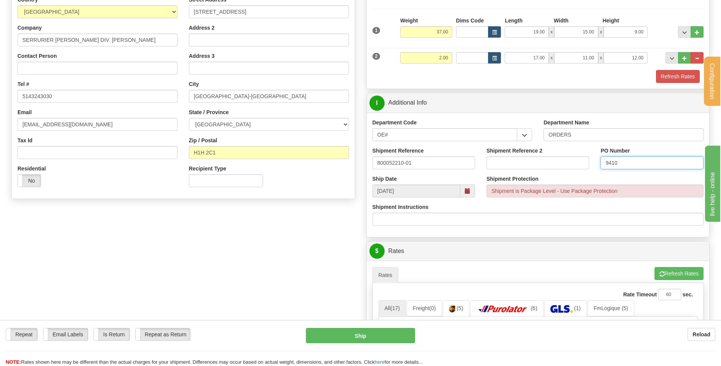
scroll to position [114, 0]
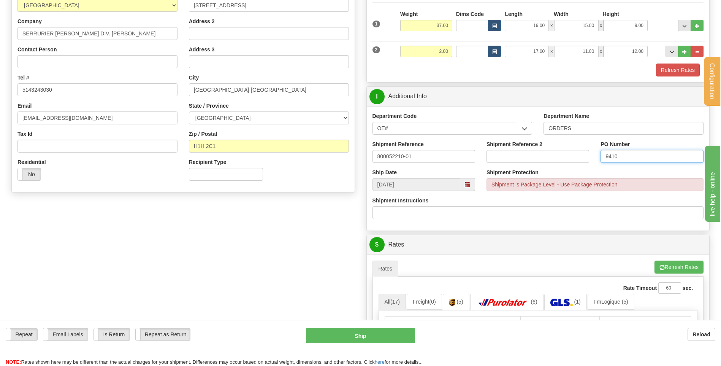
type input "9410"
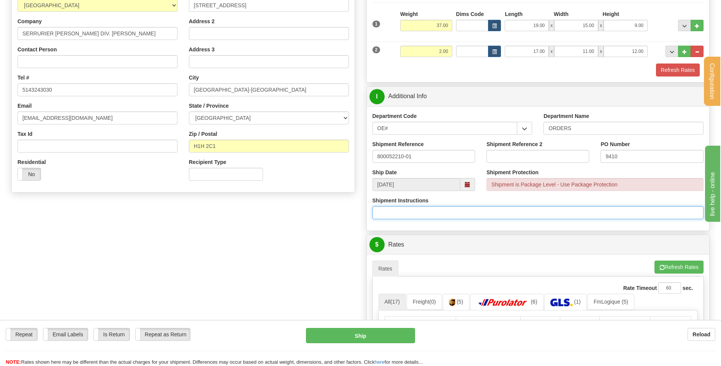
click at [542, 207] on input "Shipment Instructions" at bounding box center [537, 212] width 331 height 13
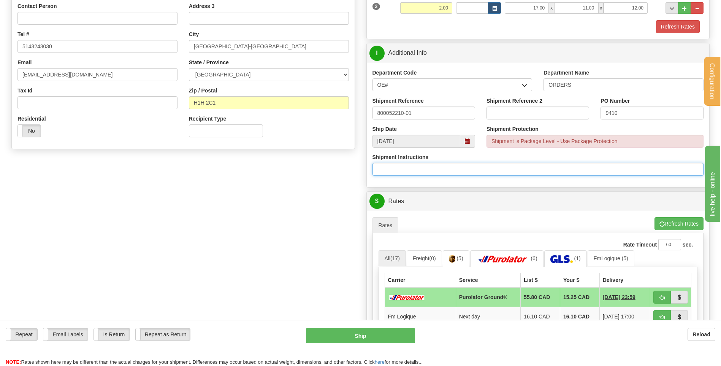
scroll to position [228, 0]
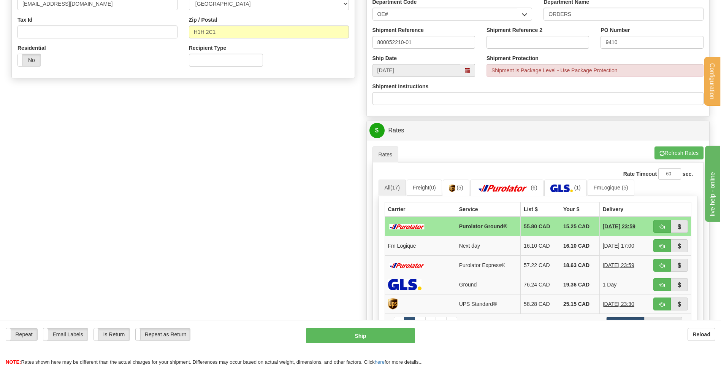
click at [321, 245] on div "Create a label for the return Create Pickup Without Label S" at bounding box center [361, 128] width 710 height 604
click at [661, 287] on span "button" at bounding box center [661, 284] width 5 height 5
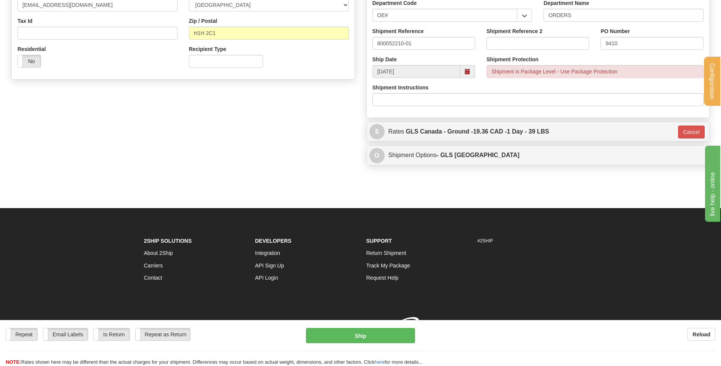
scroll to position [227, 0]
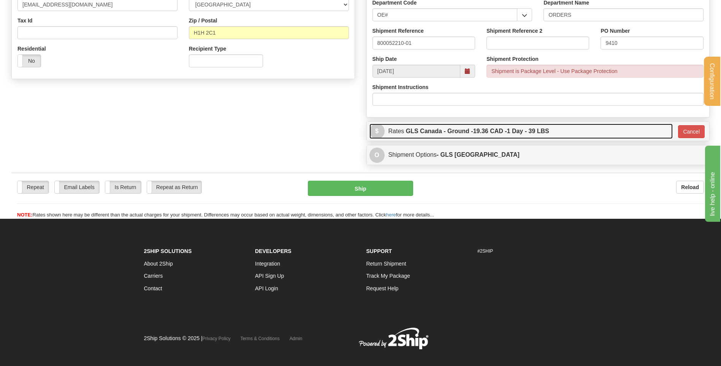
click at [598, 128] on link "$ Rates GLS Canada - Ground - 19.36 CAD - 1 Day - 39 LBS" at bounding box center [521, 132] width 304 height 16
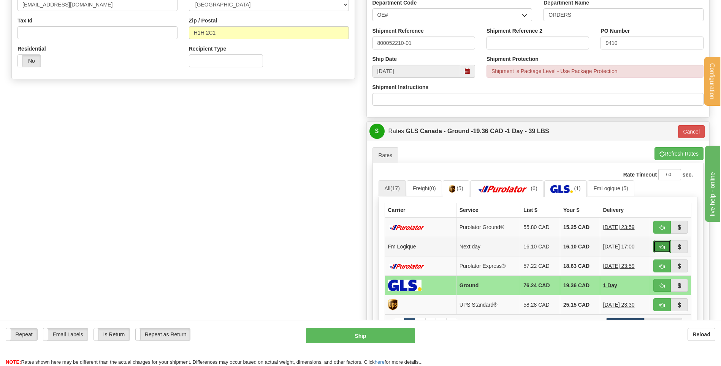
click at [658, 251] on button "button" at bounding box center [661, 246] width 17 height 13
type input "jour"
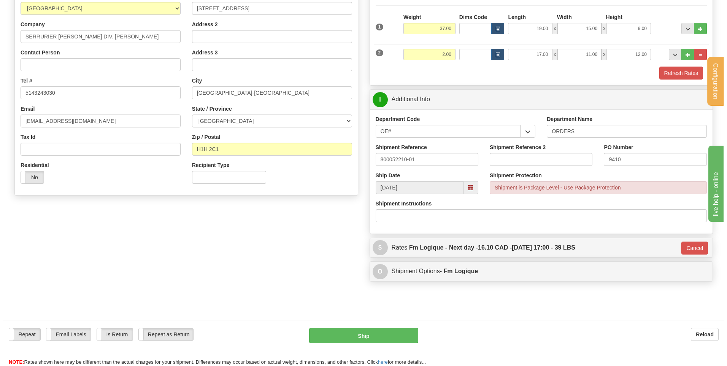
scroll to position [189, 0]
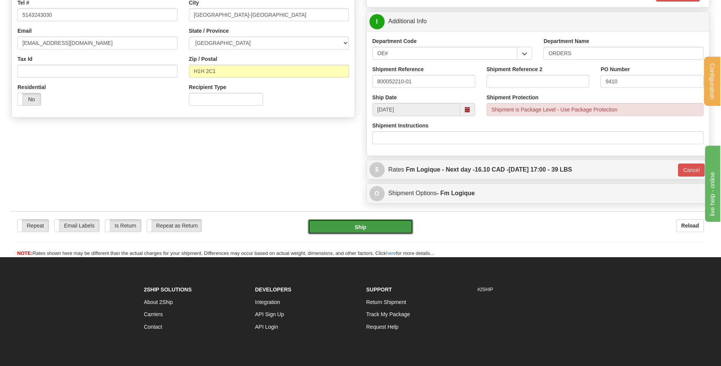
click at [392, 222] on button "Ship" at bounding box center [360, 226] width 105 height 15
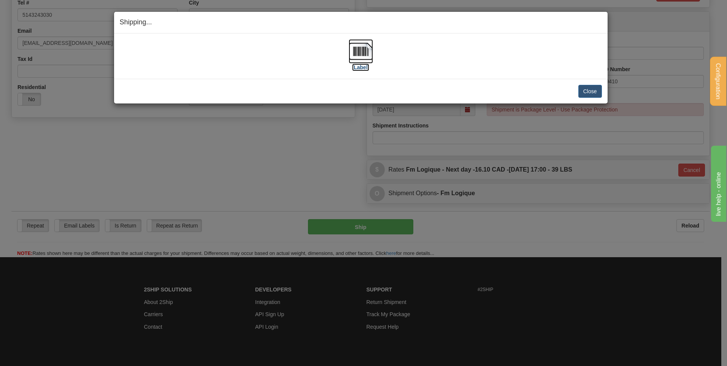
click at [367, 52] on img at bounding box center [361, 51] width 24 height 24
